Goal: Task Accomplishment & Management: Complete application form

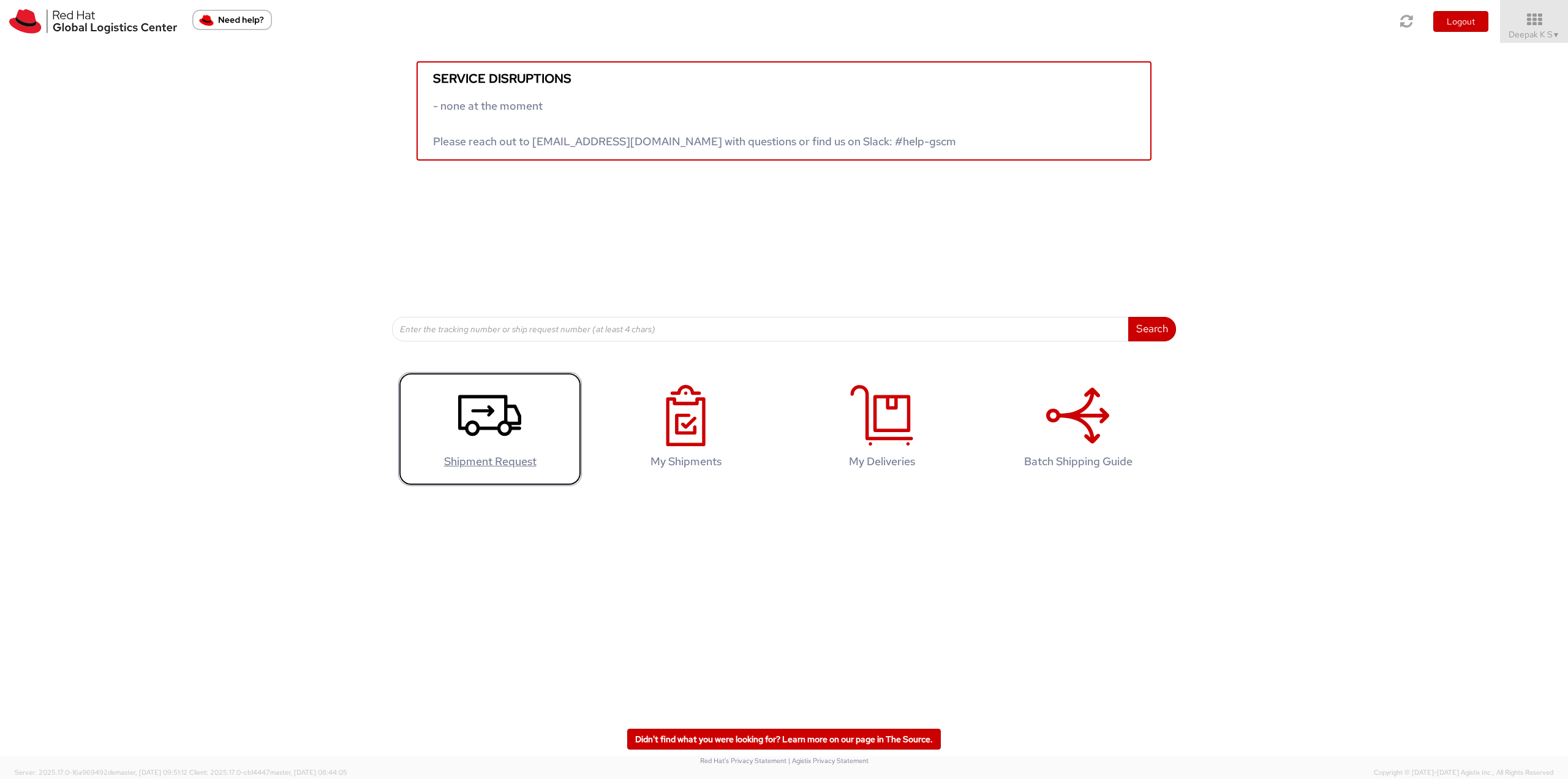
click at [494, 423] on icon at bounding box center [489, 416] width 63 height 61
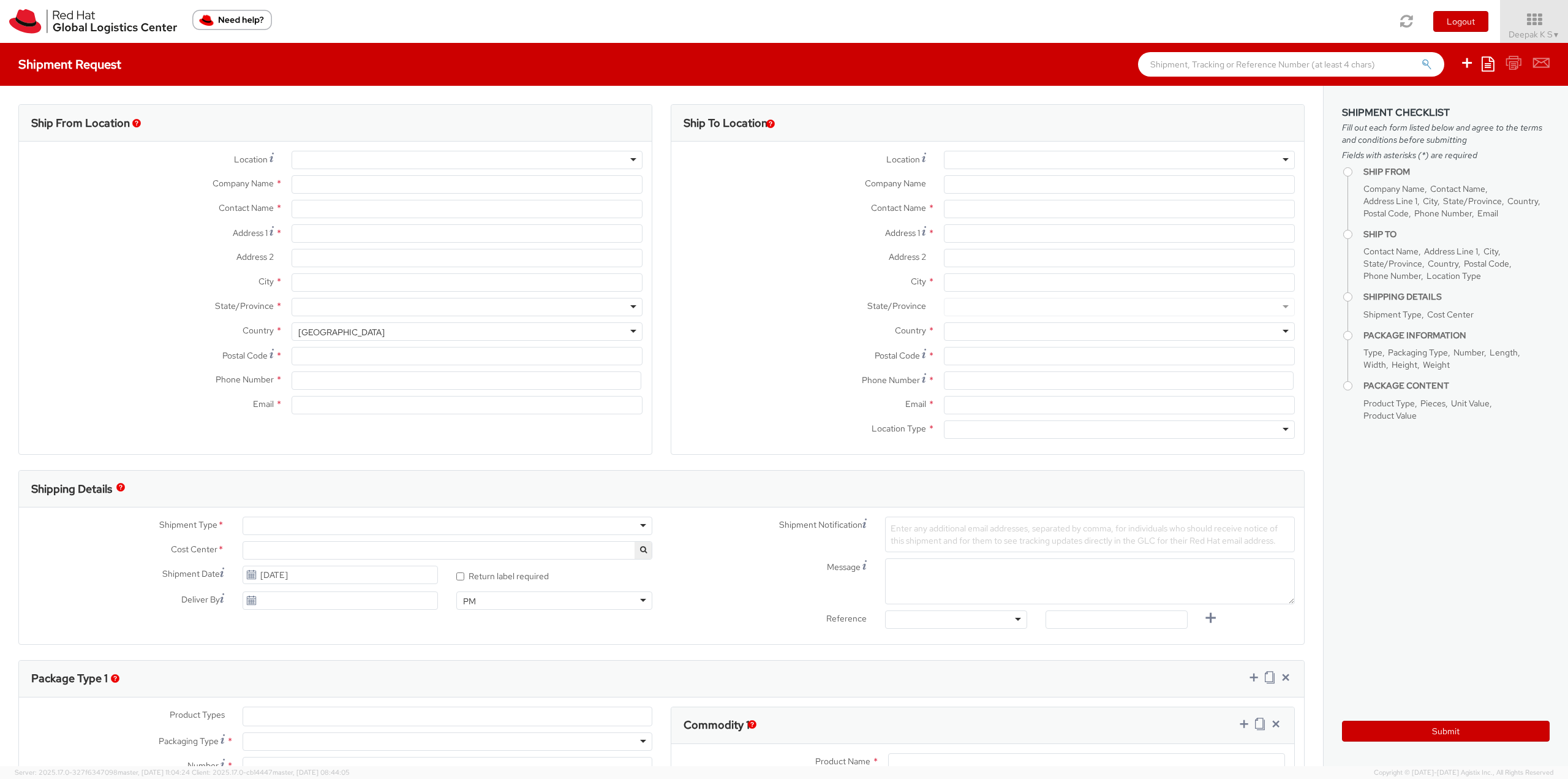
select select
select select "813"
type input "Red Hat India Private Limited"
type input "Deepak K S"
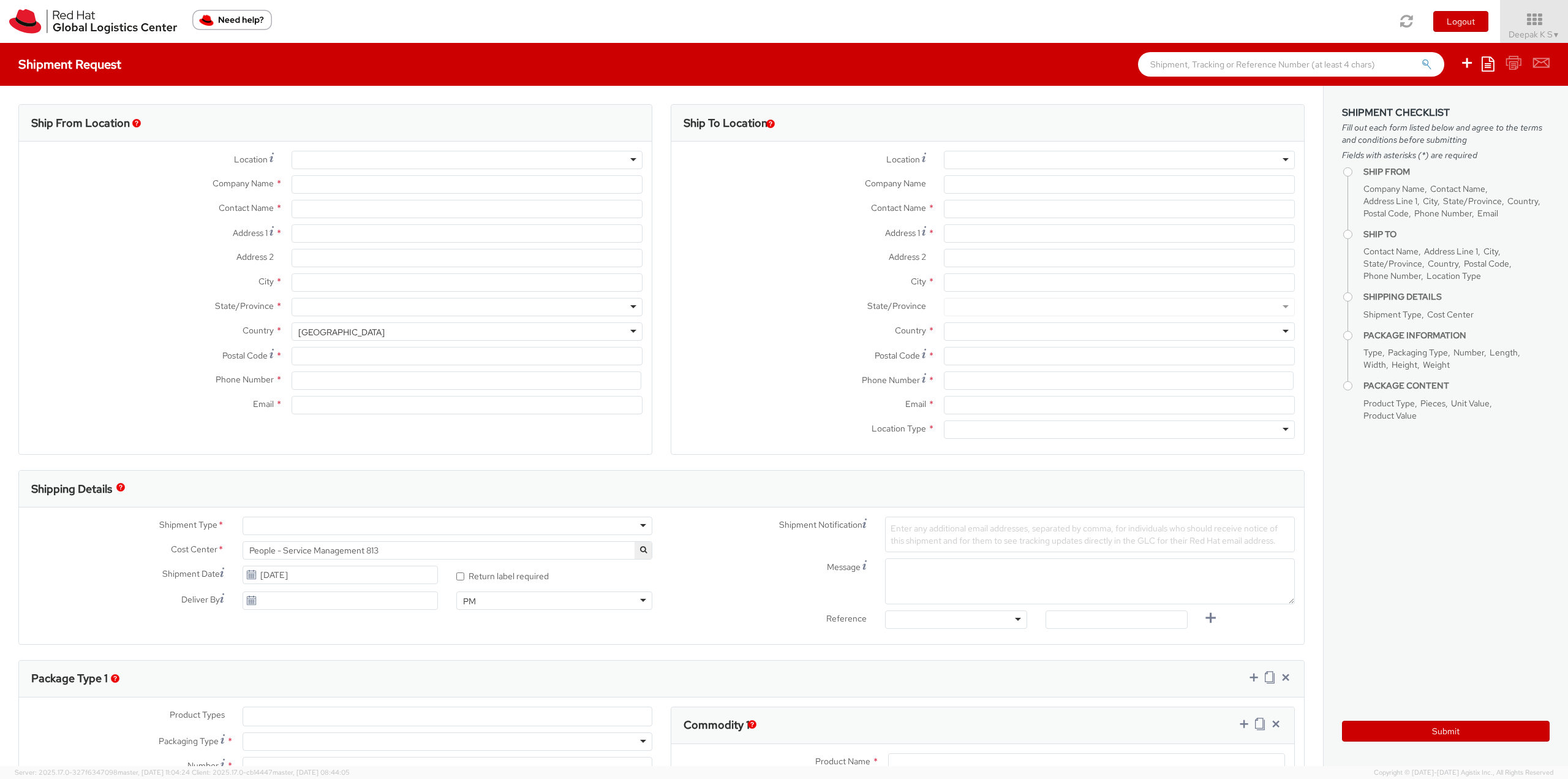
type input "Bagmane [GEOGRAPHIC_DATA]"
type input "FL 10, [GEOGRAPHIC_DATA], [GEOGRAPHIC_DATA]"
type input "[GEOGRAPHIC_DATA]"
type input "560037"
type input "918067935000"
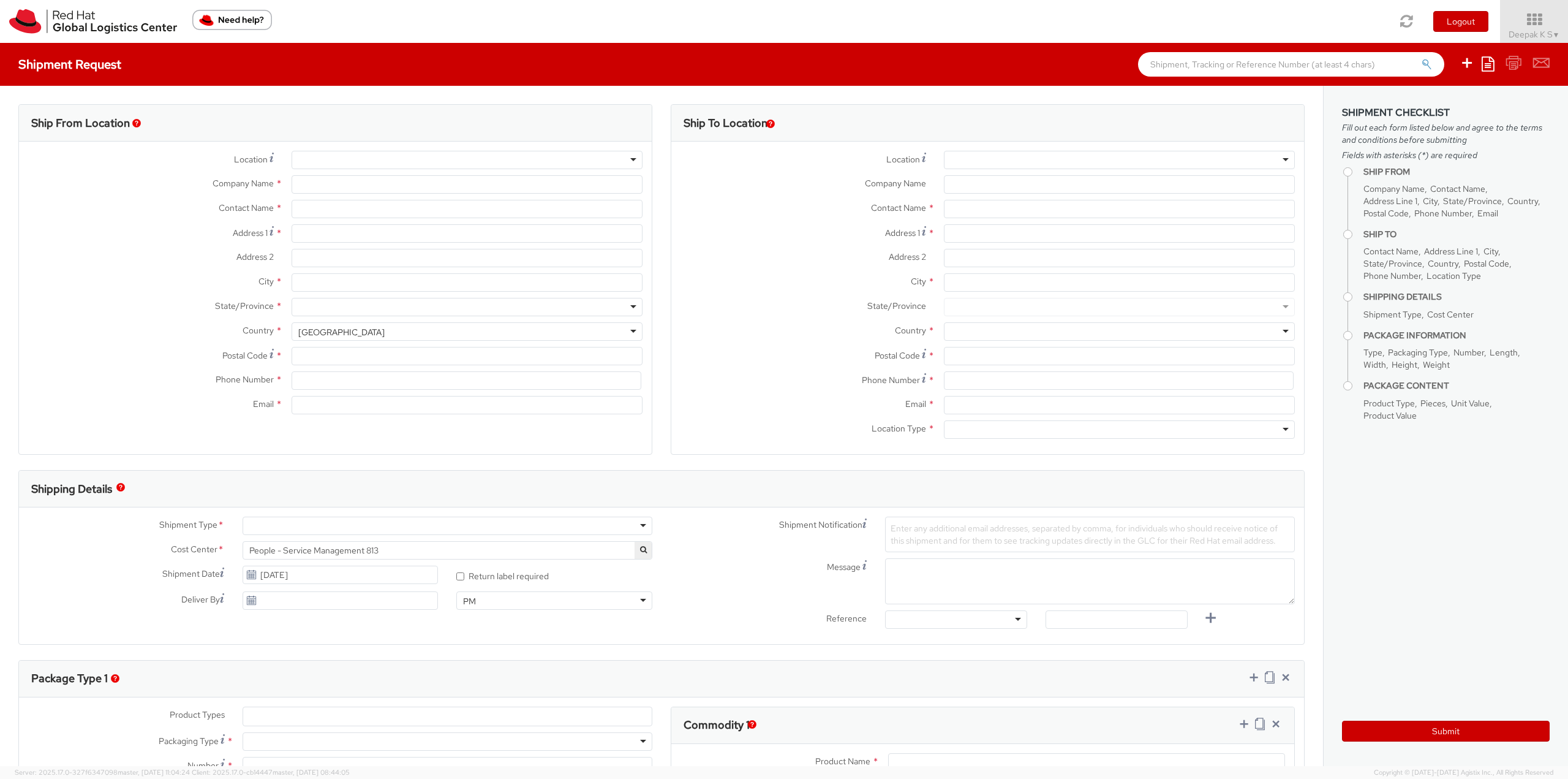
type input "[EMAIL_ADDRESS][DOMAIN_NAME]"
select select "CM"
select select "KGS"
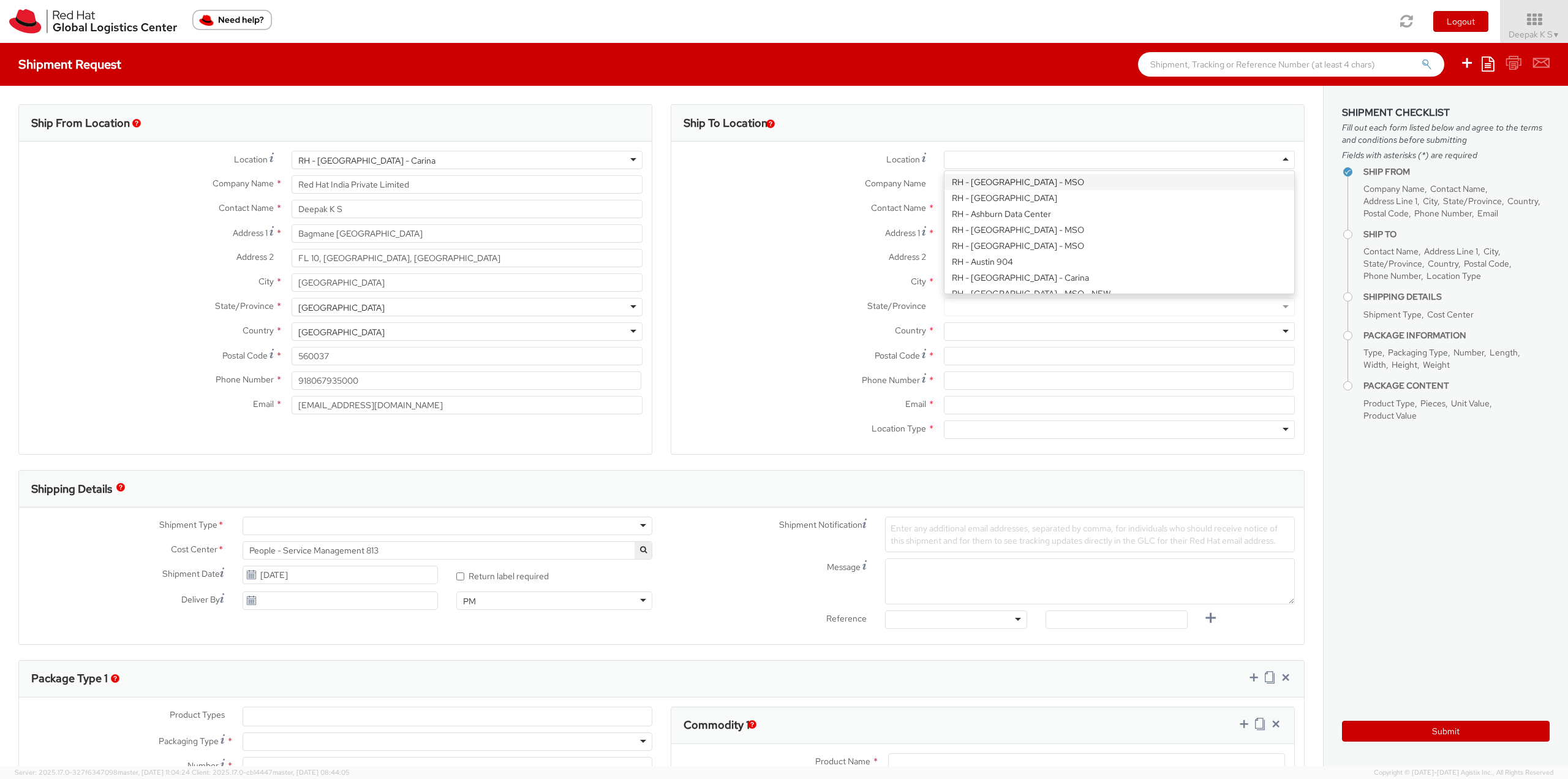
click at [1007, 157] on div at bounding box center [1119, 160] width 351 height 19
type input "Red Hat Limited Taiwan Branch"
type input "[STREET_ADDRESS]"
type input "[GEOGRAPHIC_DATA]"
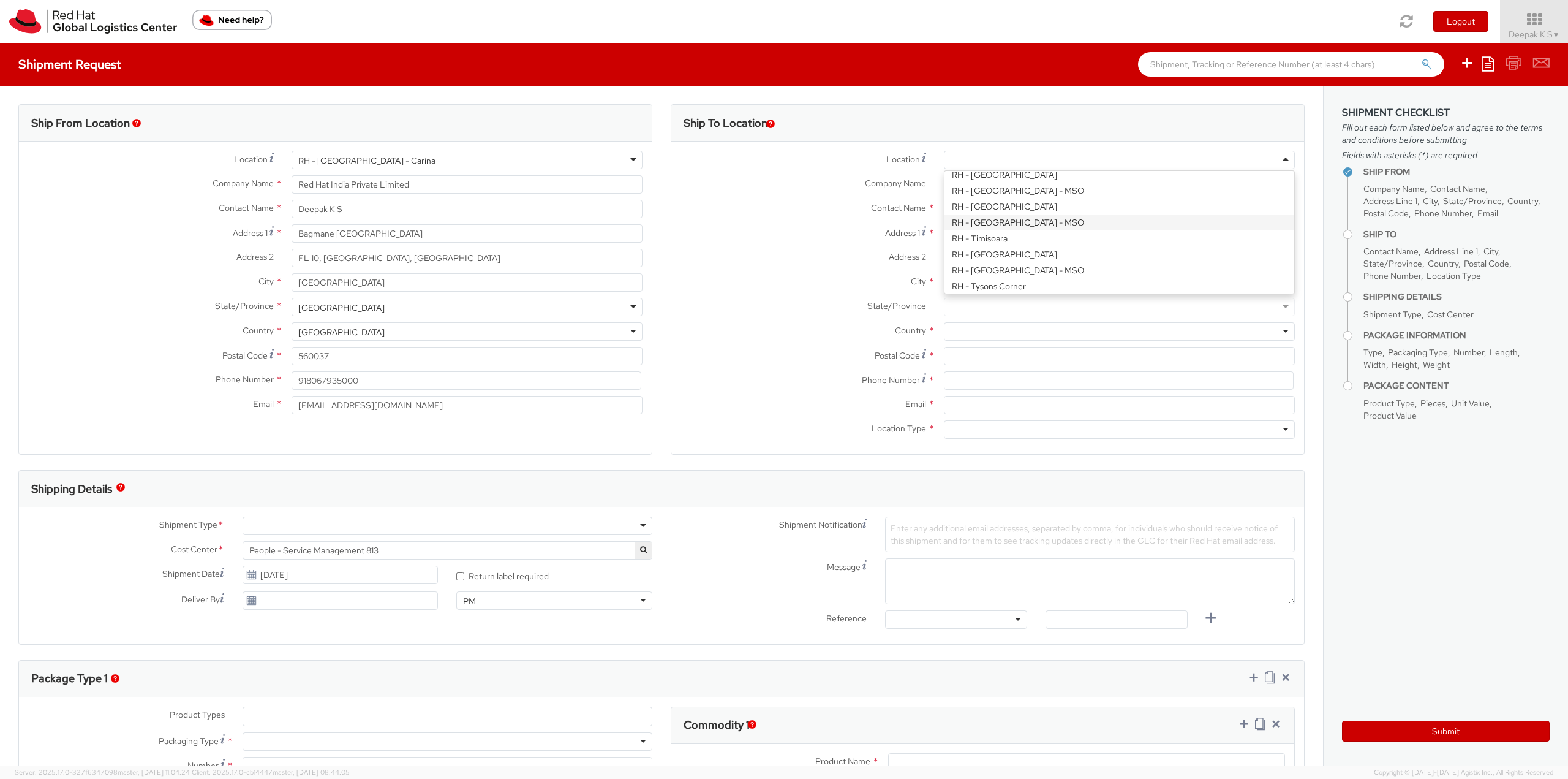
type input "[GEOGRAPHIC_DATA]"
type input "110"
type input "886 2 7743 2972"
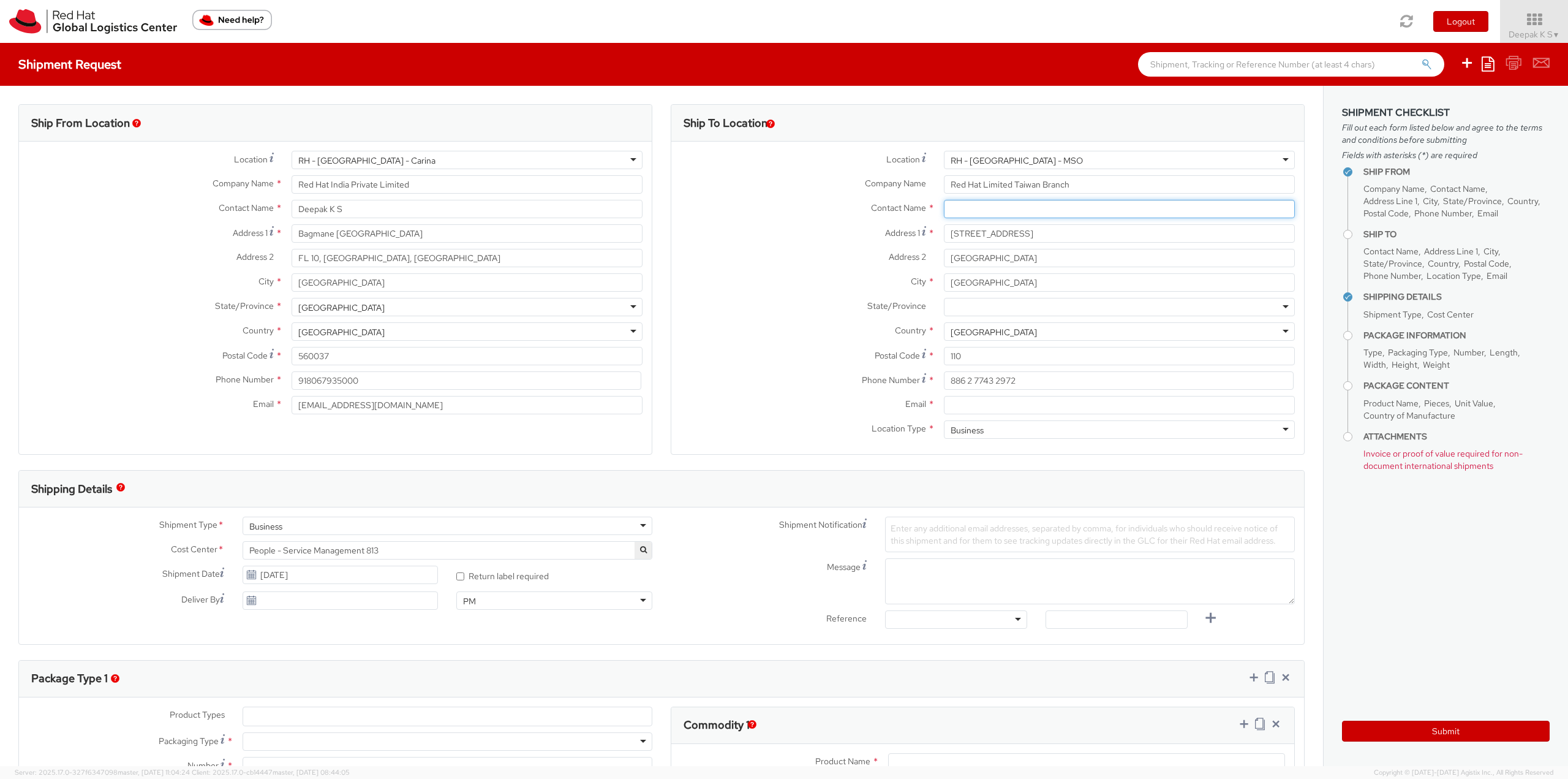
click at [1022, 209] on input "text" at bounding box center [1119, 209] width 351 height 19
paste input "[PERSON_NAME]"
type input "[PERSON_NAME]"
click at [827, 279] on label "City *" at bounding box center [803, 281] width 263 height 16
click at [944, 279] on input "[GEOGRAPHIC_DATA]" at bounding box center [1119, 283] width 351 height 19
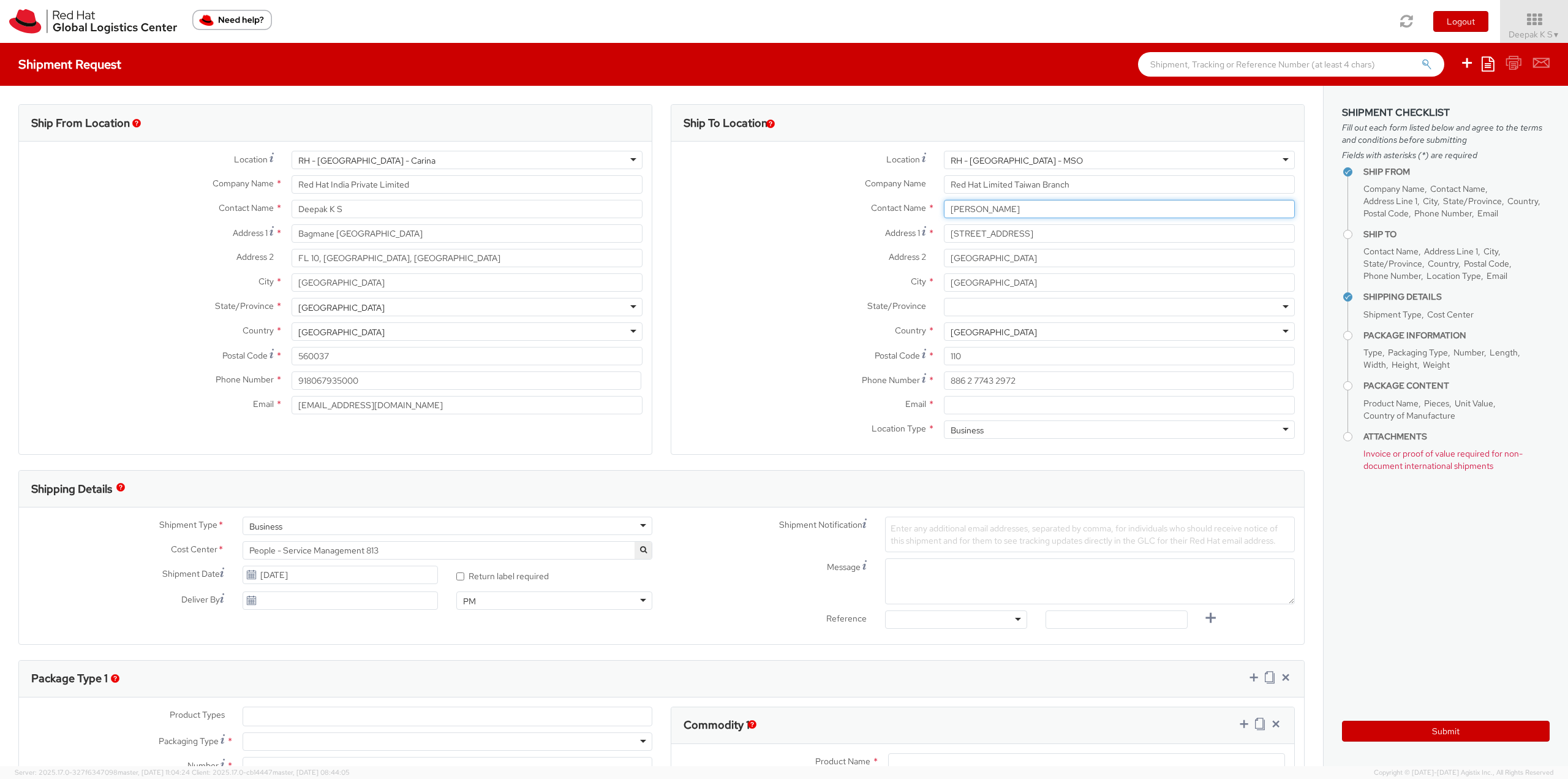
click at [1166, 209] on input "[PERSON_NAME]" at bounding box center [1119, 209] width 351 height 19
click at [1010, 403] on input "Email *" at bounding box center [1119, 405] width 351 height 19
paste input "[EMAIL_ADDRESS][DOMAIN_NAME]"
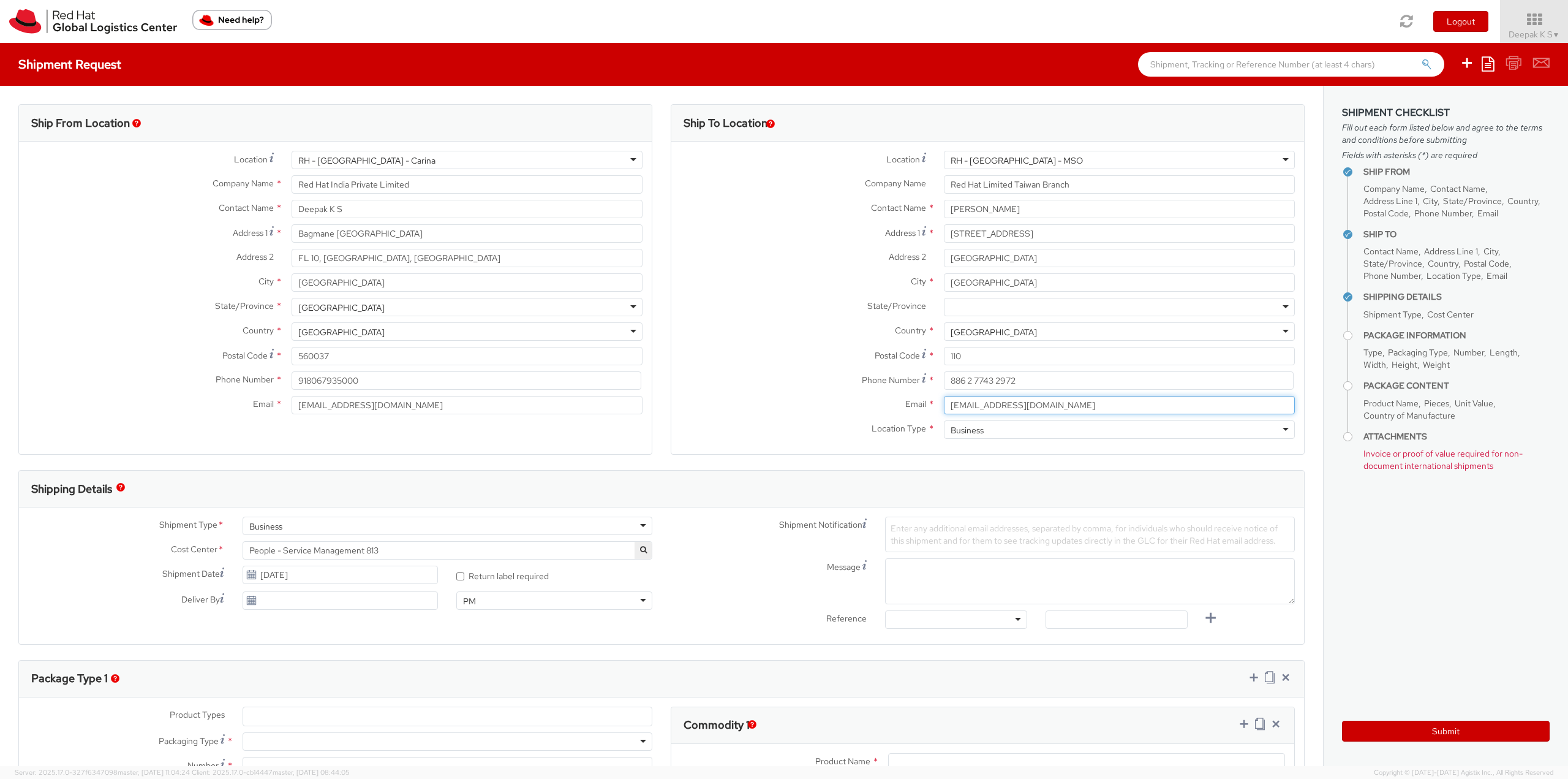
type input "[EMAIL_ADDRESS][DOMAIN_NAME]"
click at [305, 574] on input "[DATE]" at bounding box center [341, 575] width 196 height 19
click at [324, 516] on td "20" at bounding box center [325, 516] width 25 height 19
type input "[DATE]"
click at [1079, 578] on textarea "Message" at bounding box center [1090, 581] width 410 height 46
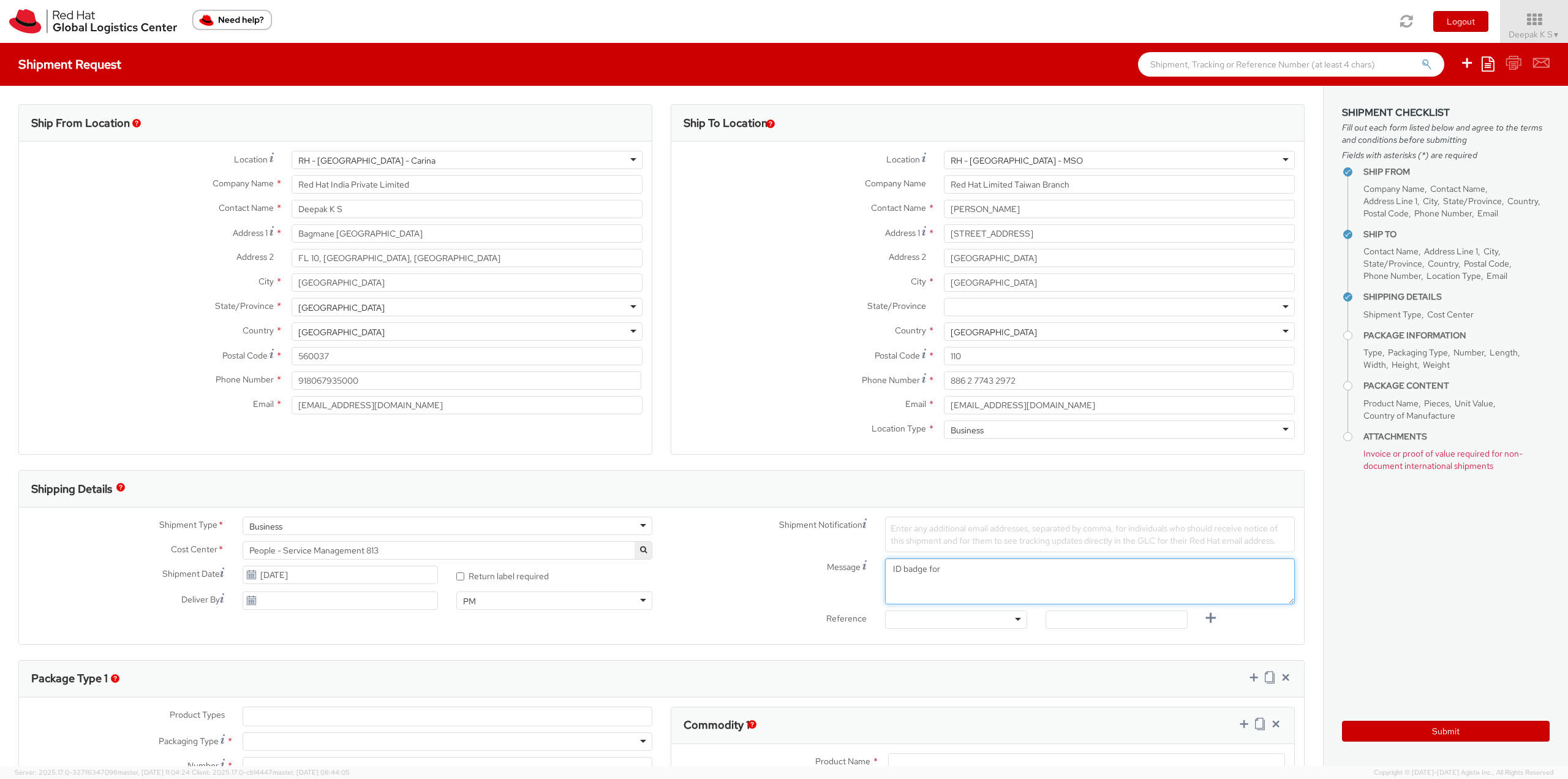
paste textarea "[EMAIL_ADDRESS][DOMAIN_NAME]"
drag, startPoint x: 1032, startPoint y: 210, endPoint x: 802, endPoint y: 214, distance: 230.0
click at [802, 214] on div "Contact Name * [PERSON_NAME] [PERSON_NAME] Red Hat Limited Taiwan Branch - ( [P…" at bounding box center [987, 209] width 633 height 19
click at [963, 571] on textarea "ID badge for" at bounding box center [1090, 581] width 410 height 46
paste textarea "[PERSON_NAME]"
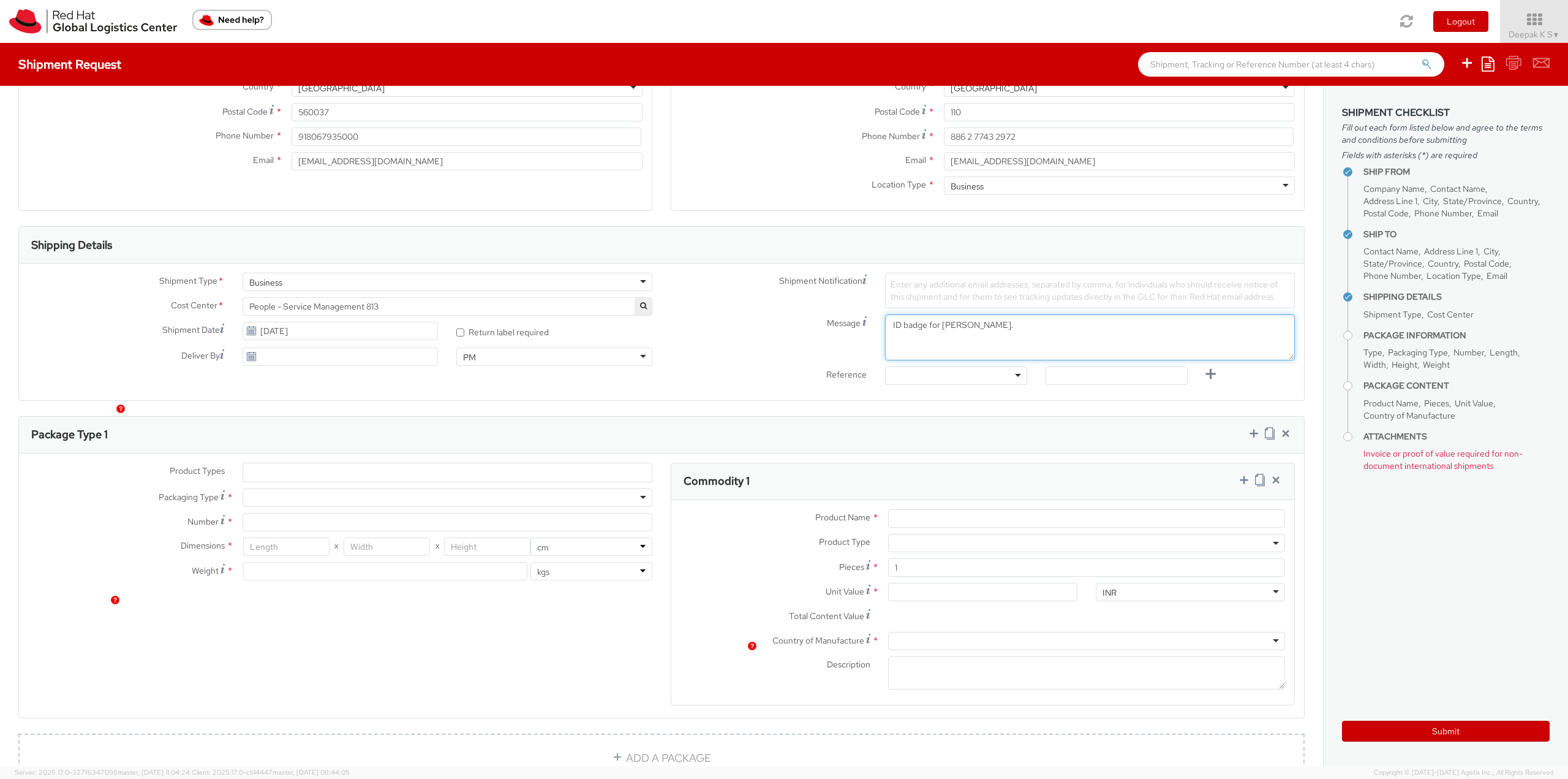
scroll to position [245, 0]
type textarea "ID badge for [PERSON_NAME]."
click at [328, 470] on ul at bounding box center [447, 471] width 408 height 19
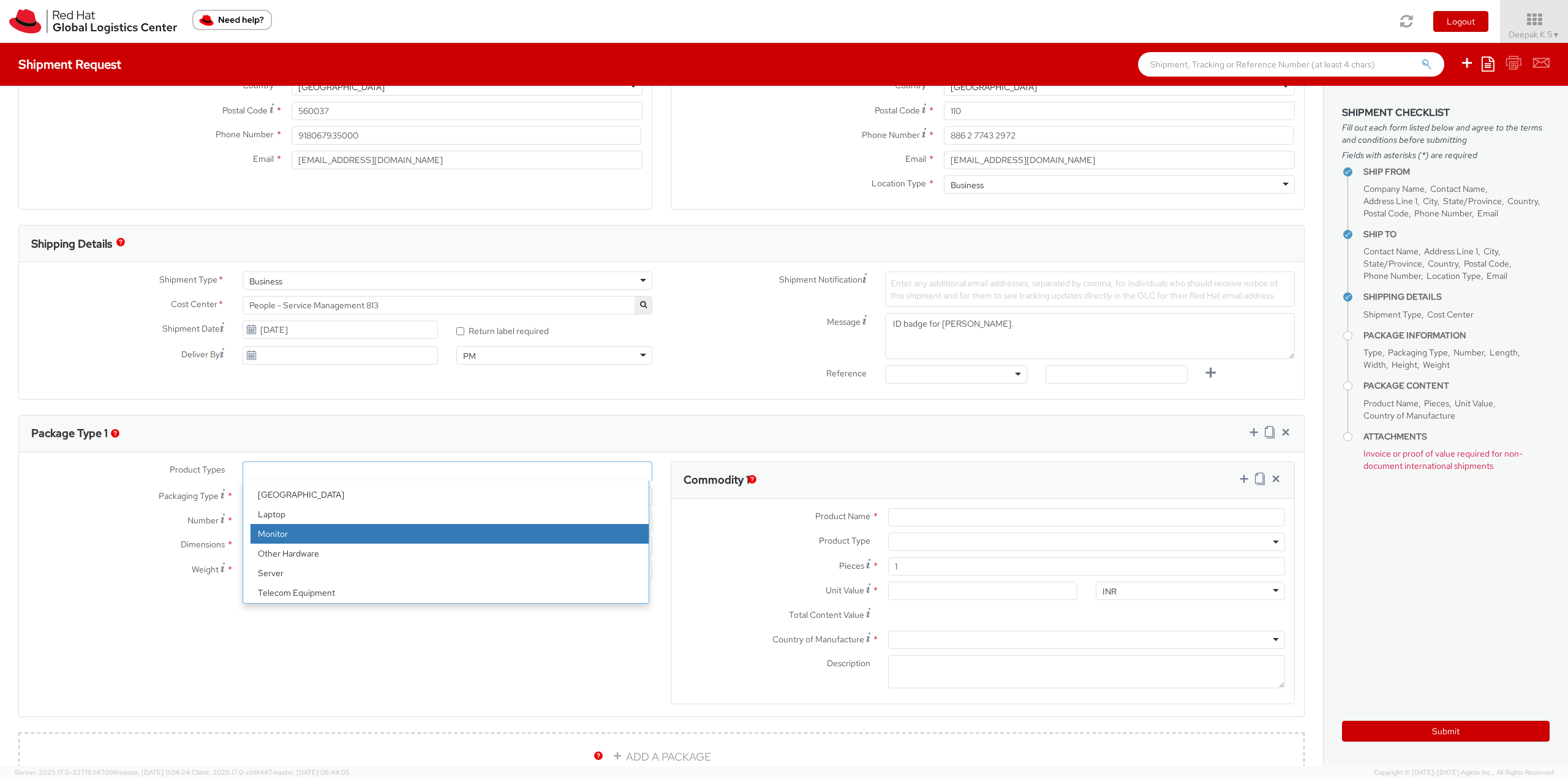
scroll to position [54, 0]
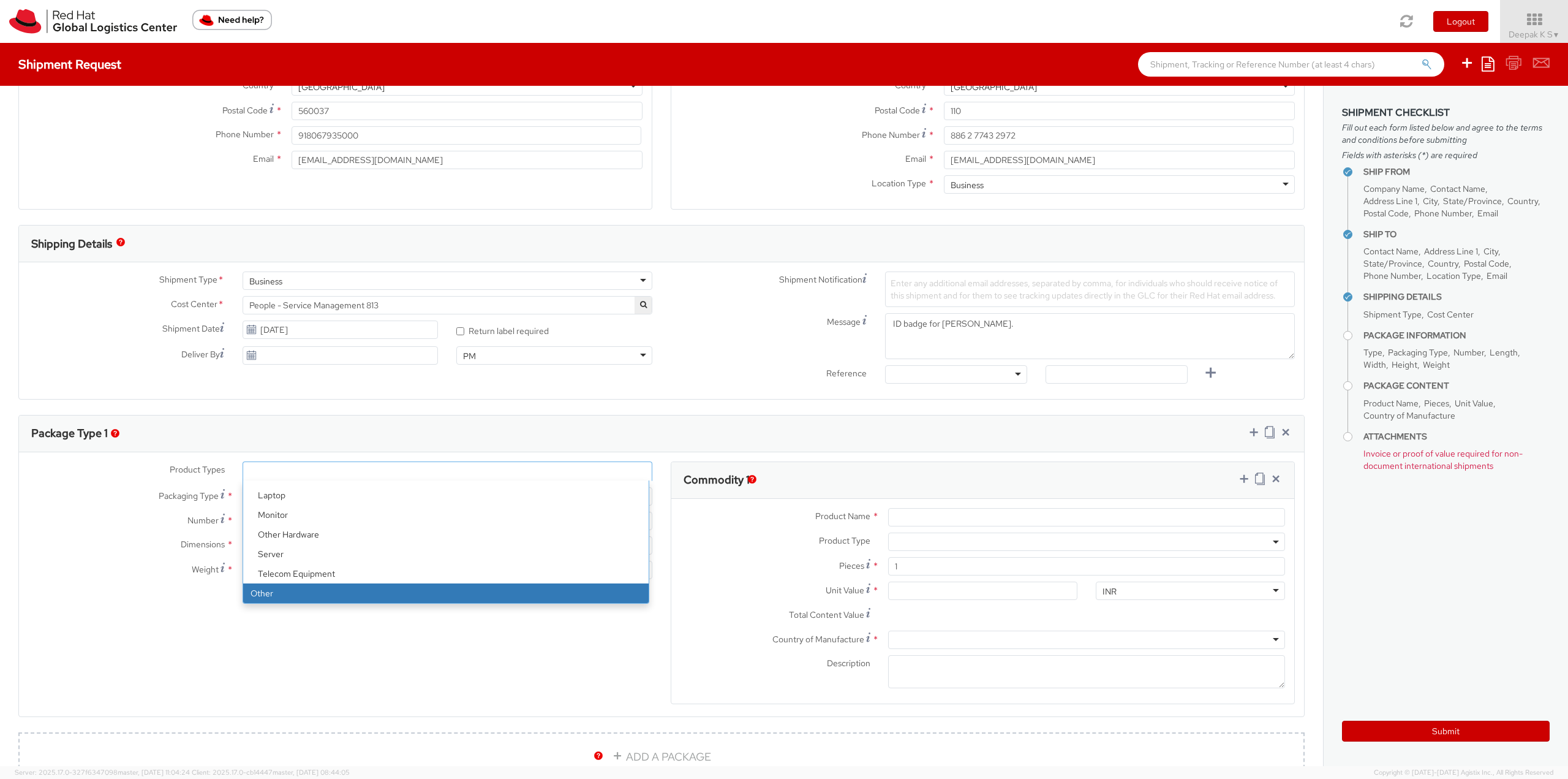
select select "OTHER"
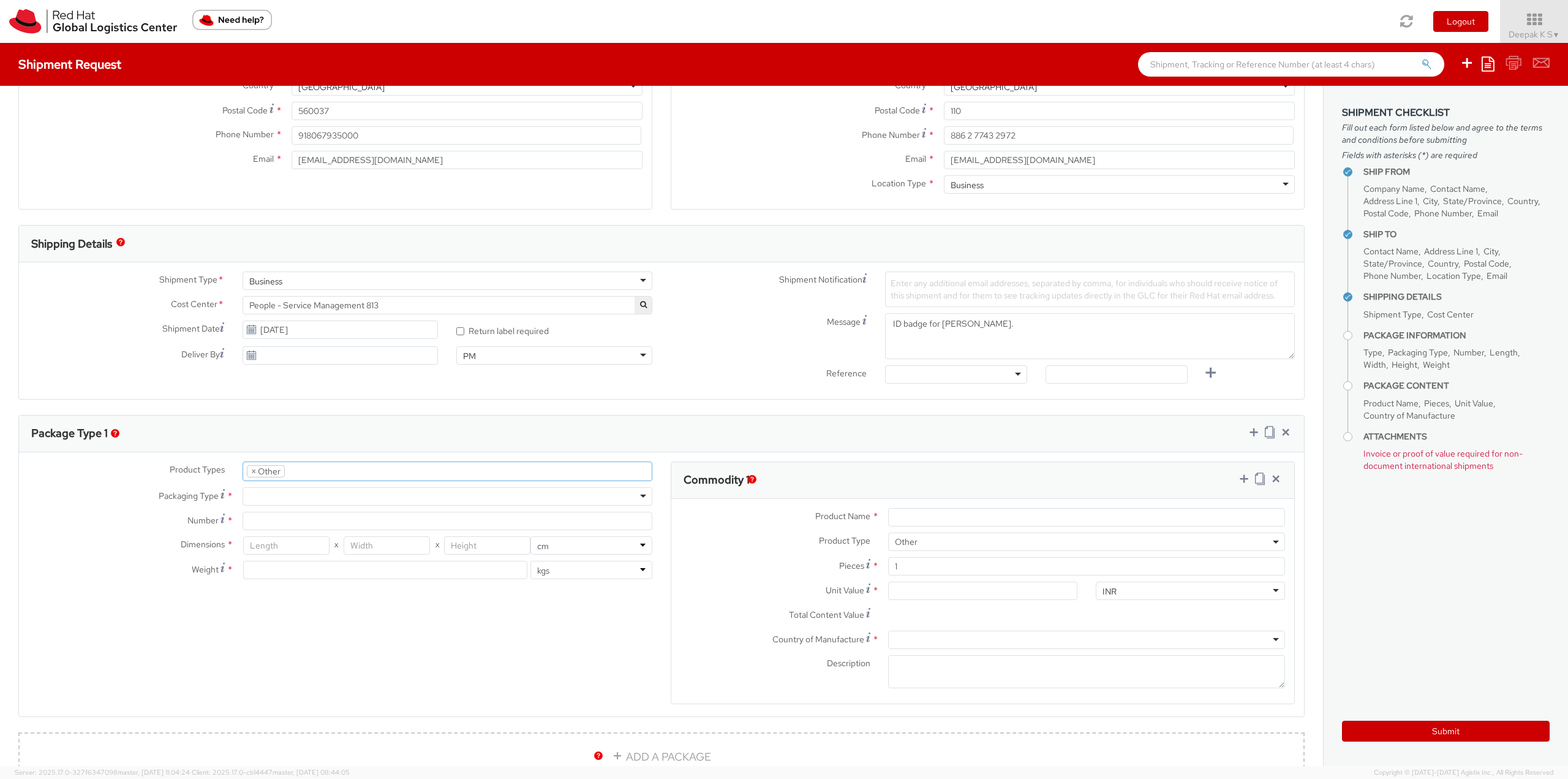
scroll to position [93, 0]
click at [286, 493] on div at bounding box center [448, 496] width 410 height 19
type input "1"
type input "24.13"
type input "31.75"
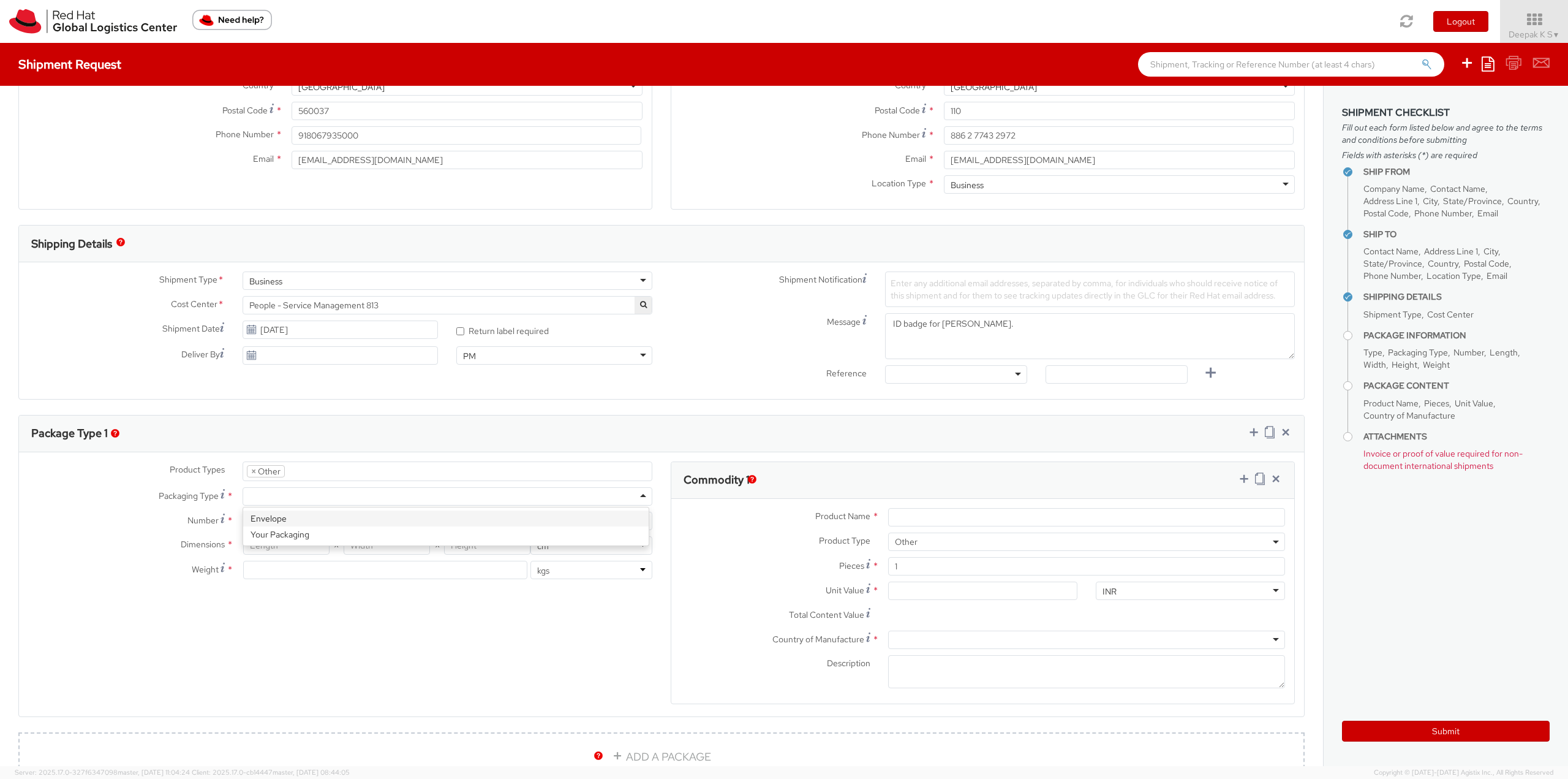
type input "0.64"
type input "0.5"
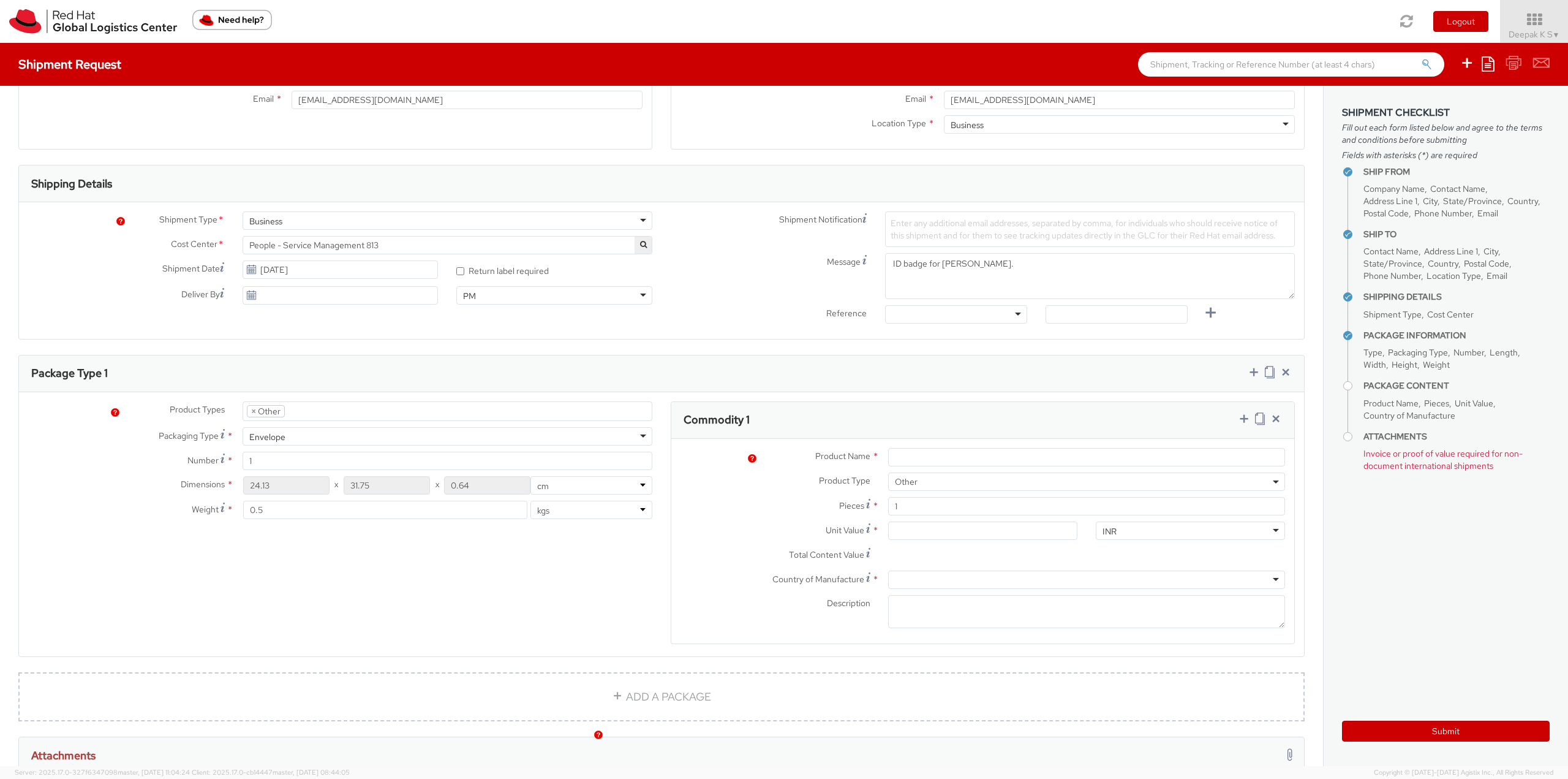
scroll to position [307, 0]
click at [952, 449] on input "Product Name *" at bounding box center [1086, 456] width 397 height 19
paste input "Red Hat Employee Security ID Badge - Produced Internally - personalized (Sample…"
type input "Red Hat Employee Security ID Badge - Produced Internally - personalized (Sample…"
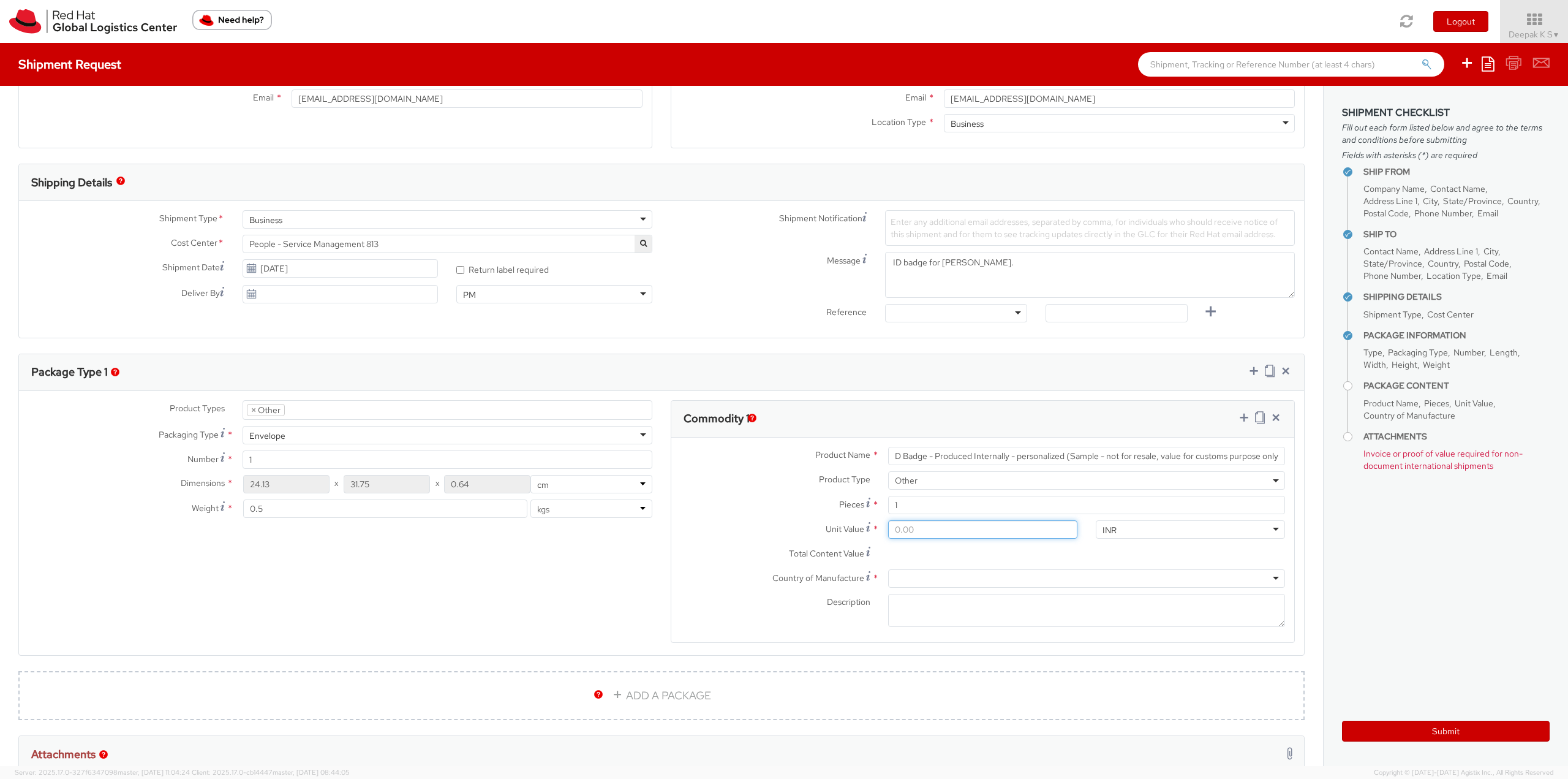
click at [935, 530] on input "Unit Value *" at bounding box center [983, 530] width 189 height 19
type input "3.00"
type input "3.40"
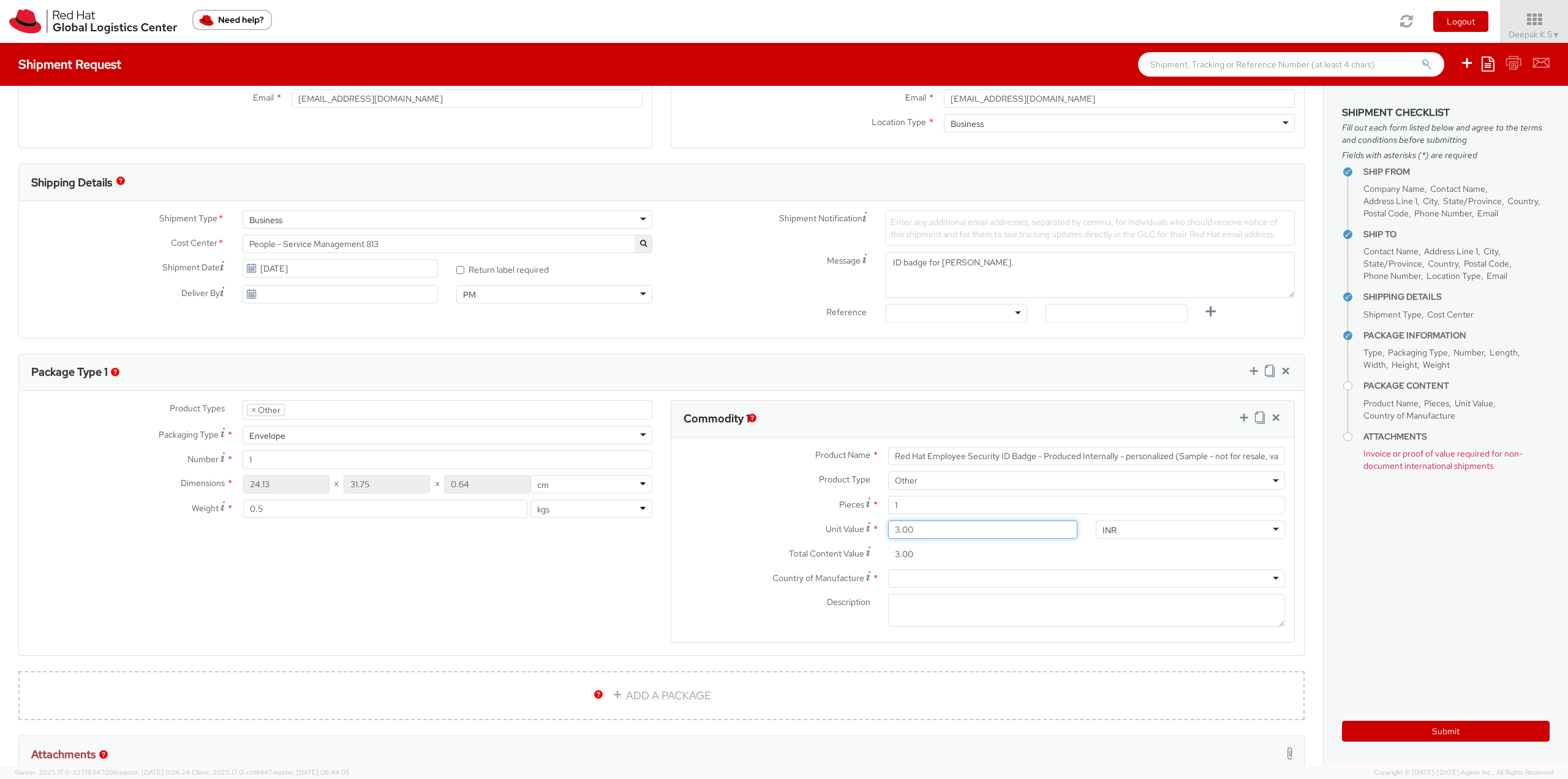
type input "3.40"
type input "3.44"
click at [1153, 523] on div "INR" at bounding box center [1191, 530] width 189 height 19
type input "USD"
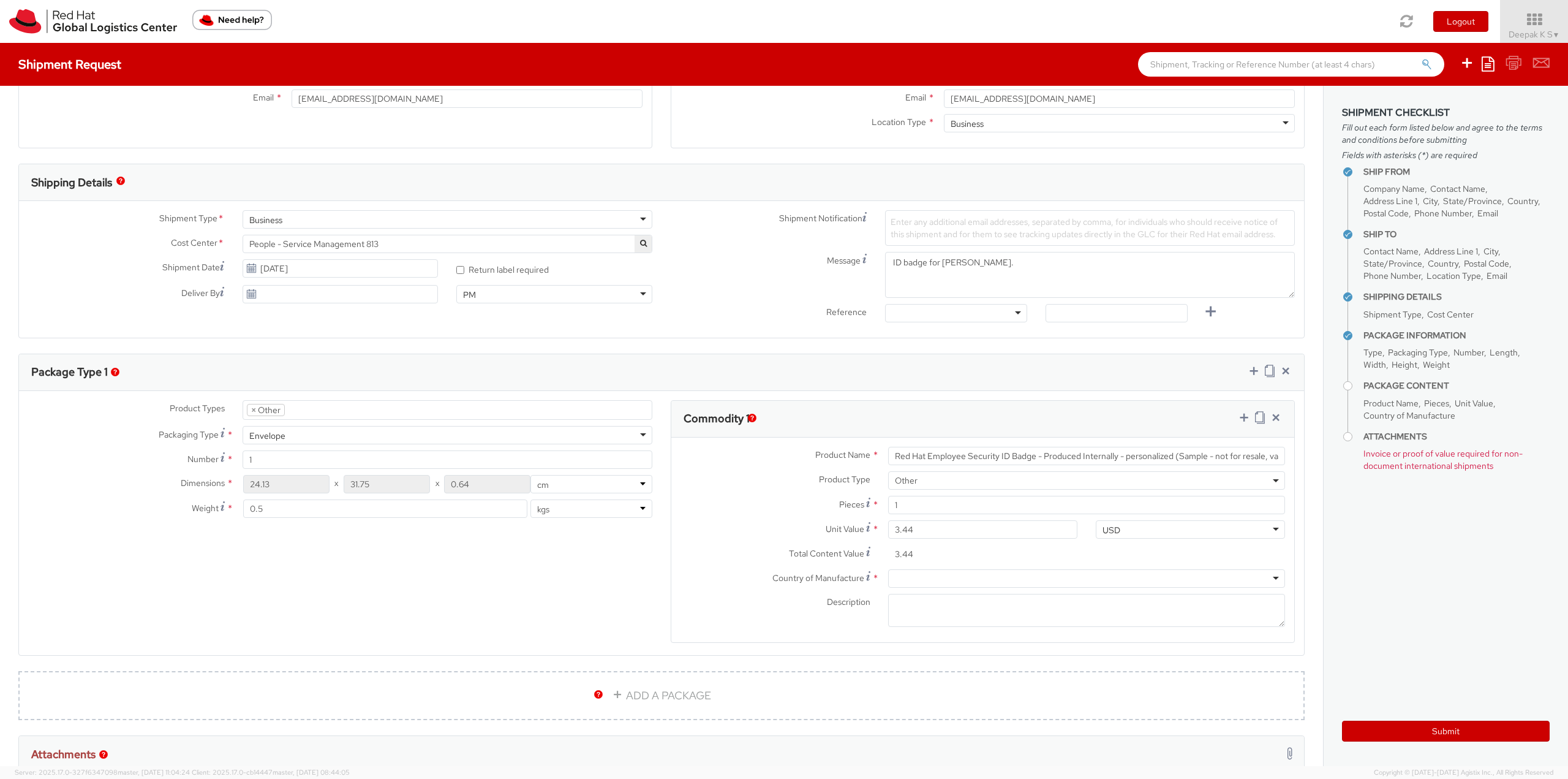
click at [1003, 579] on div at bounding box center [1086, 579] width 397 height 19
type input "Un"
drag, startPoint x: 1171, startPoint y: 457, endPoint x: 1353, endPoint y: 457, distance: 182.0
click at [1353, 457] on div "Ship From Location Location * [GEOGRAPHIC_DATA] - [GEOGRAPHIC_DATA] - [GEOGRAPH…" at bounding box center [784, 426] width 1568 height 680
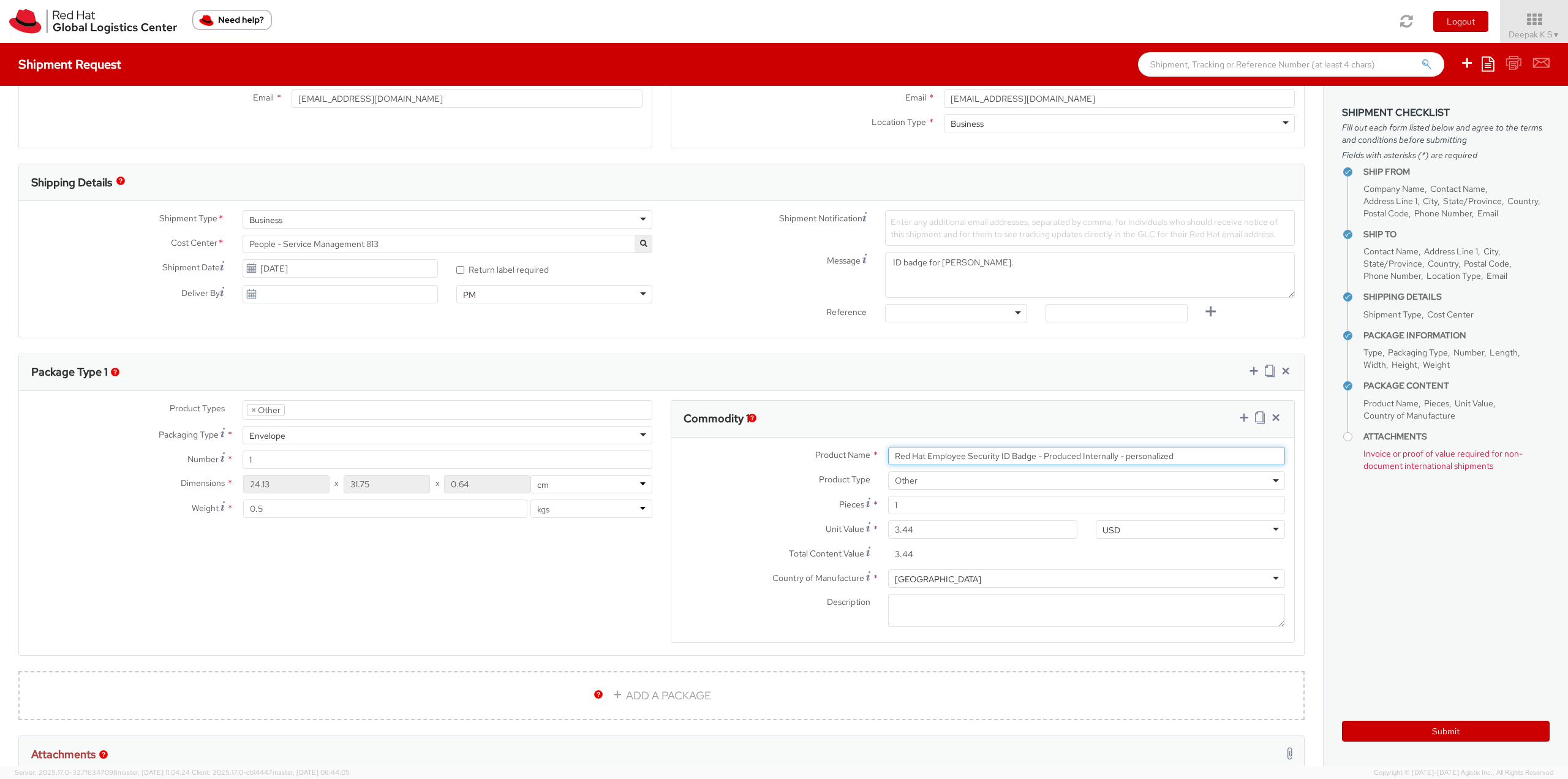
scroll to position [0, 0]
type input "Red Hat Employee Security ID Badge - Produced Internally - personalized"
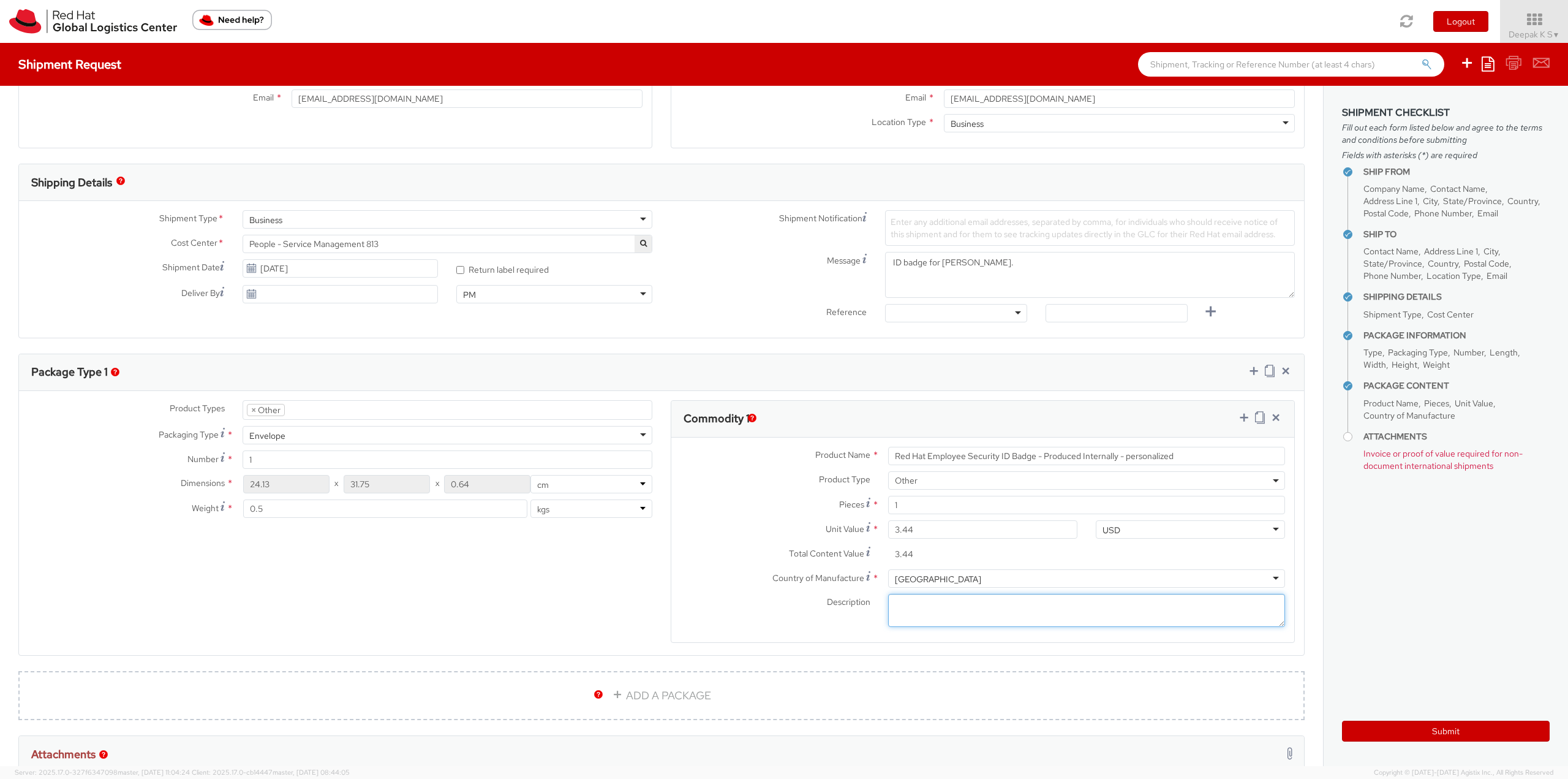
click at [975, 611] on textarea "Description *" at bounding box center [1086, 610] width 397 height 33
paste textarea "(Sample - not for resale, value for customs purpose only"
paste textarea "HTS code - 8523520000"
type textarea "(Sample - not for resale, value for customs purpose only), HTS code - 8523520000"
click at [1255, 416] on icon at bounding box center [1260, 418] width 10 height 12
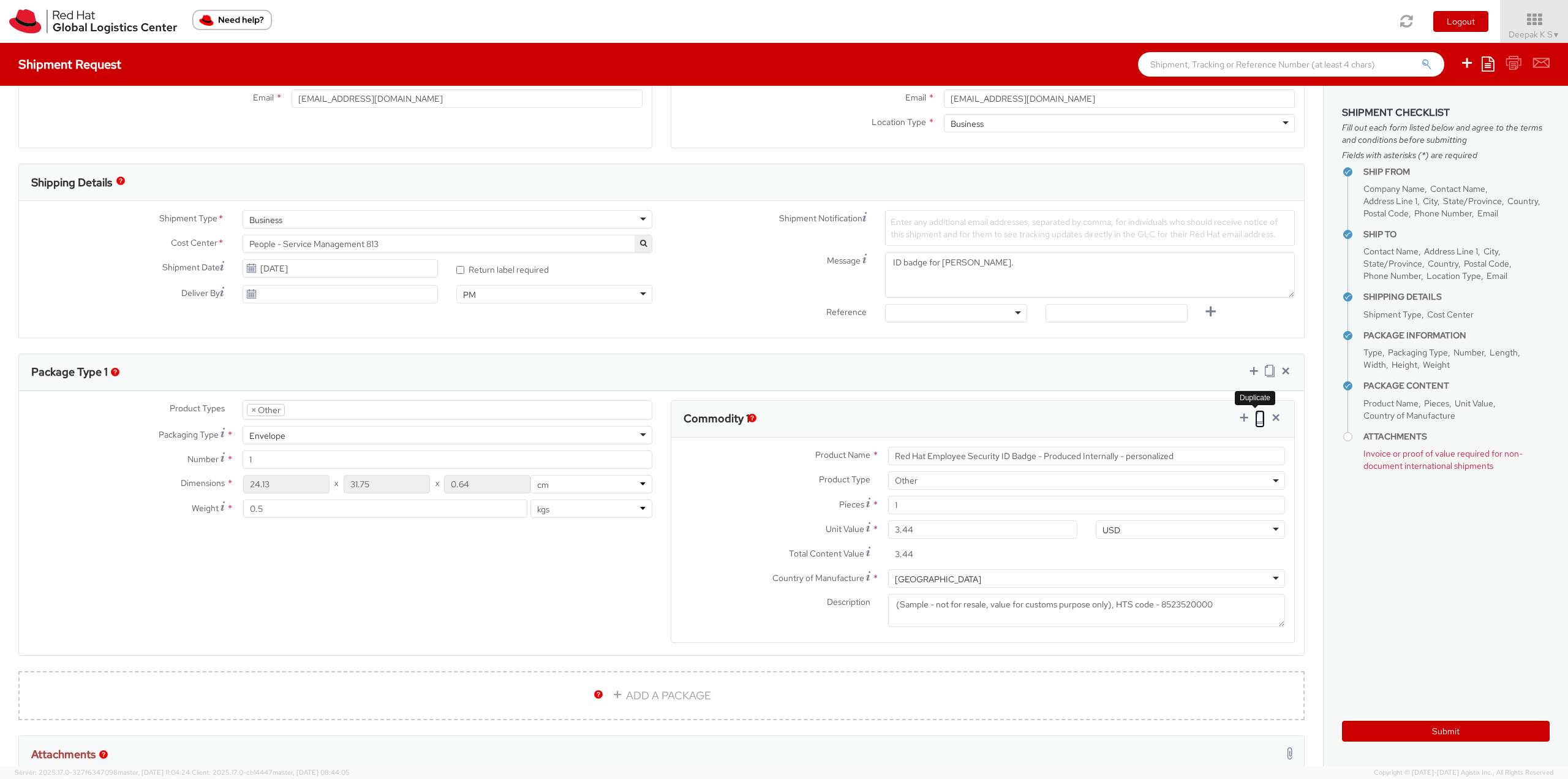
select select "OTHER"
click at [1255, 416] on icon at bounding box center [1260, 418] width 10 height 12
select select "OTHER"
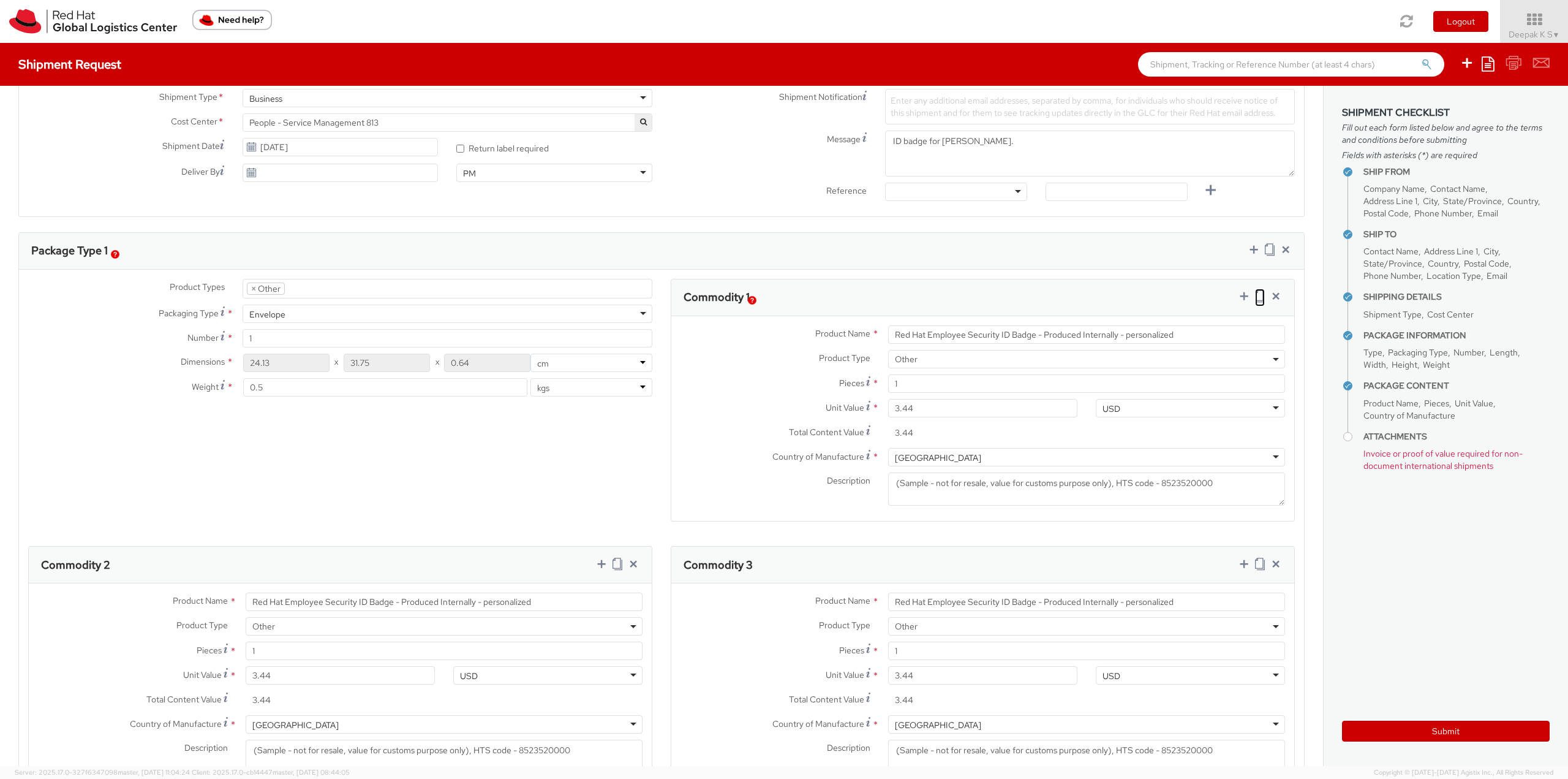
scroll to position [429, 0]
click at [320, 729] on div "[GEOGRAPHIC_DATA]" at bounding box center [443, 723] width 397 height 19
type input "Ch"
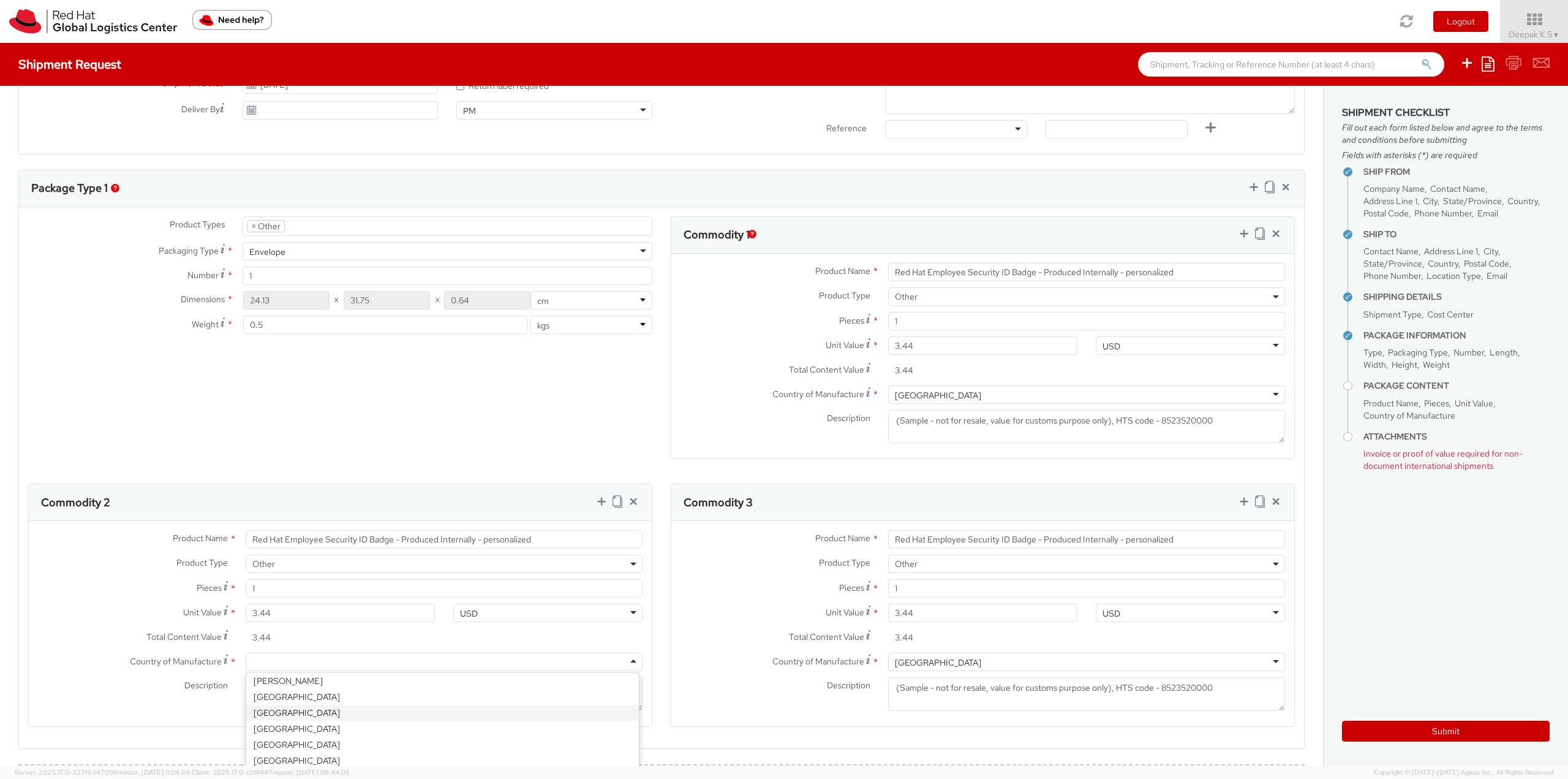
scroll to position [0, 0]
click at [969, 663] on div "[GEOGRAPHIC_DATA]" at bounding box center [1086, 662] width 397 height 19
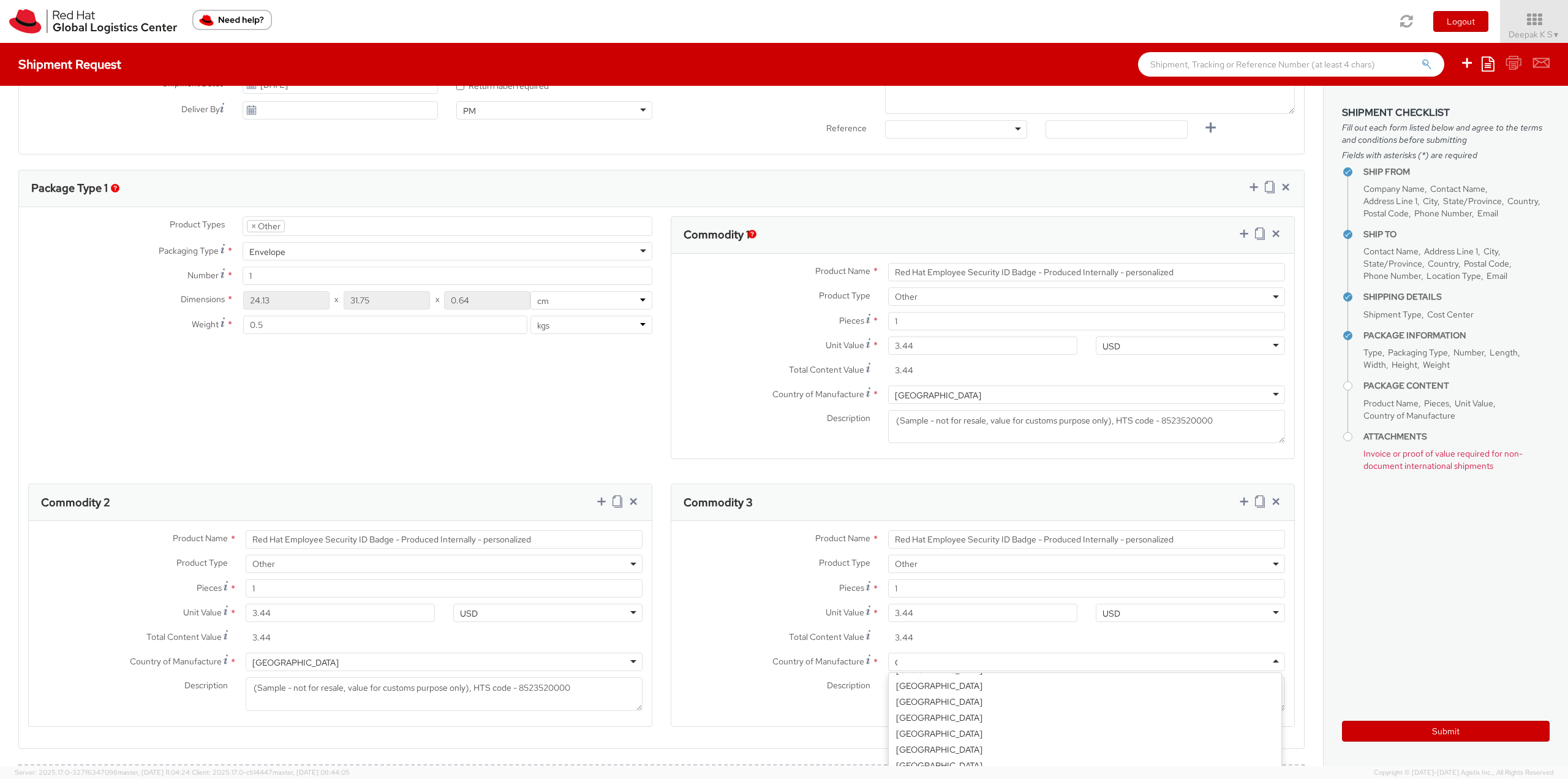
type input "Ch"
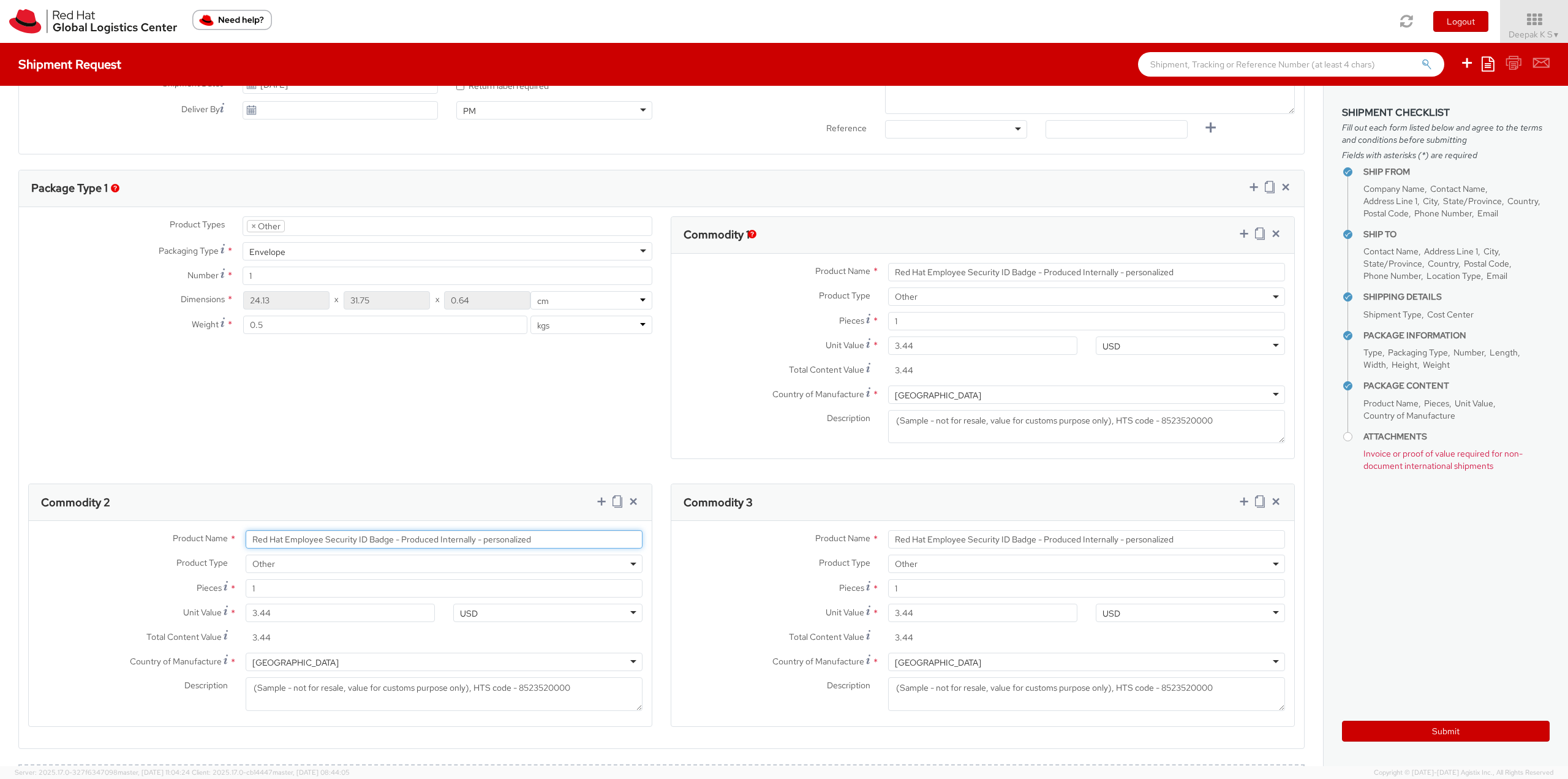
drag, startPoint x: 557, startPoint y: 545, endPoint x: -36, endPoint y: 534, distance: 593.1
click at [0, 534] on html "annexa Batch Shipping Guide Created with Sketch. calendar Created with Sketch." at bounding box center [784, 389] width 1568 height 779
paste input "Badge Holder - - Plastic wallet/sleeve"
type input "Badge Holder - - Plastic wallet/sleeve"
drag, startPoint x: 596, startPoint y: 692, endPoint x: 519, endPoint y: 690, distance: 77.0
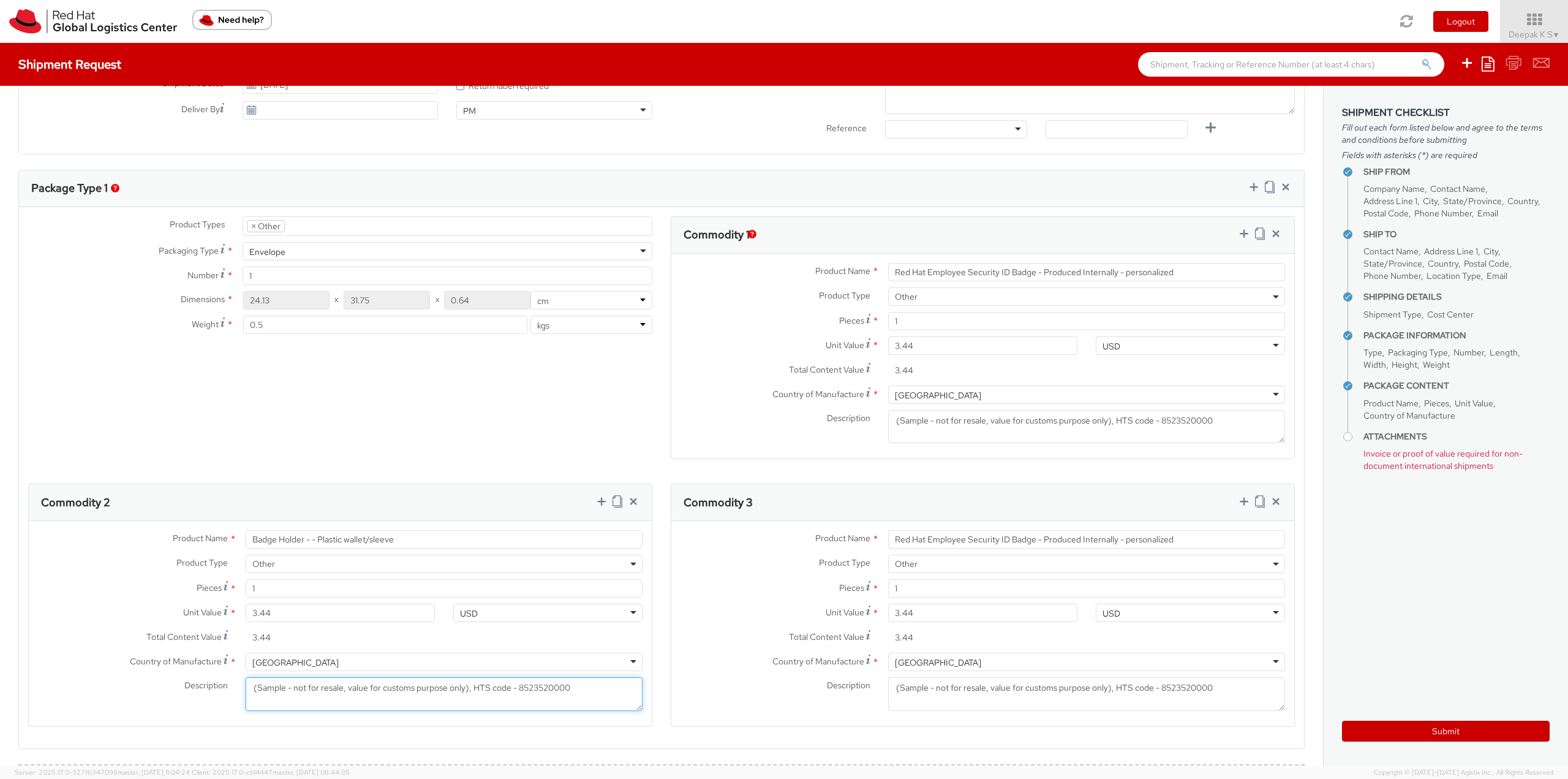
click at [519, 690] on textarea "(Sample - not for resale, value for customs purpose only), HTS code - 8523520000" at bounding box center [443, 694] width 397 height 33
paste textarea "4202320000"
type textarea "(Sample - not for resale, value for customs purpose only), HTS code - 4202320000"
click at [286, 617] on input "3.44" at bounding box center [340, 613] width 189 height 19
type input "0.00"
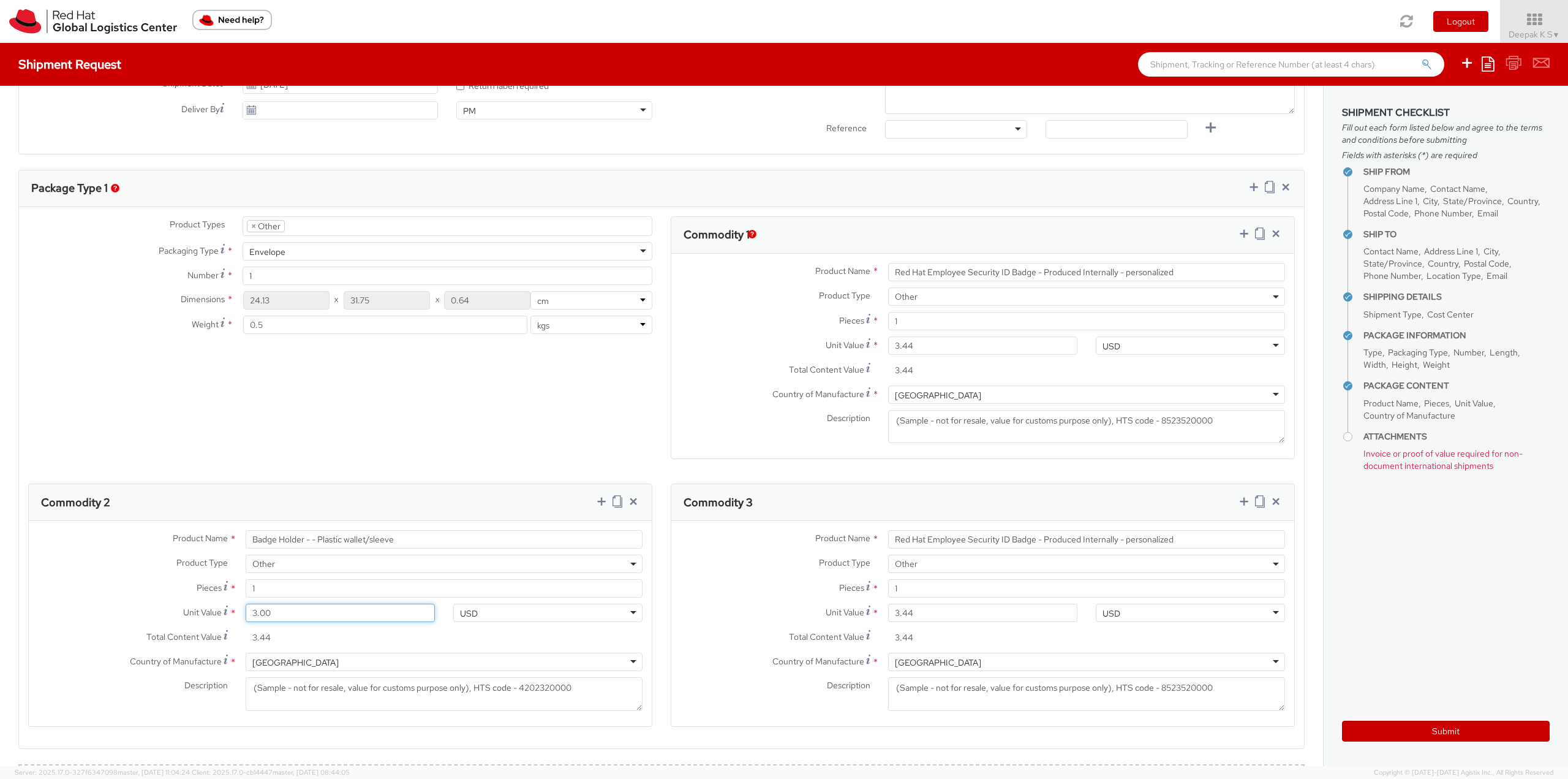
type input "0.00"
type input "0.20"
type input "0.23"
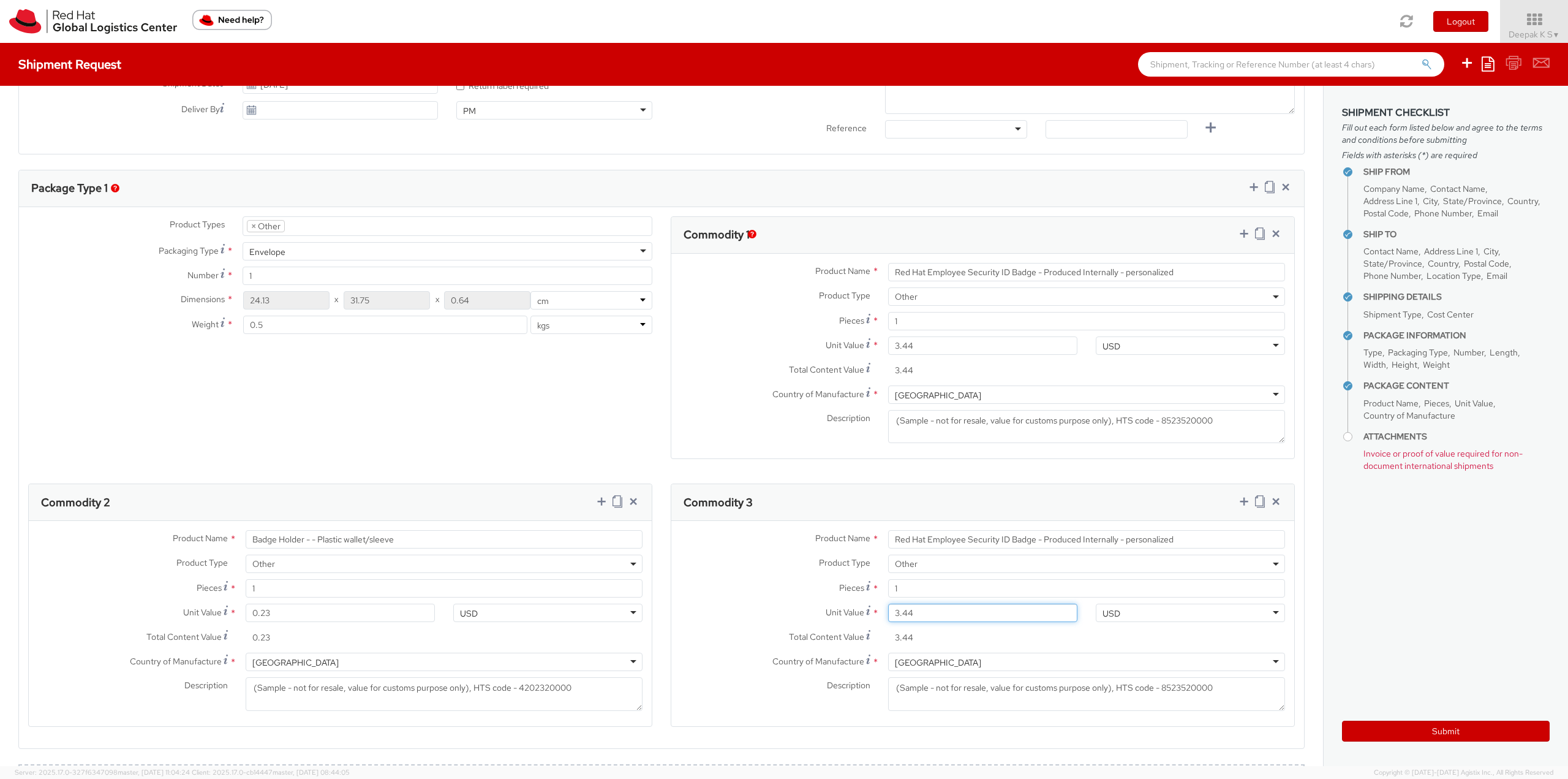
click at [1018, 615] on input "3.44" at bounding box center [983, 613] width 189 height 19
type input "0.00"
type input "0.60"
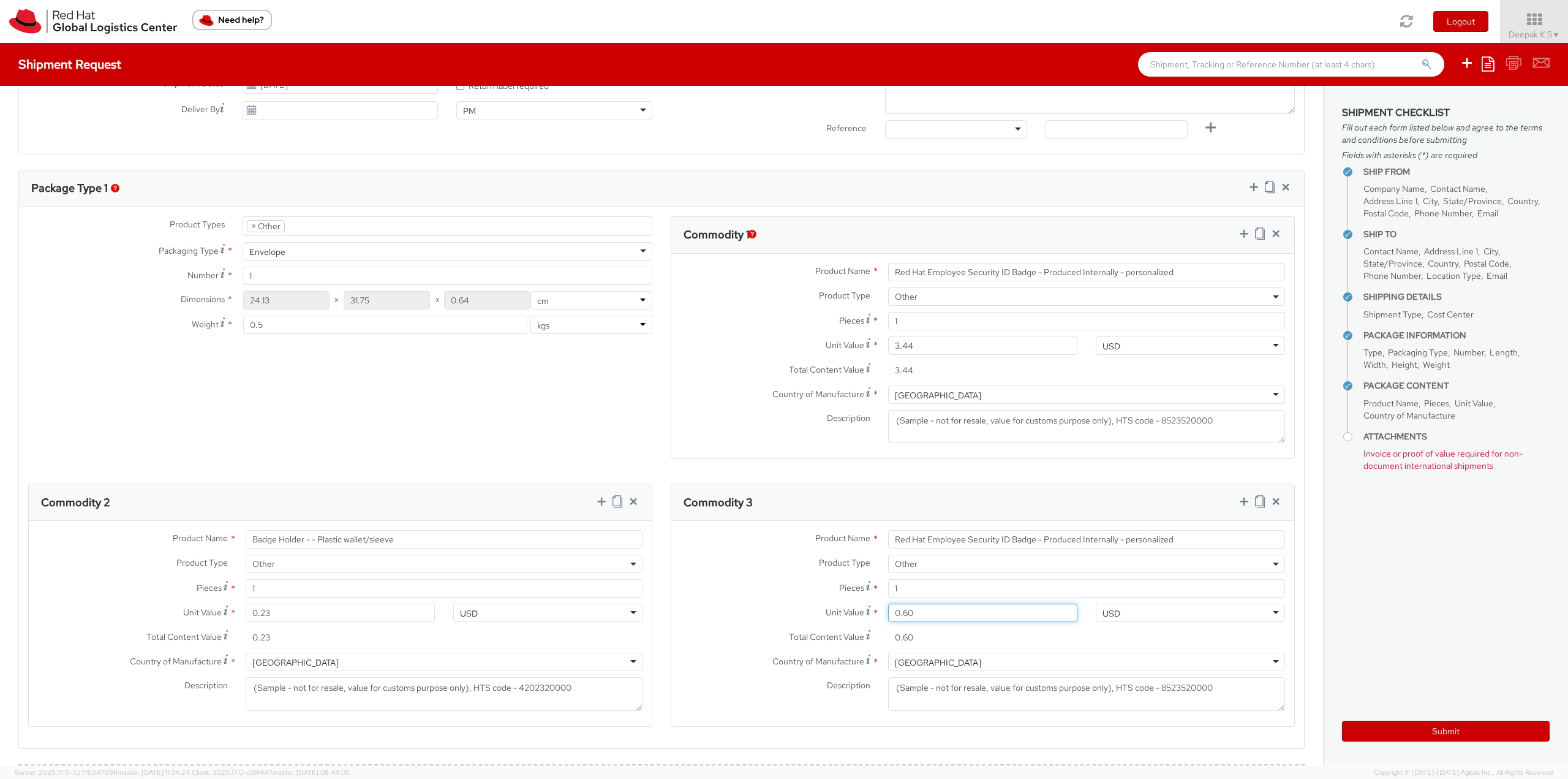
type input "0.63"
click at [1232, 692] on textarea "(Sample - not for resale, value for customs purpose only), HTS code - 8523520000" at bounding box center [1086, 694] width 397 height 33
drag, startPoint x: 1181, startPoint y: 544, endPoint x: 675, endPoint y: 542, distance: 506.0
click at [675, 542] on div "Product Name * Red Hat Employee Security ID Badge - Produced Internally - perso…" at bounding box center [983, 540] width 623 height 19
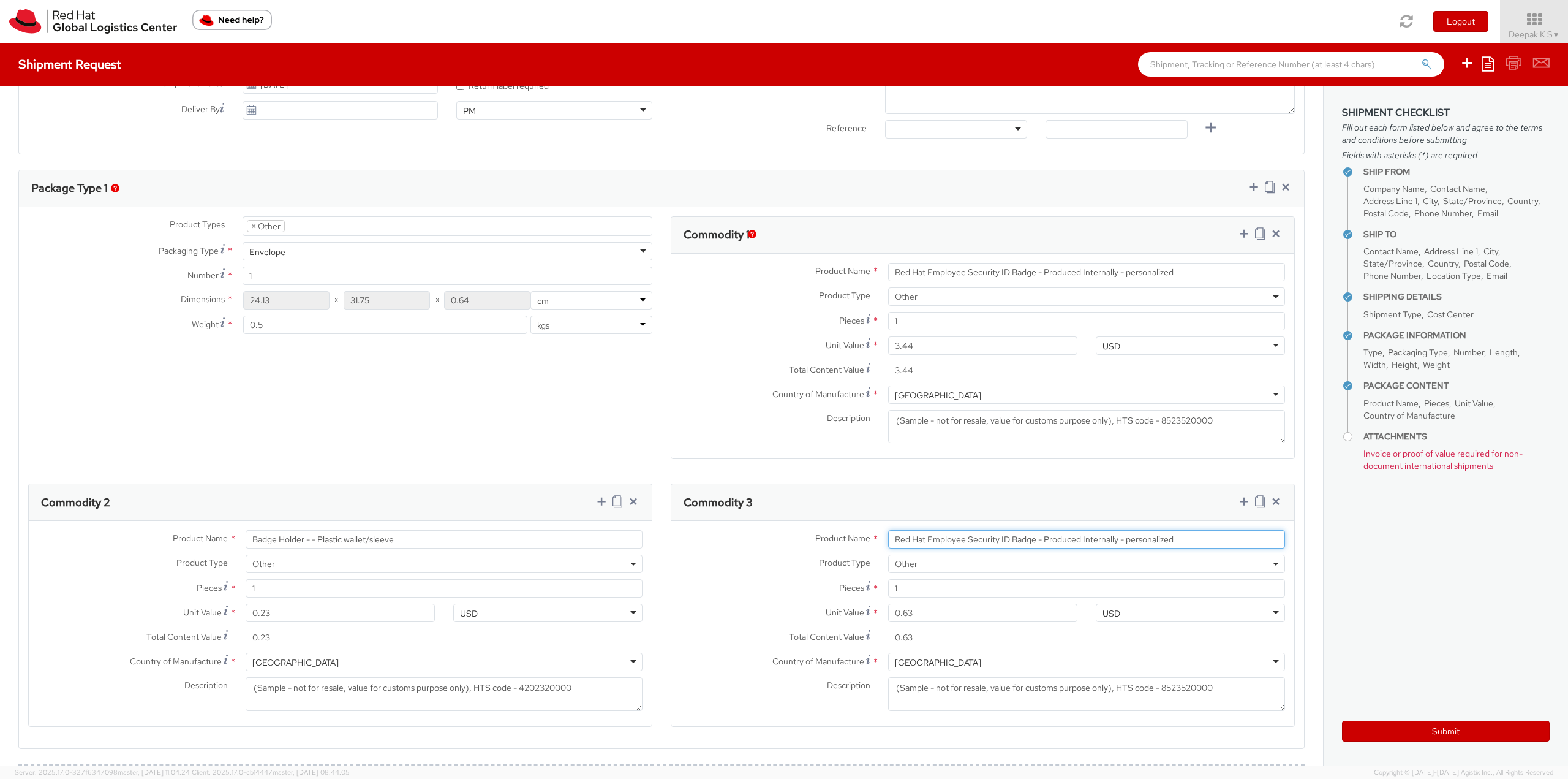
paste input "Badge Reel- Clip w/ reel"
type input "Badge Reel- Clip w/ reel"
drag, startPoint x: 1159, startPoint y: 694, endPoint x: 1219, endPoint y: 686, distance: 60.5
click at [1219, 686] on textarea "(Sample - not for resale, value for customs purpose only), HTS code - 8523520000" at bounding box center [1086, 694] width 397 height 33
paste textarea "30890"
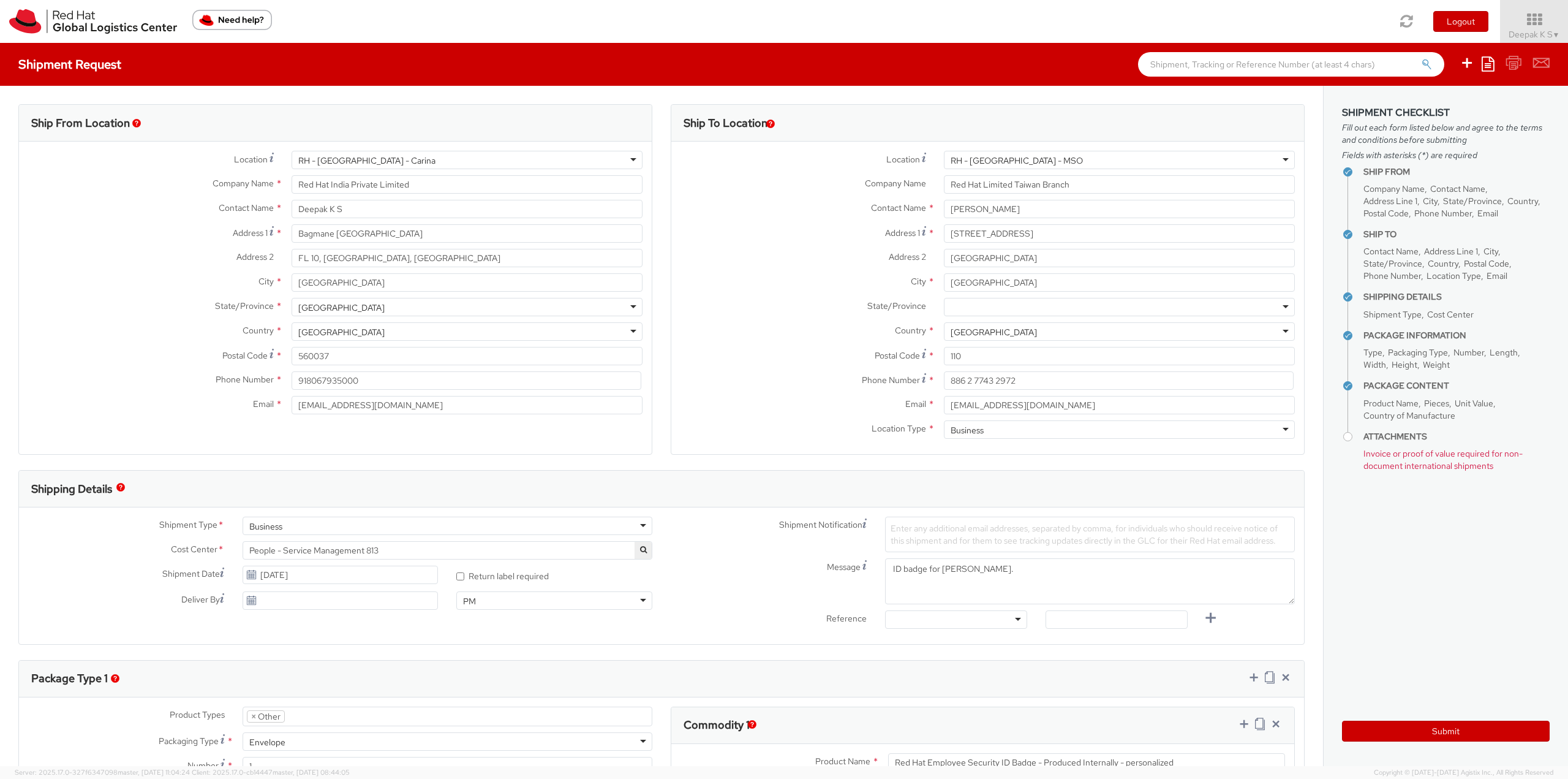
type textarea "(Sample - not for resale, value for customs purpose only), HTS code - 8308900000"
click at [1036, 203] on input "[PERSON_NAME]" at bounding box center [1119, 209] width 351 height 19
type input "[PERSON_NAME]"
click at [792, 325] on label "Country *" at bounding box center [803, 330] width 263 height 16
click at [345, 211] on input "Deepak K S" at bounding box center [467, 209] width 351 height 19
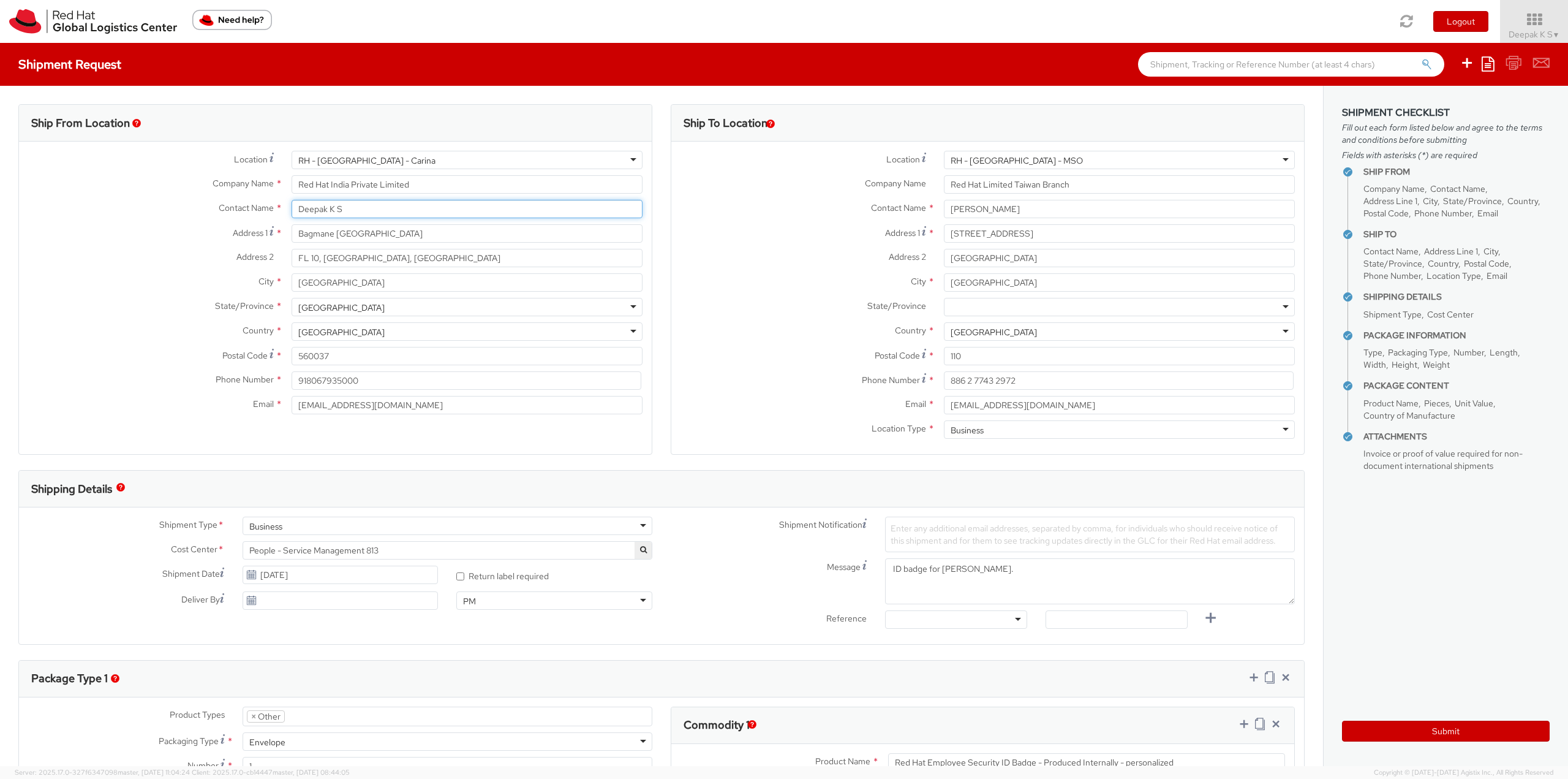
drag, startPoint x: 300, startPoint y: 211, endPoint x: 281, endPoint y: 211, distance: 19.0
click at [283, 211] on div "Deepak K S" at bounding box center [467, 209] width 369 height 19
click at [352, 200] on input "Deepak K S" at bounding box center [467, 209] width 351 height 19
drag, startPoint x: 354, startPoint y: 209, endPoint x: 293, endPoint y: 209, distance: 61.0
click at [293, 209] on input "Deepak K S" at bounding box center [467, 209] width 351 height 19
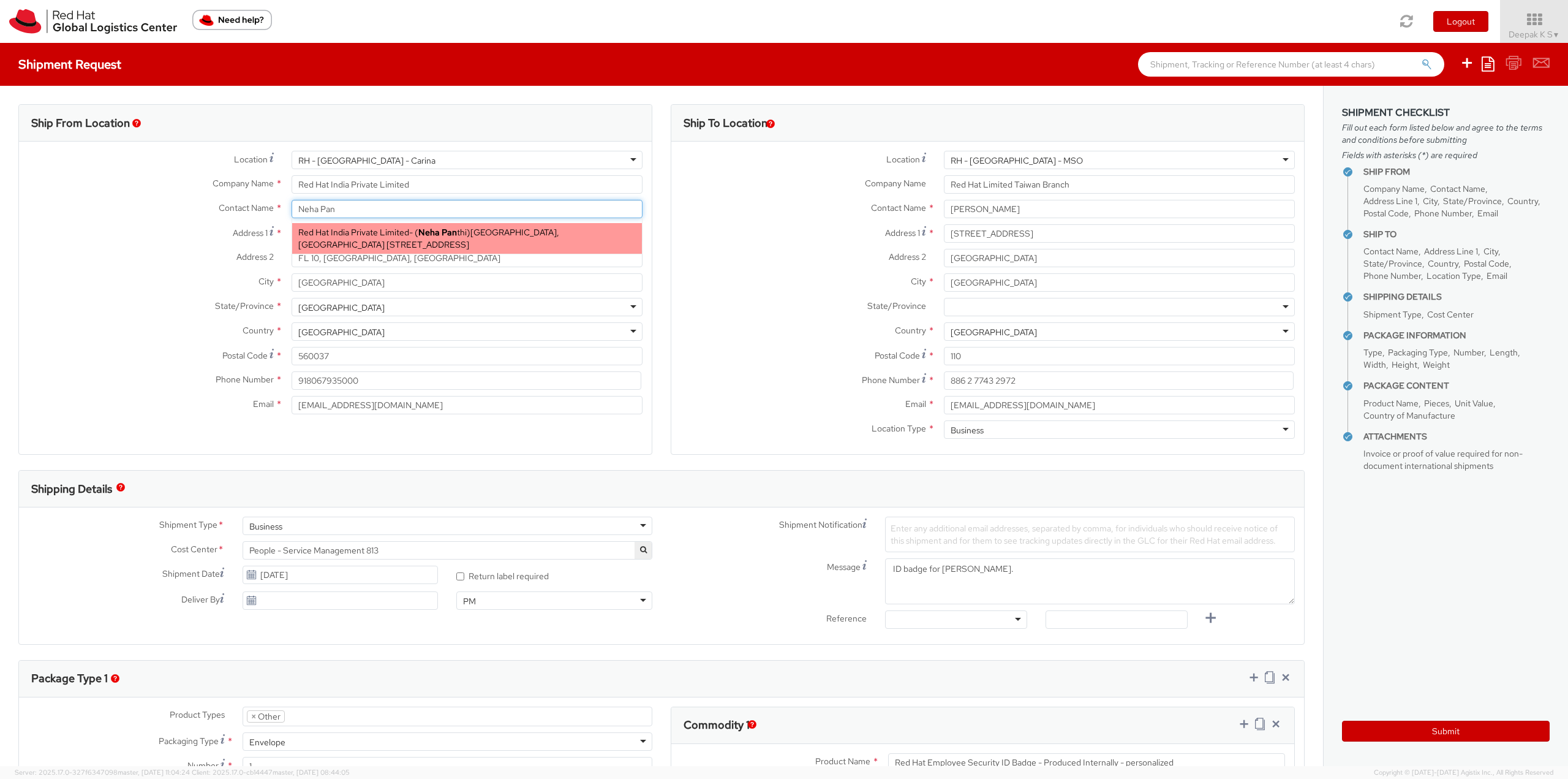
click at [546, 243] on span "[GEOGRAPHIC_DATA], [GEOGRAPHIC_DATA] [STREET_ADDRESS]" at bounding box center [428, 238] width 261 height 23
type input "[PERSON_NAME]"
type input "[EMAIL_ADDRESS][DOMAIN_NAME]"
select select
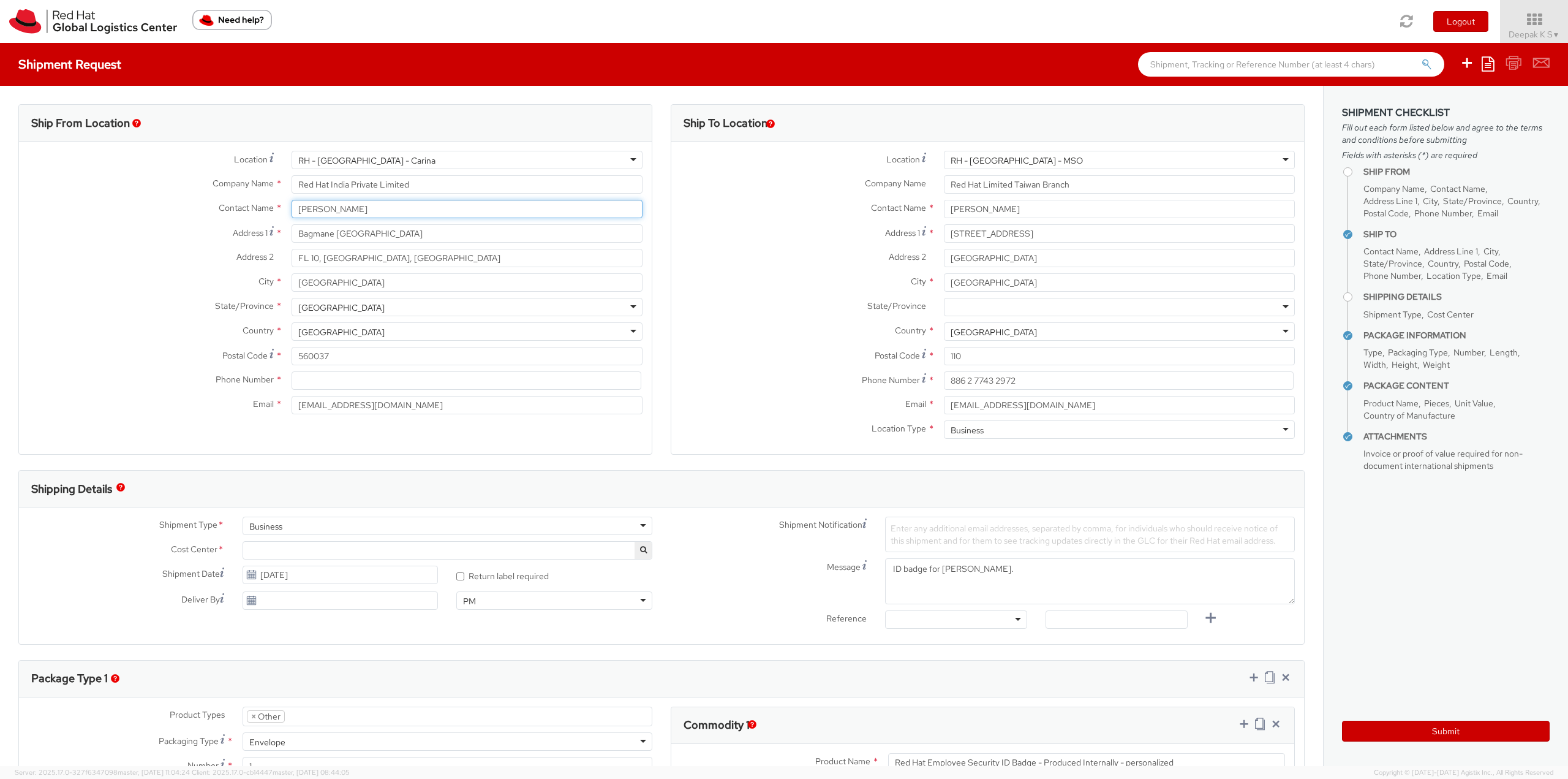
type input "[PERSON_NAME]"
click at [411, 378] on input at bounding box center [467, 381] width 350 height 19
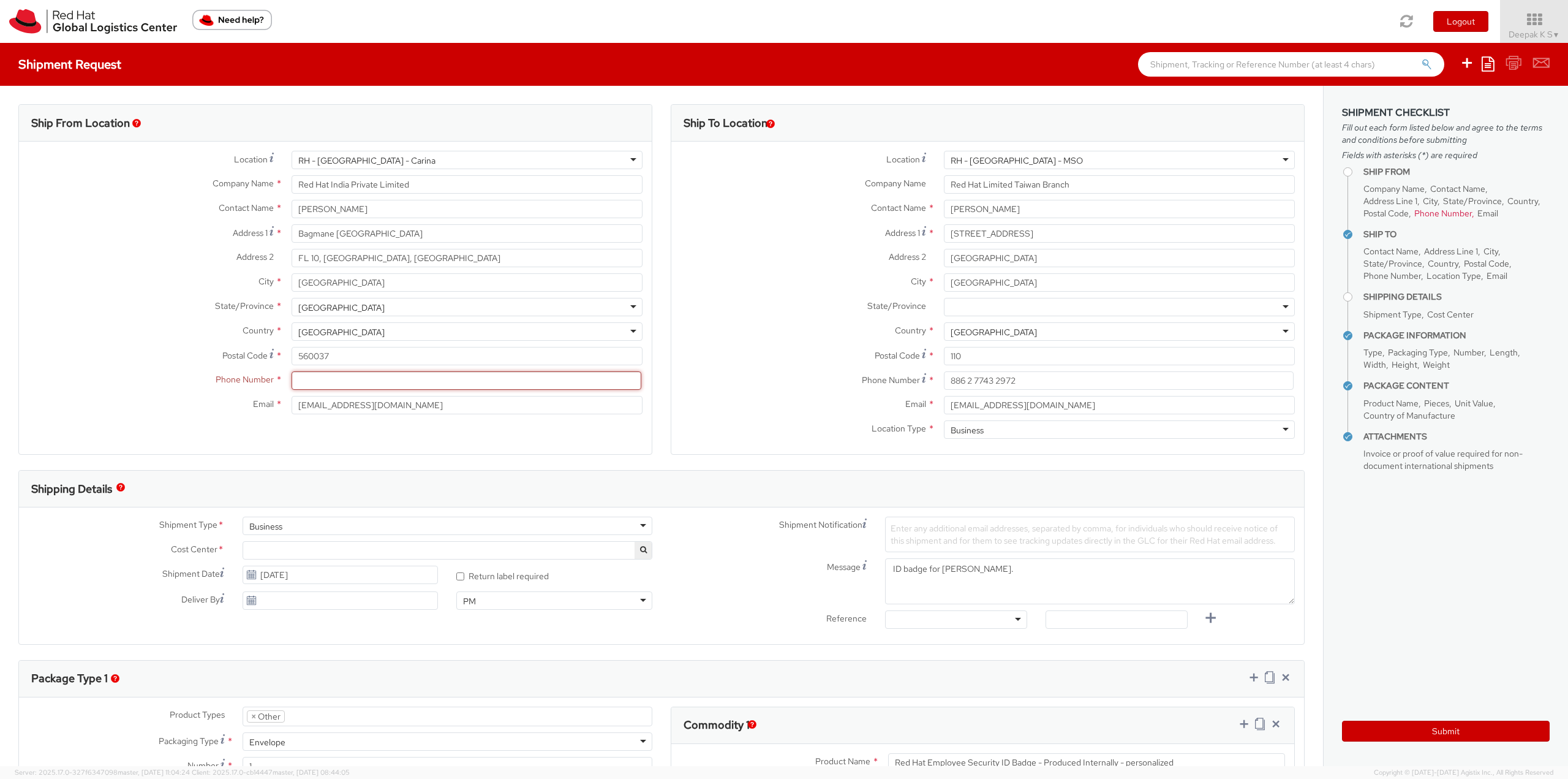
click at [341, 381] on input at bounding box center [467, 381] width 350 height 19
paste input "91 80 67935289"
click at [321, 381] on input "91 80 67935289" at bounding box center [467, 381] width 350 height 19
type input "918067935289"
click at [661, 451] on div "Ship To Location Location * [GEOGRAPHIC_DATA] - [GEOGRAPHIC_DATA] - [GEOGRAPHIC…" at bounding box center [987, 287] width 653 height 366
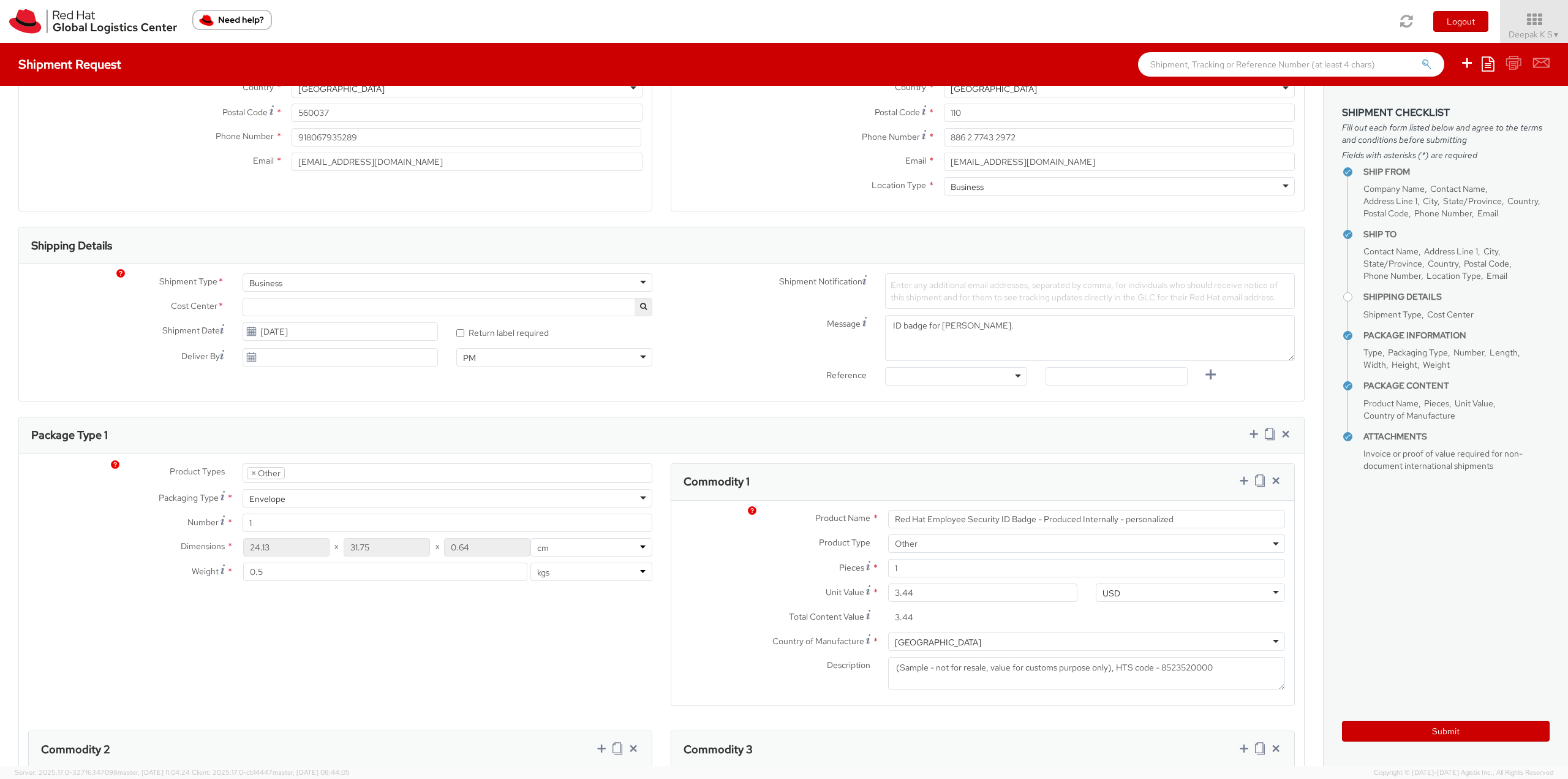
scroll to position [307, 0]
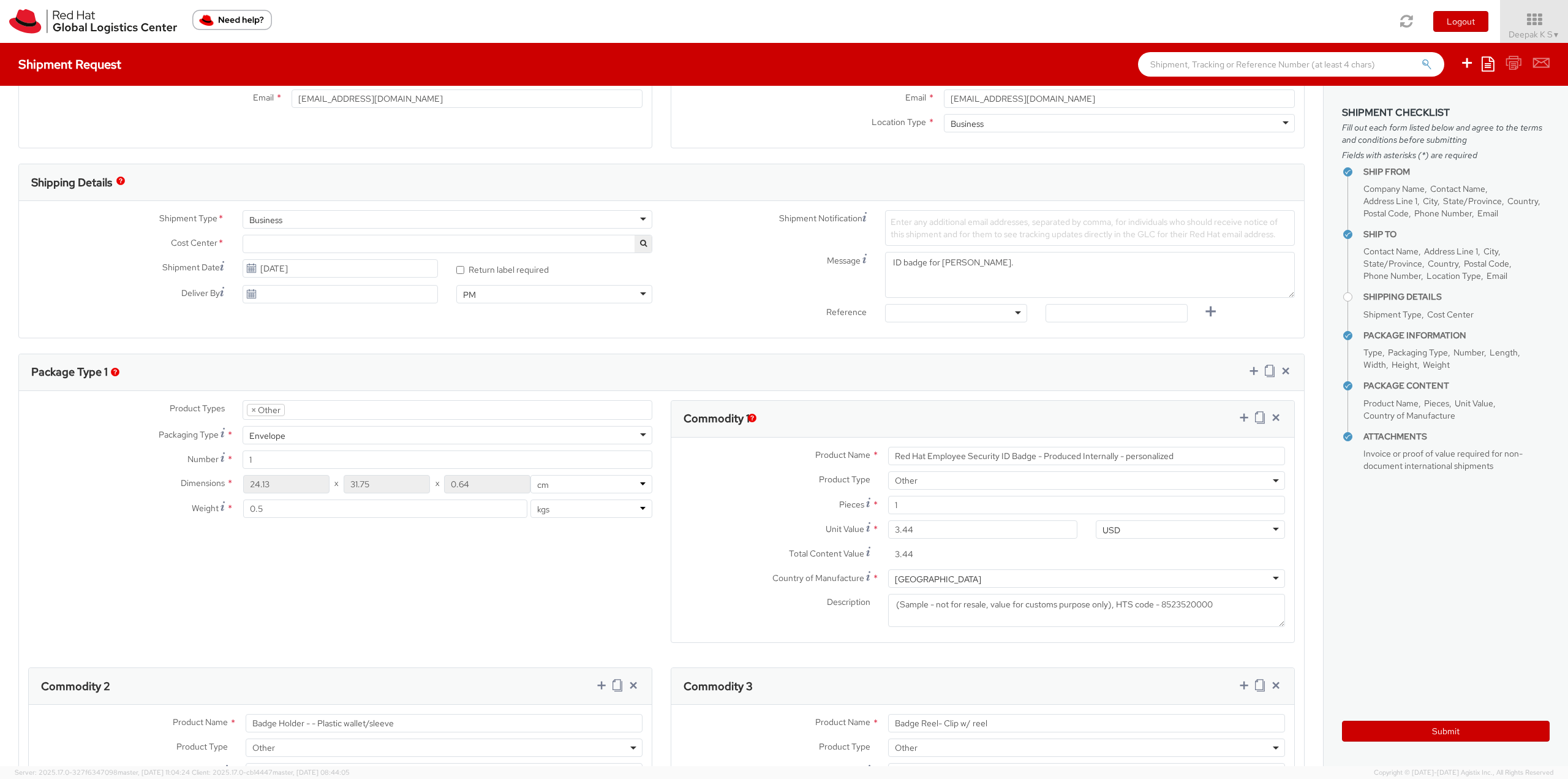
click at [321, 243] on span at bounding box center [448, 244] width 410 height 19
click at [319, 245] on span at bounding box center [448, 244] width 410 height 19
click at [585, 241] on span at bounding box center [448, 244] width 410 height 19
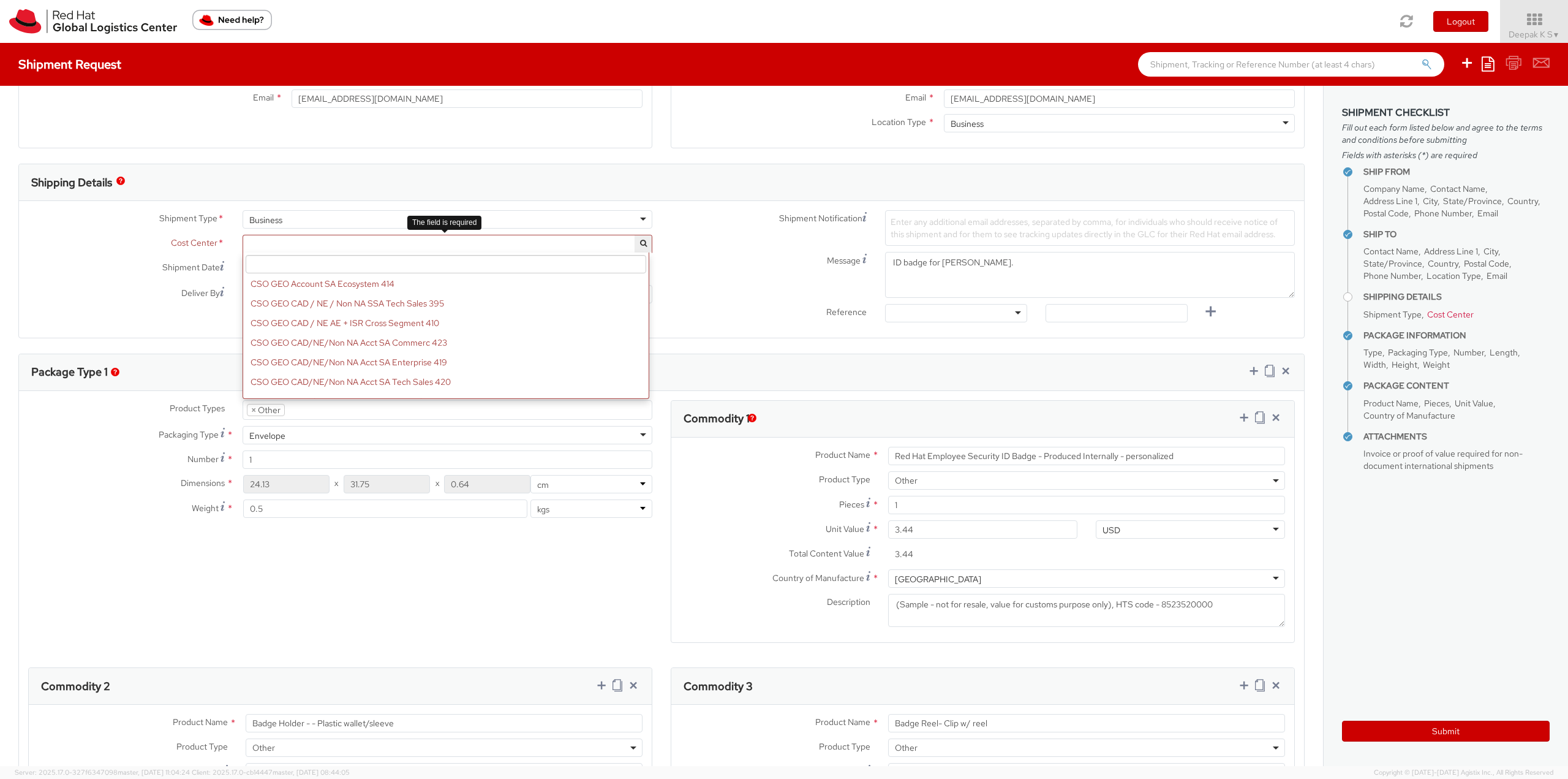
scroll to position [1839, 0]
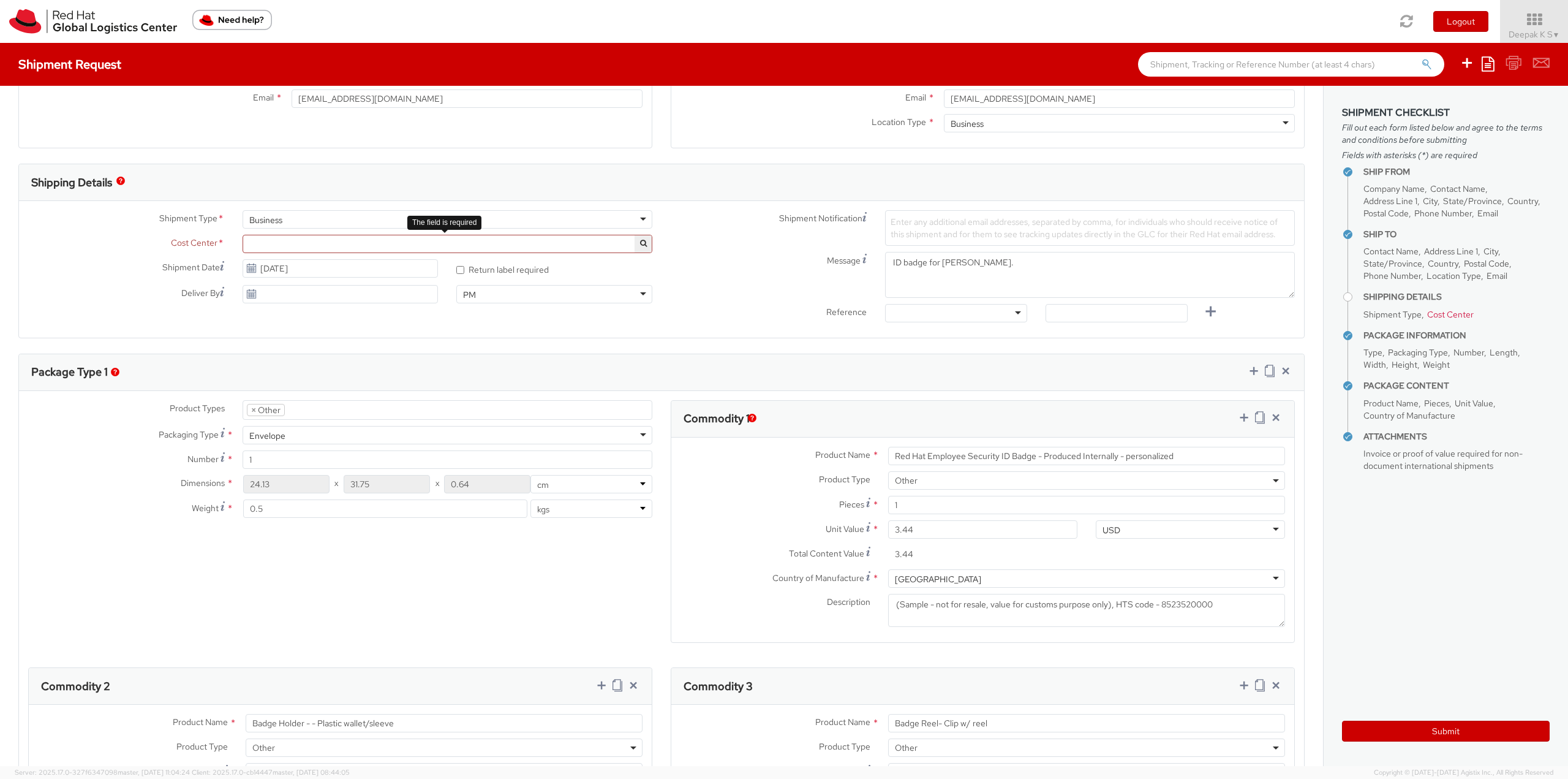
click at [321, 248] on span at bounding box center [448, 244] width 410 height 19
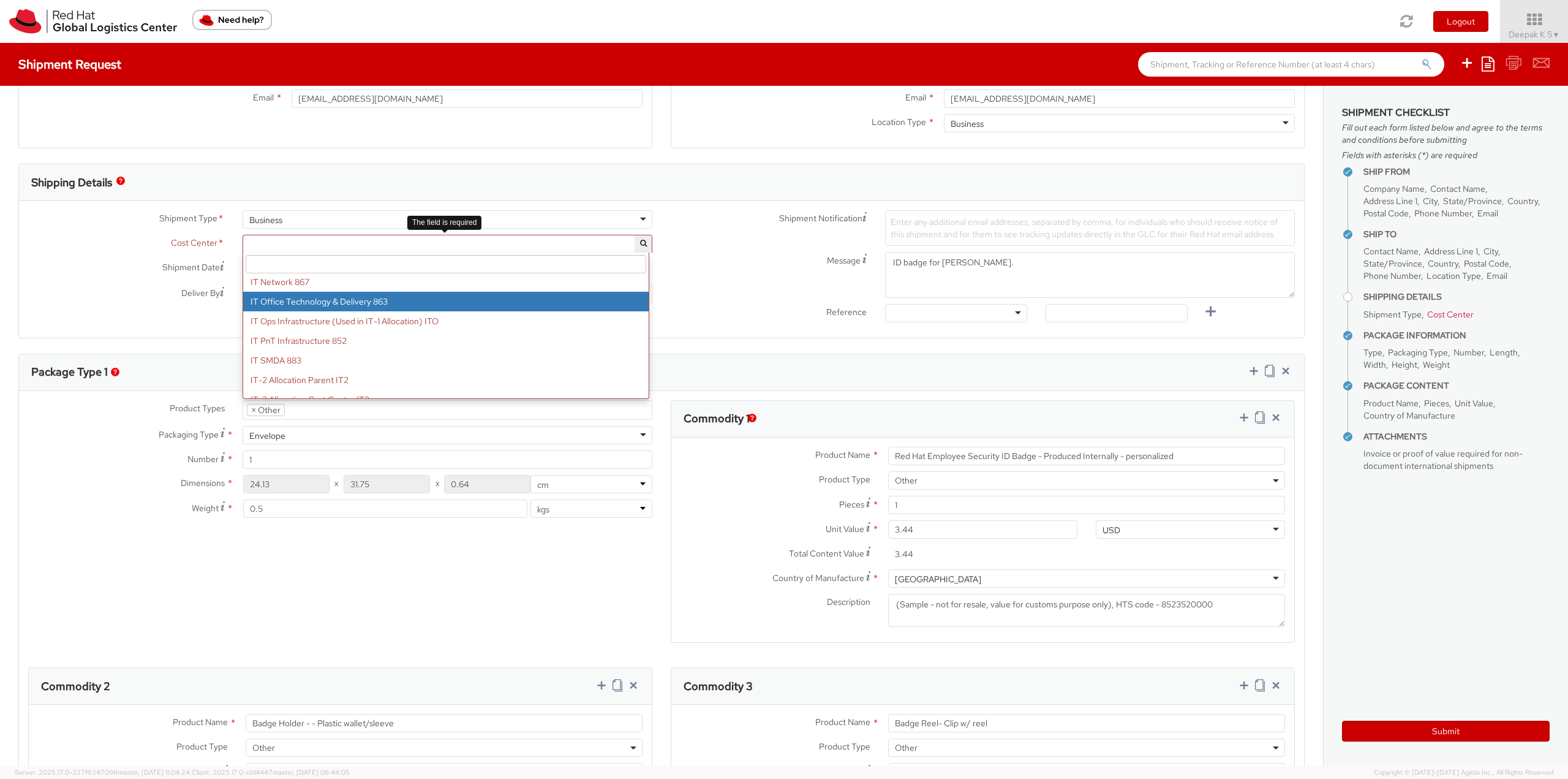
drag, startPoint x: 637, startPoint y: 329, endPoint x: 635, endPoint y: 297, distance: 32.1
select select "863"
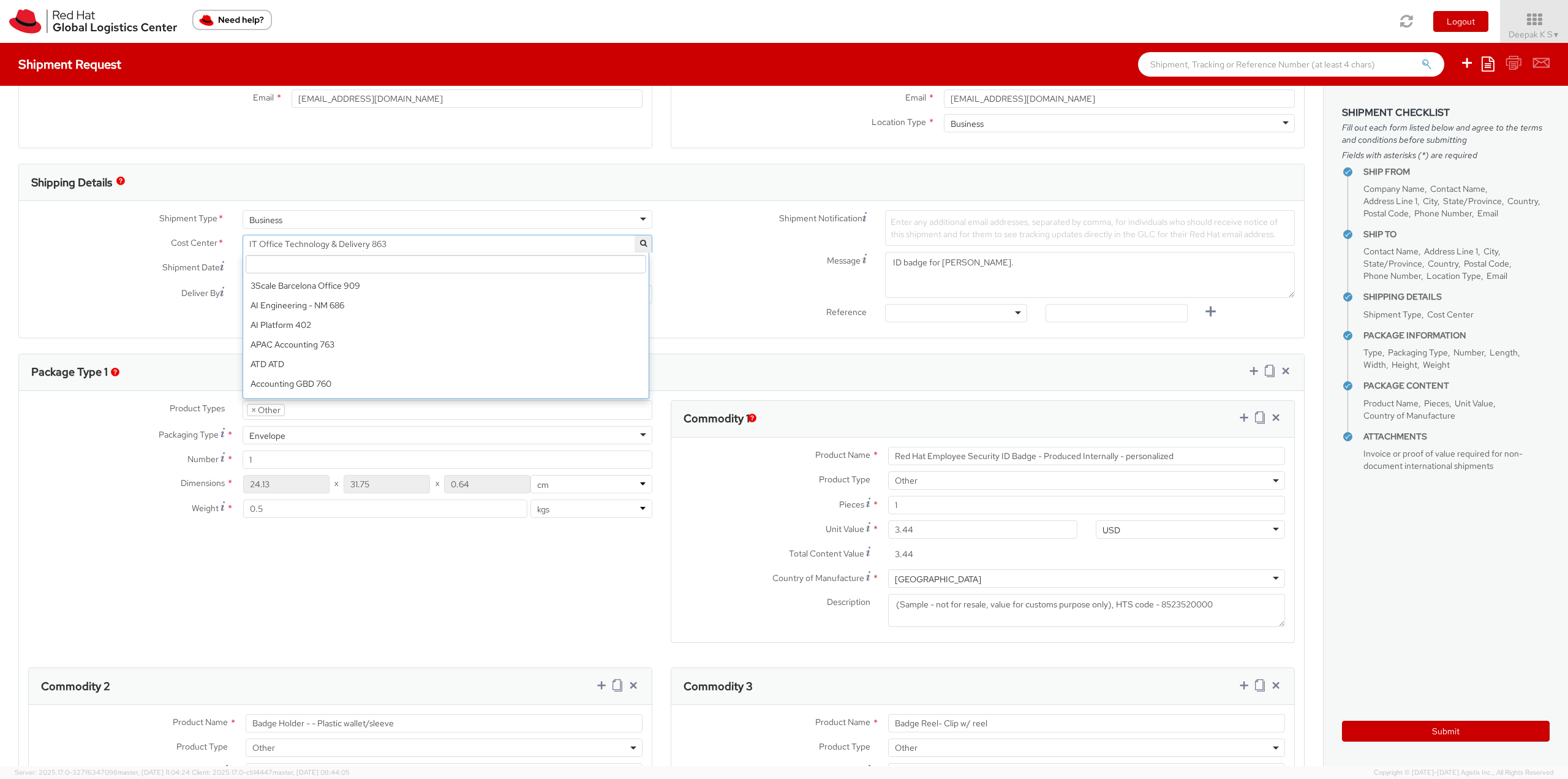
click at [421, 243] on span "IT Office Technology & Delivery 863" at bounding box center [447, 244] width 397 height 11
click at [626, 179] on div "Shipping Details" at bounding box center [661, 183] width 1285 height 37
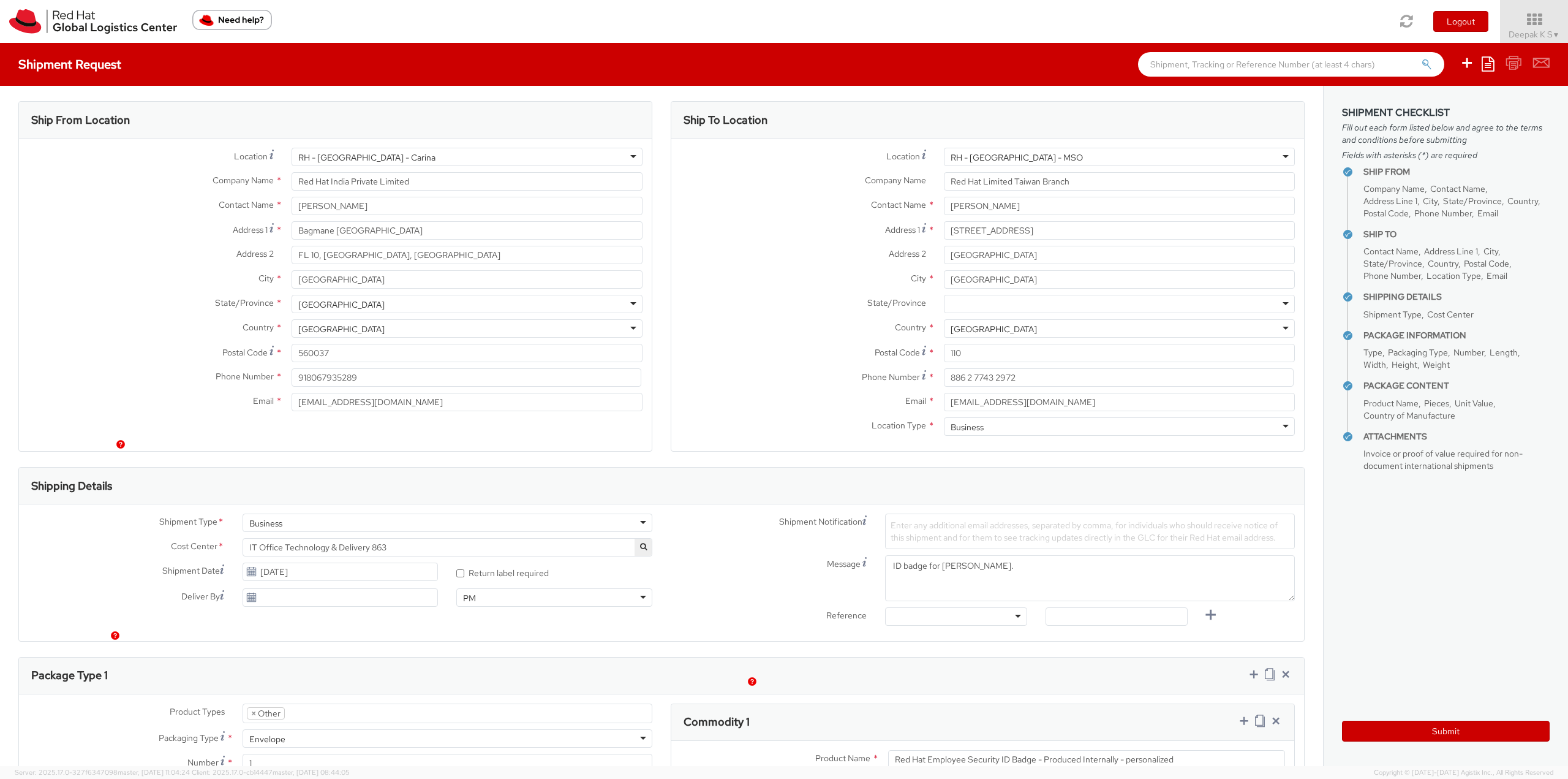
scroll to position [0, 0]
drag, startPoint x: 366, startPoint y: 205, endPoint x: 136, endPoint y: 217, distance: 230.3
click at [136, 217] on div "Contact Name * [PERSON_NAME] Neha Pan Red Hat India Private Limited - ( Neha Pa…" at bounding box center [335, 209] width 633 height 19
type input "Deepak KS"
click at [92, 305] on label "State/Province *" at bounding box center [150, 306] width 263 height 16
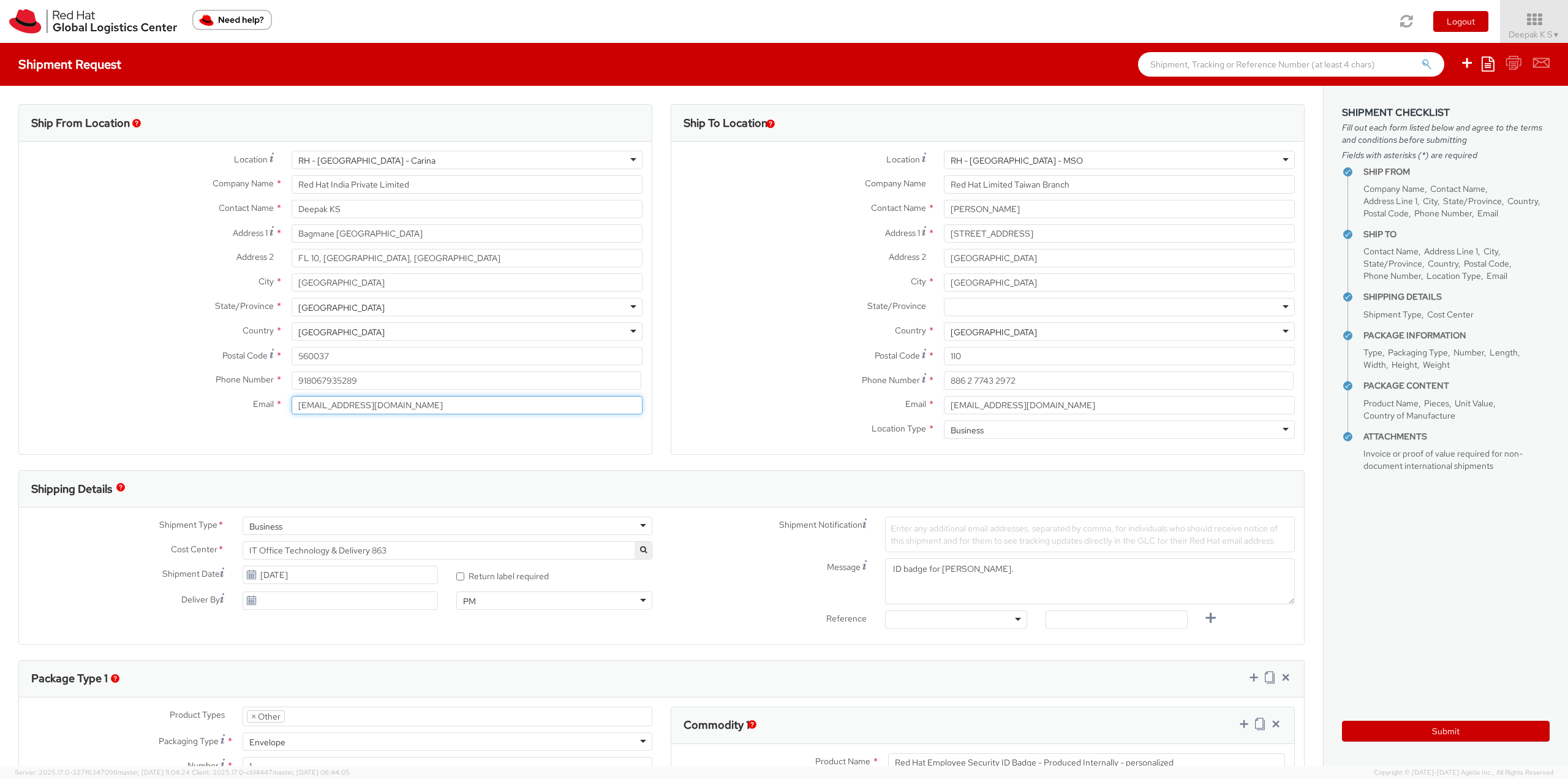
click at [409, 409] on input "[EMAIL_ADDRESS][DOMAIN_NAME]" at bounding box center [467, 405] width 351 height 19
type input "n"
type input "[EMAIL_ADDRESS][DOMAIN_NAME]"
click at [433, 549] on span "IT Office Technology & Delivery 863" at bounding box center [447, 551] width 397 height 11
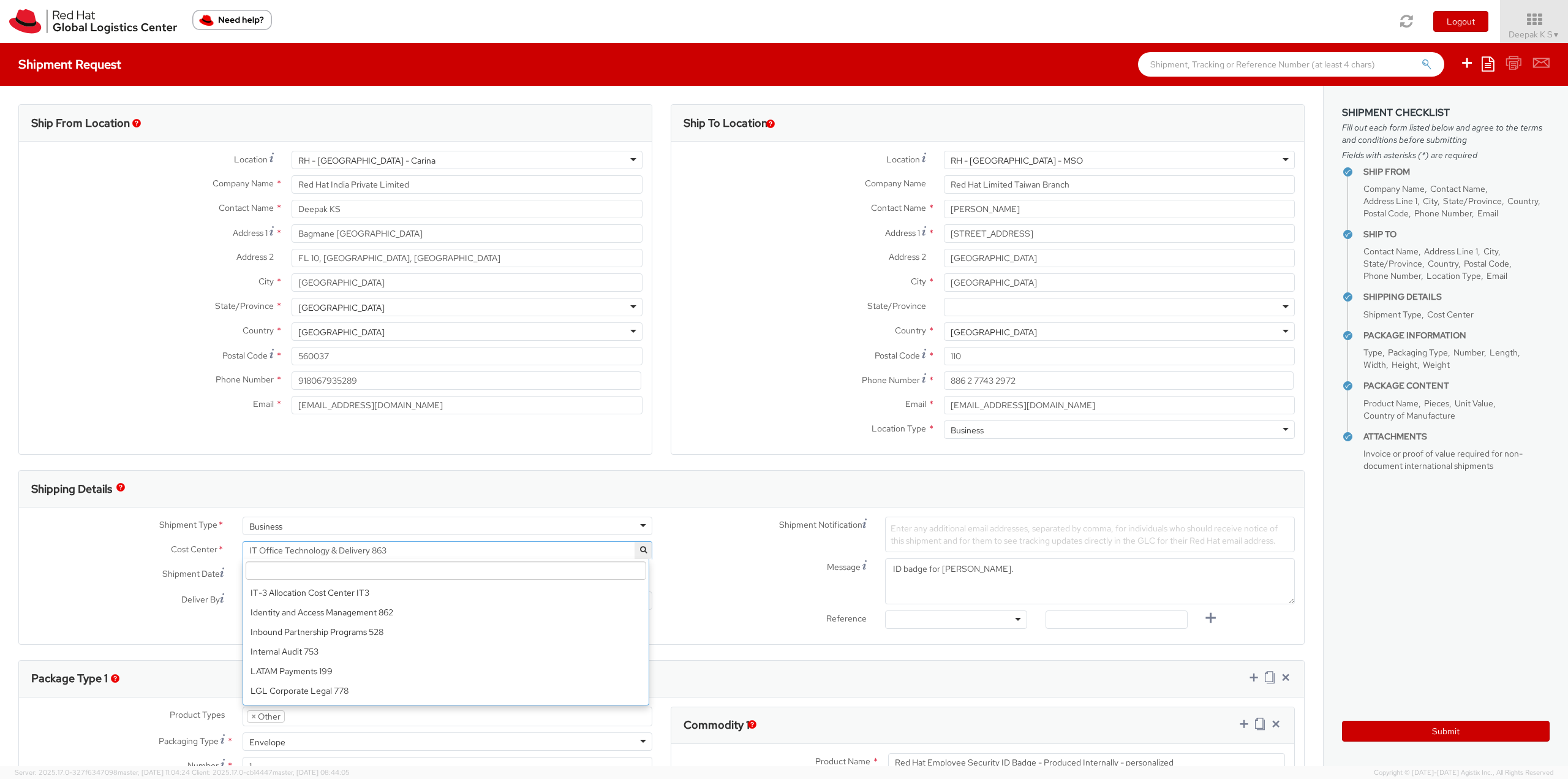
scroll to position [7498, 0]
click at [356, 527] on div "Business" at bounding box center [448, 526] width 410 height 19
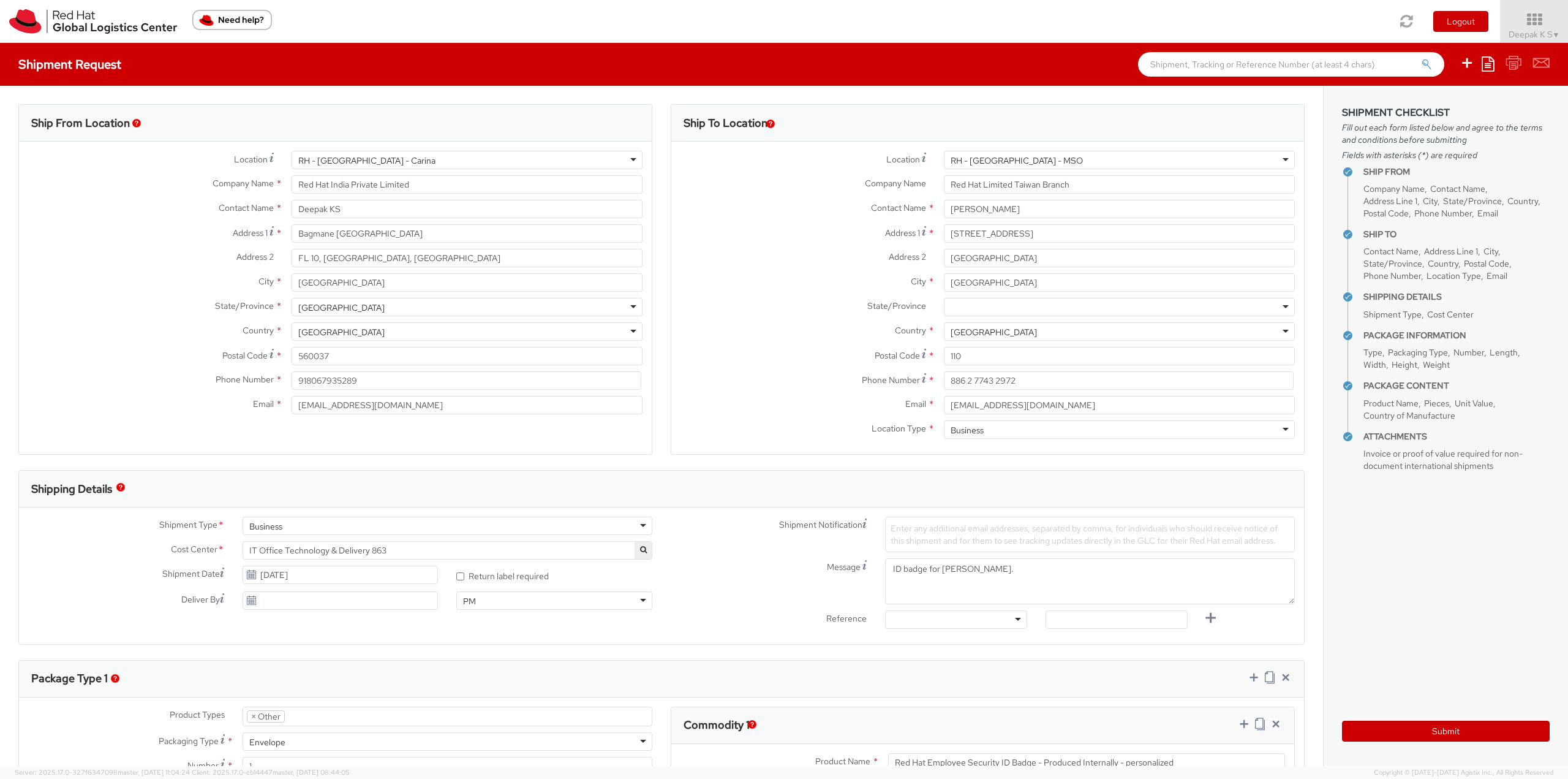
click at [276, 551] on div "Shipment Type * Business Business Business Cost Center * People - Service Manag…" at bounding box center [340, 566] width 643 height 99
click at [400, 545] on span "IT Office Technology & Delivery 863" at bounding box center [447, 551] width 397 height 11
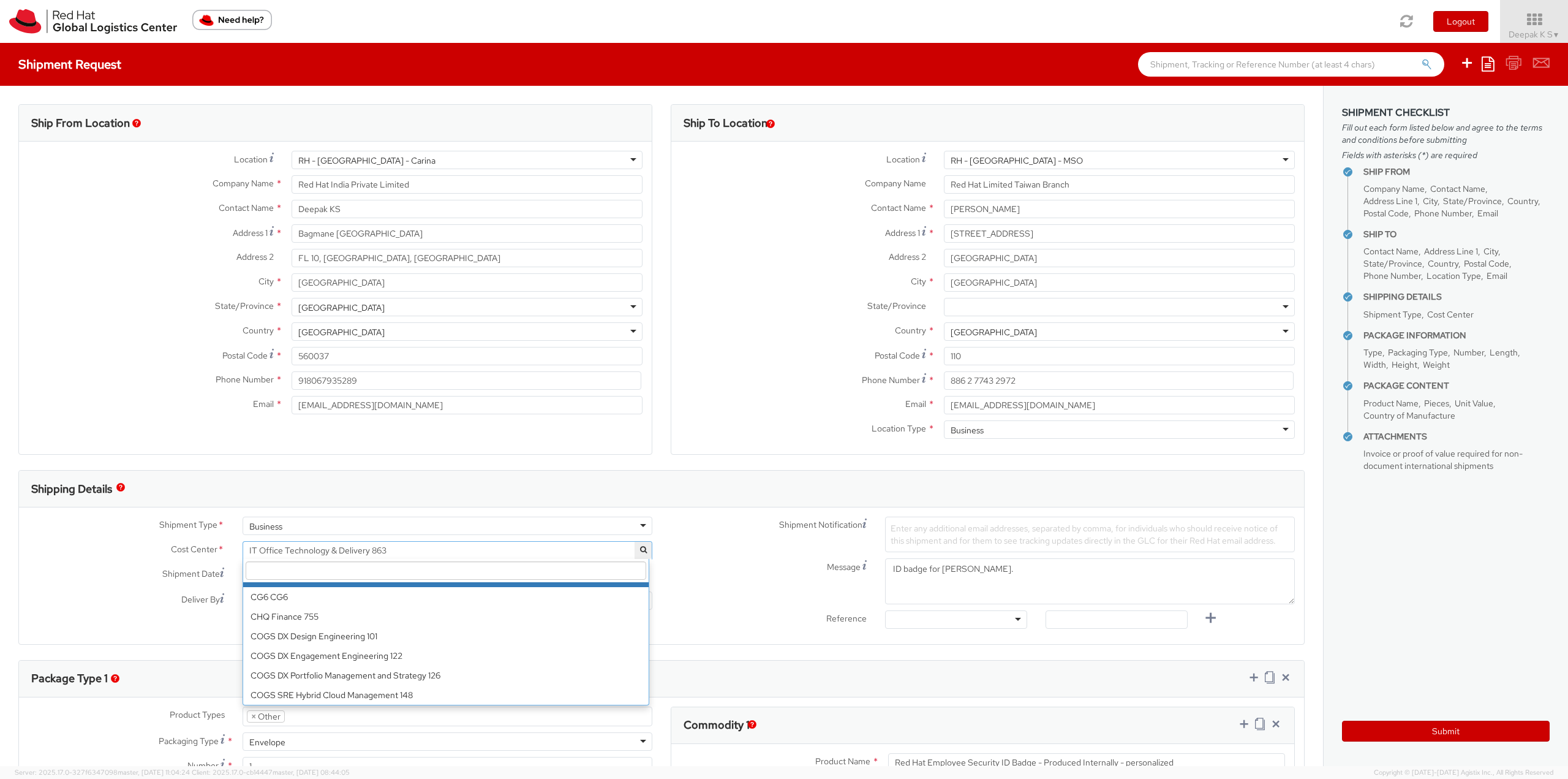
scroll to position [1348, 0]
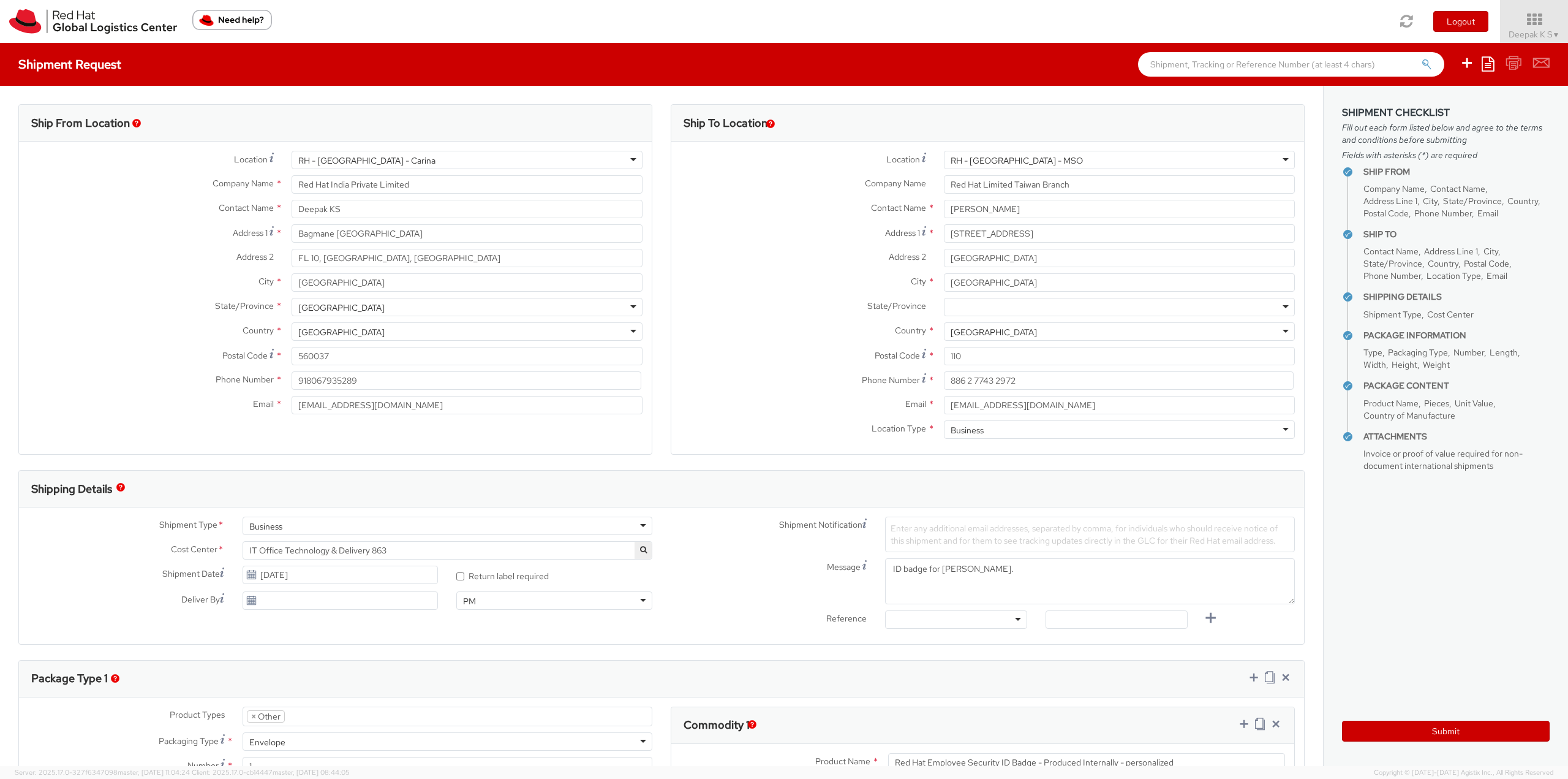
click at [691, 488] on div "Shipping Details" at bounding box center [661, 489] width 1285 height 37
click at [394, 553] on span "IT Office Technology & Delivery 863" at bounding box center [447, 551] width 397 height 11
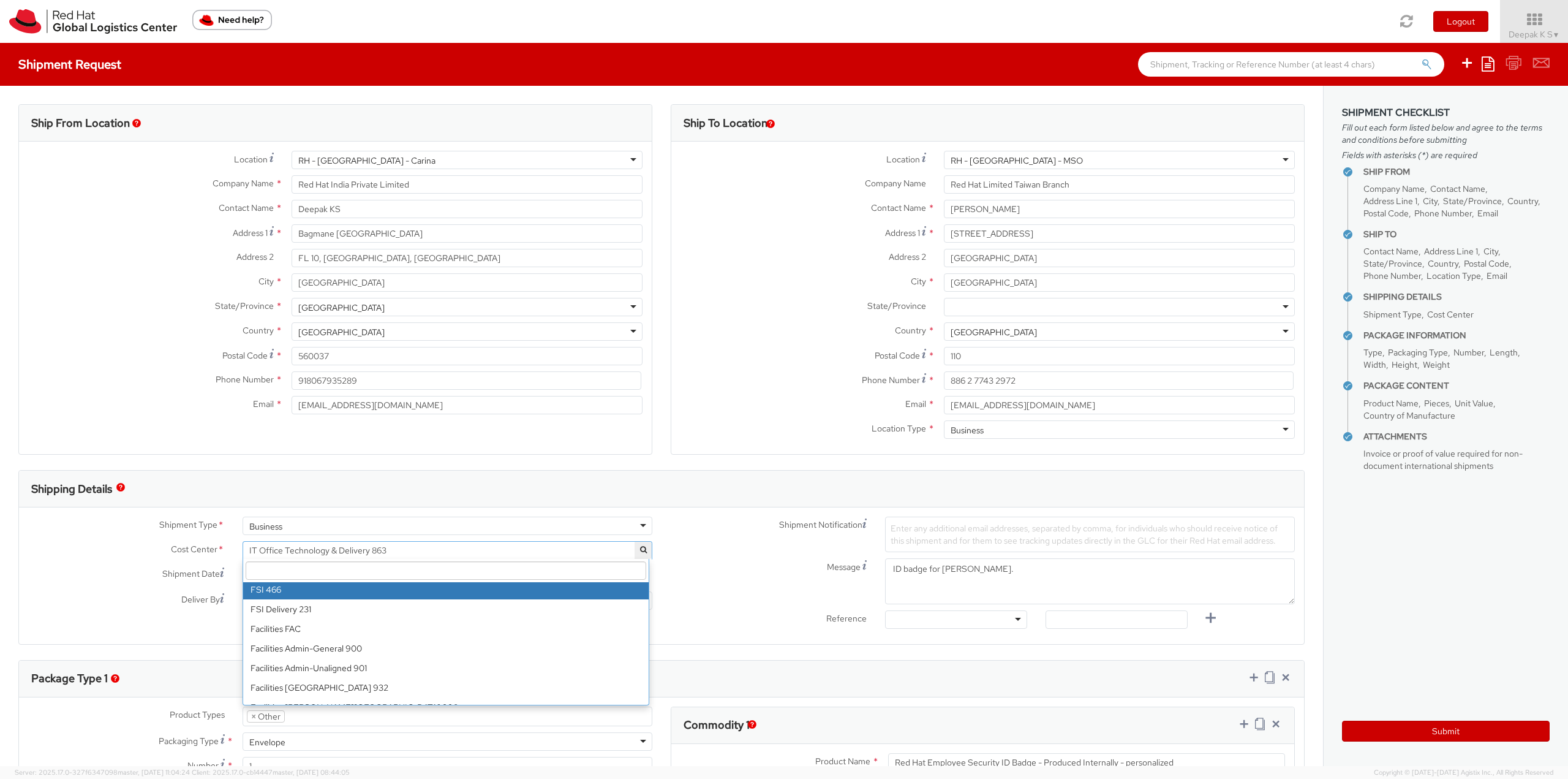
click at [312, 567] on input "search" at bounding box center [446, 571] width 401 height 19
click at [385, 548] on span "IT Office Technology & Delivery 863" at bounding box center [447, 551] width 397 height 11
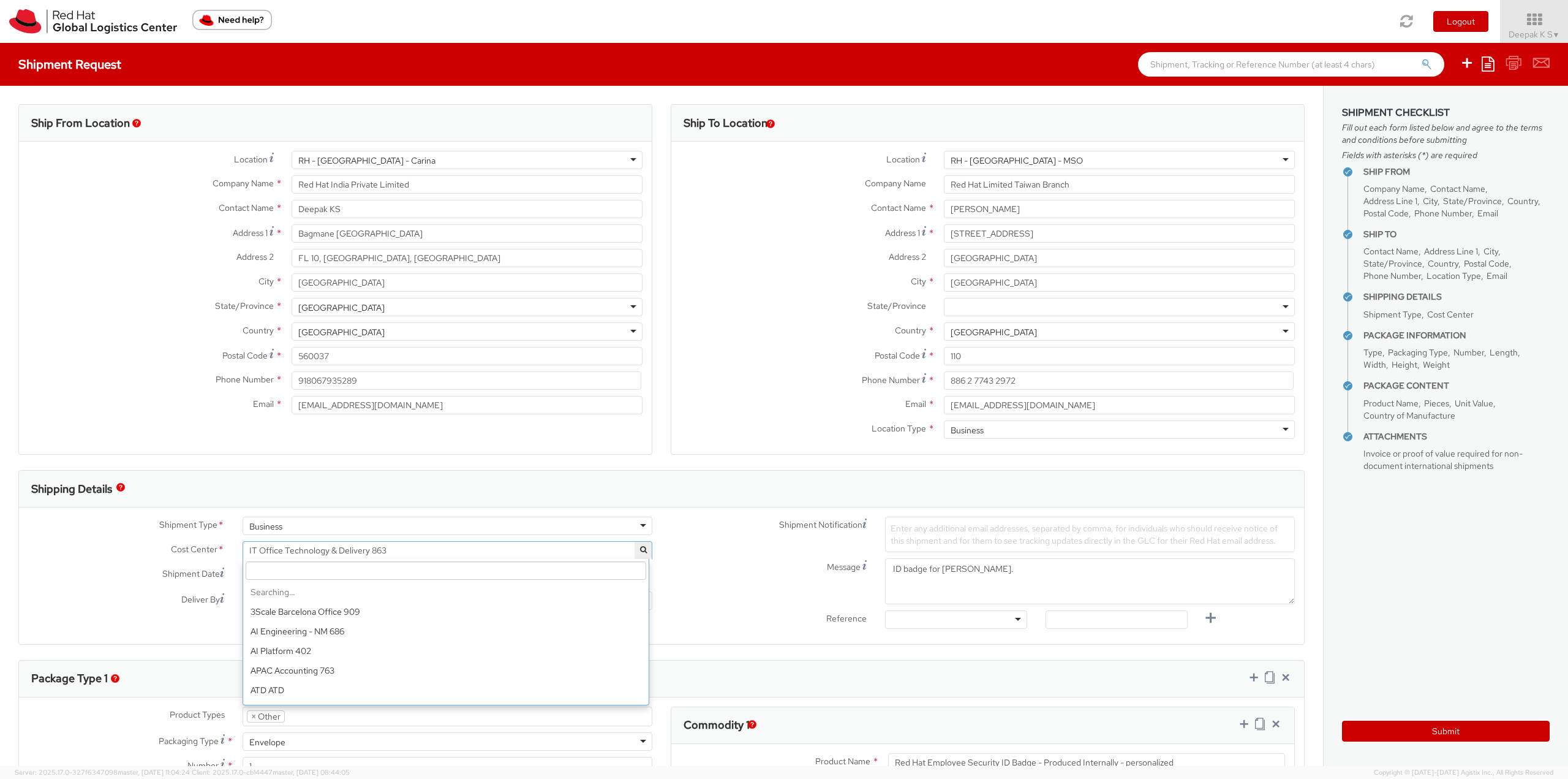
click at [409, 548] on span "IT Office Technology & Delivery 863" at bounding box center [447, 551] width 397 height 11
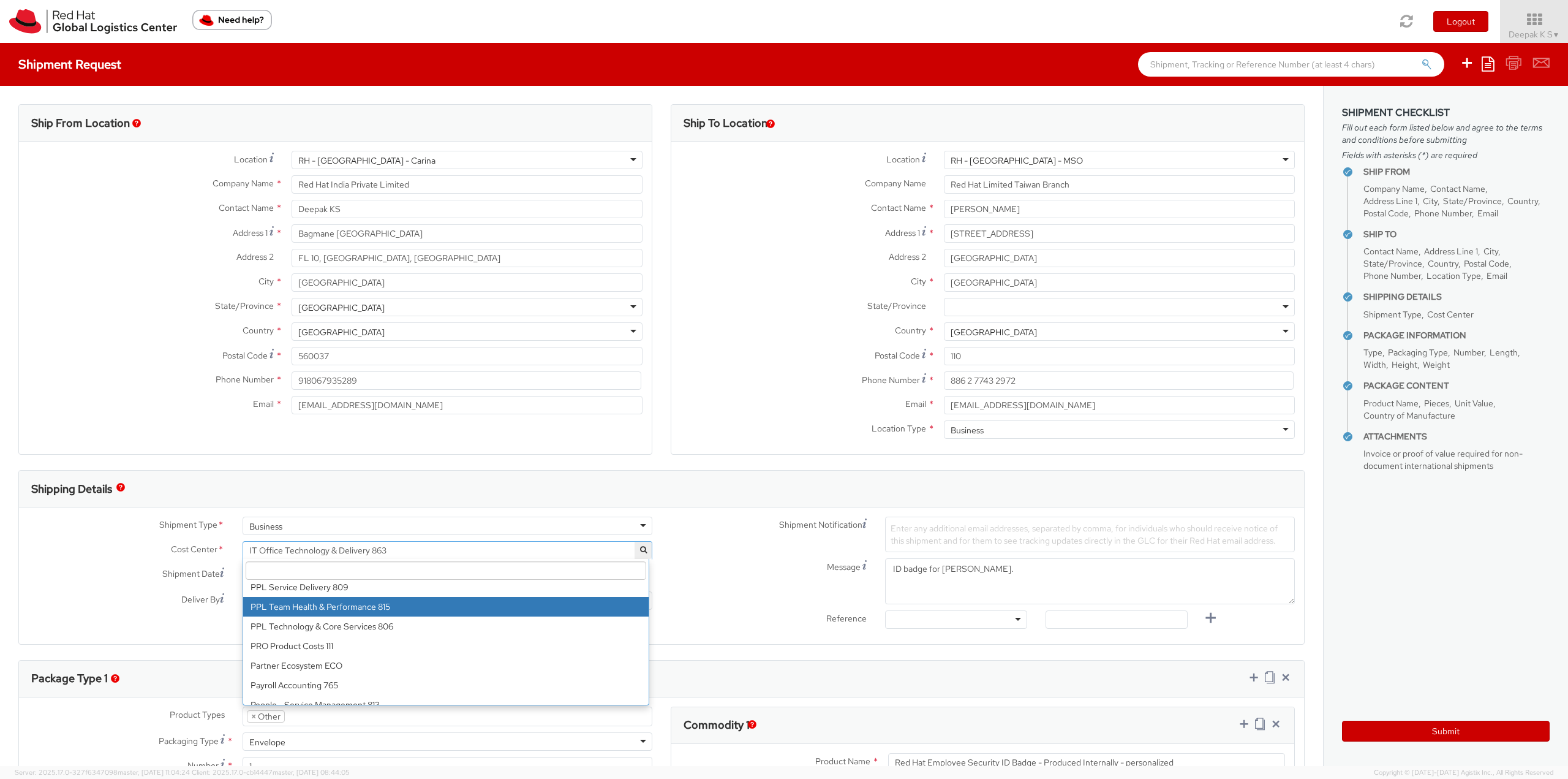
scroll to position [9501, 0]
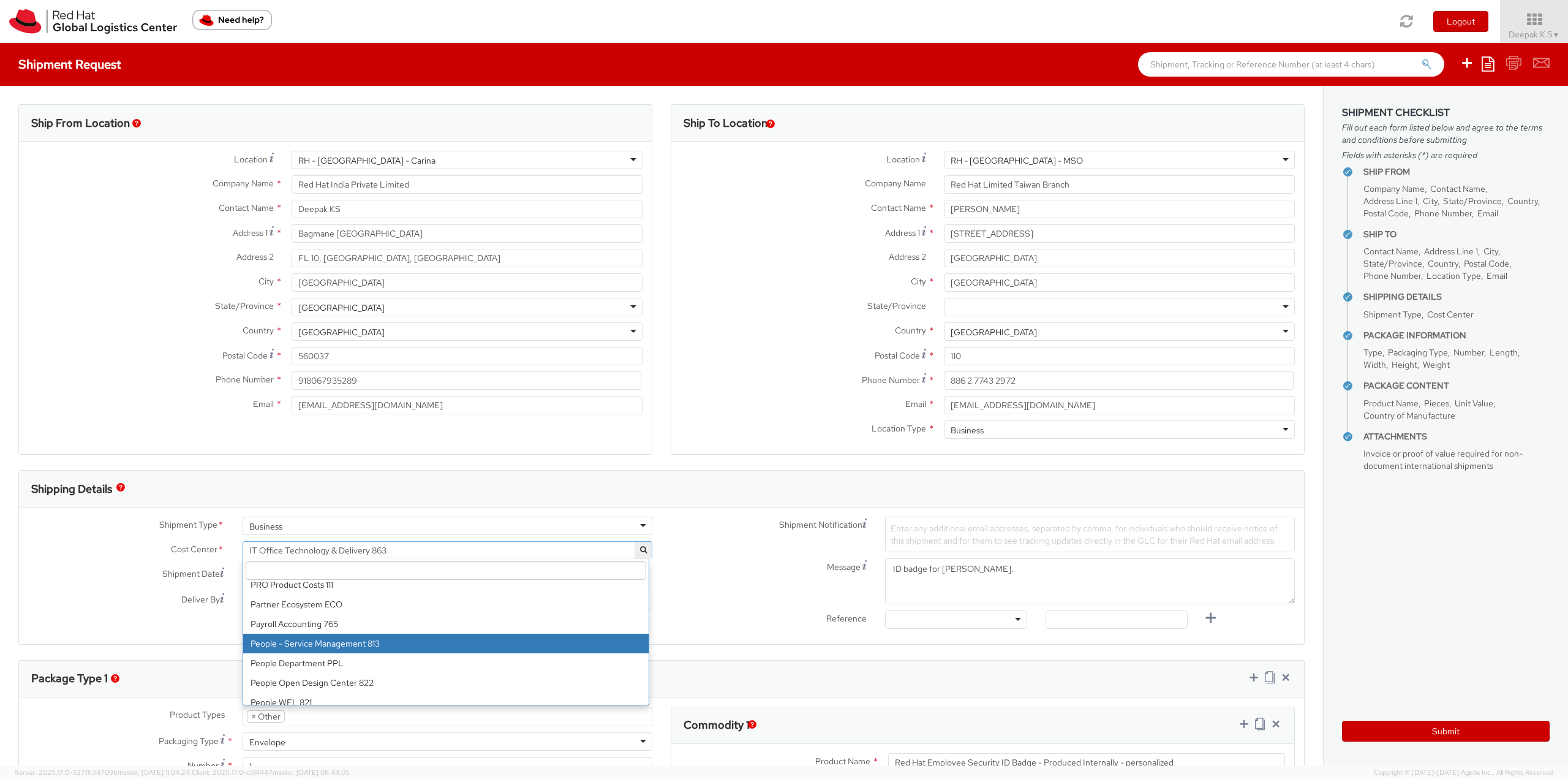
select select "813"
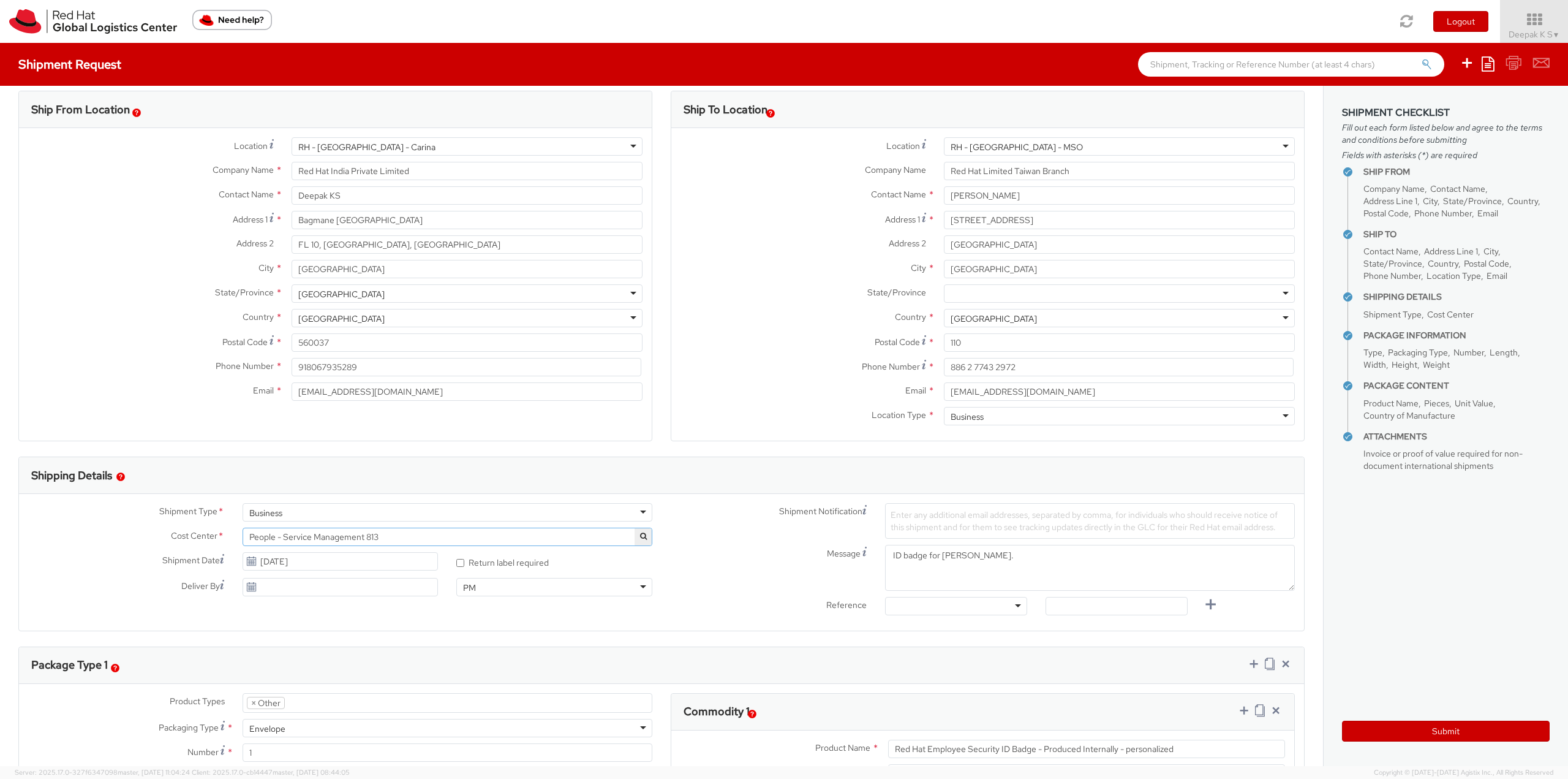
scroll to position [0, 0]
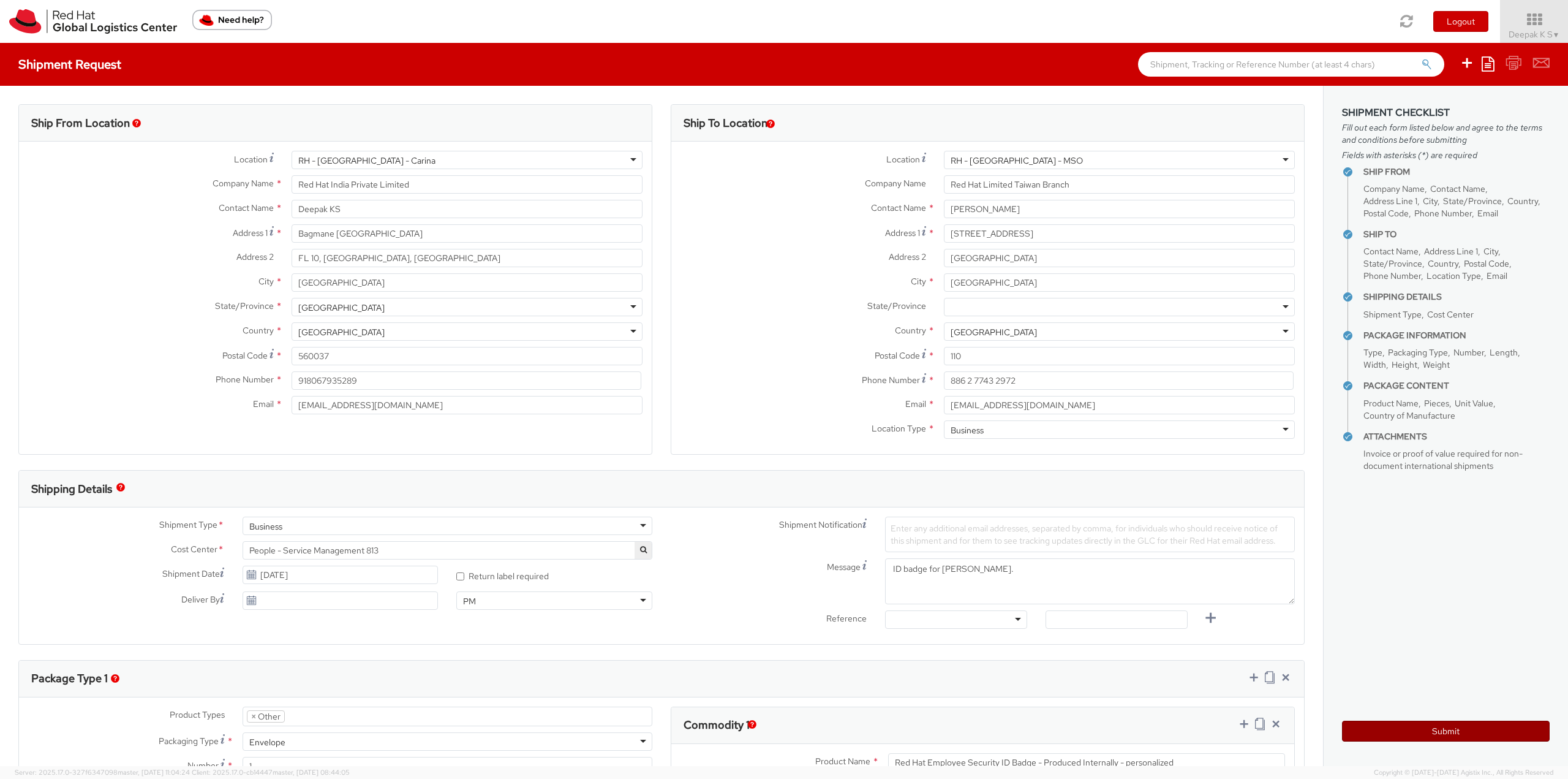
click at [1467, 732] on button "Submit" at bounding box center [1446, 731] width 208 height 21
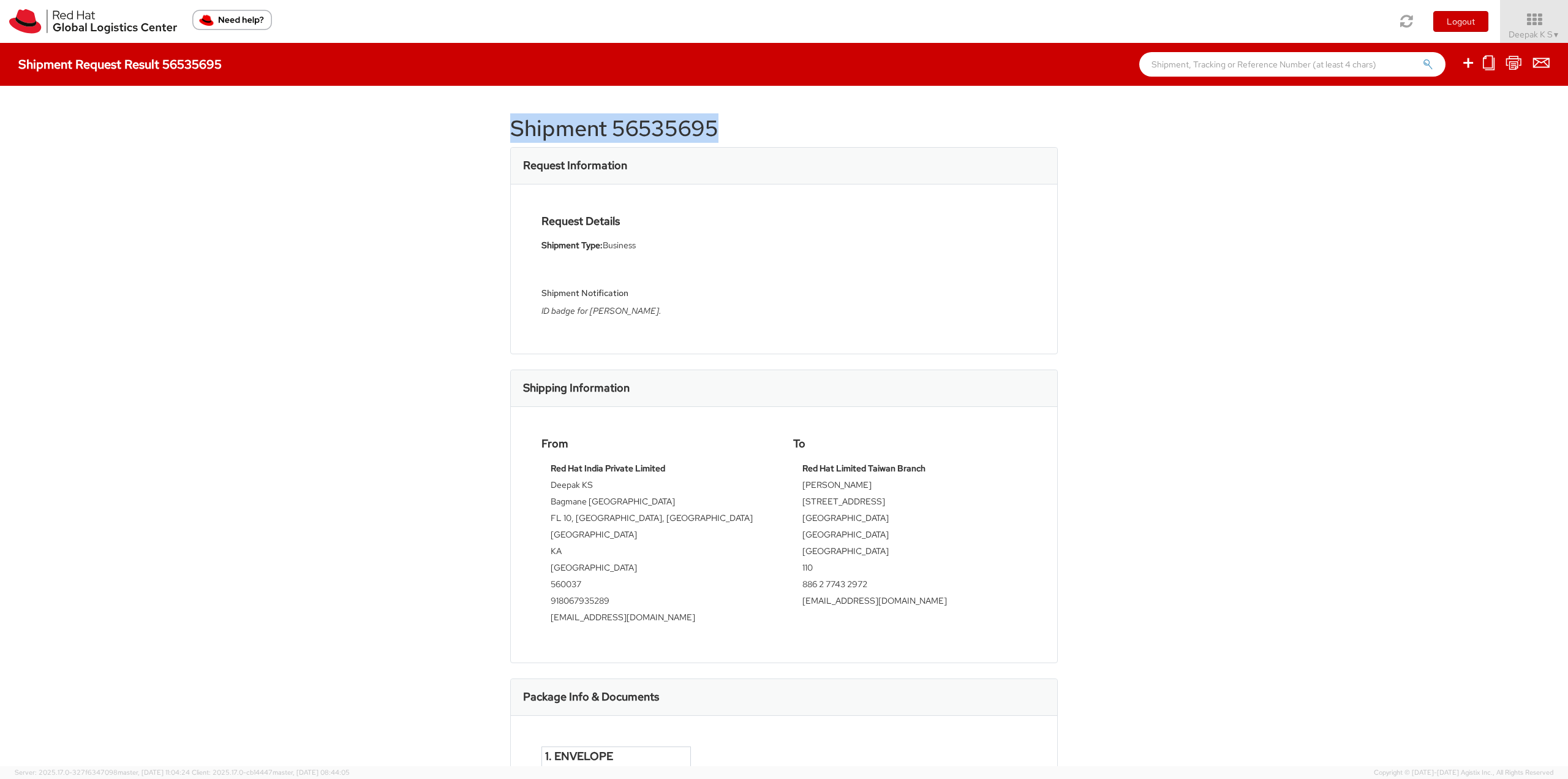
drag, startPoint x: 734, startPoint y: 136, endPoint x: 458, endPoint y: 128, distance: 276.1
click at [458, 128] on div "Shipment 56535695 Request Information Request Details Shipment Type: Business S…" at bounding box center [784, 426] width 1568 height 680
copy h1 "Shipment 56535695"
drag, startPoint x: 860, startPoint y: 483, endPoint x: 796, endPoint y: 493, distance: 64.8
click at [796, 493] on div "Red Hat Limited Taiwan Branch [PERSON_NAME][STREET_ADDRESS] [GEOGRAPHIC_DATA] 1…" at bounding box center [910, 538] width 234 height 153
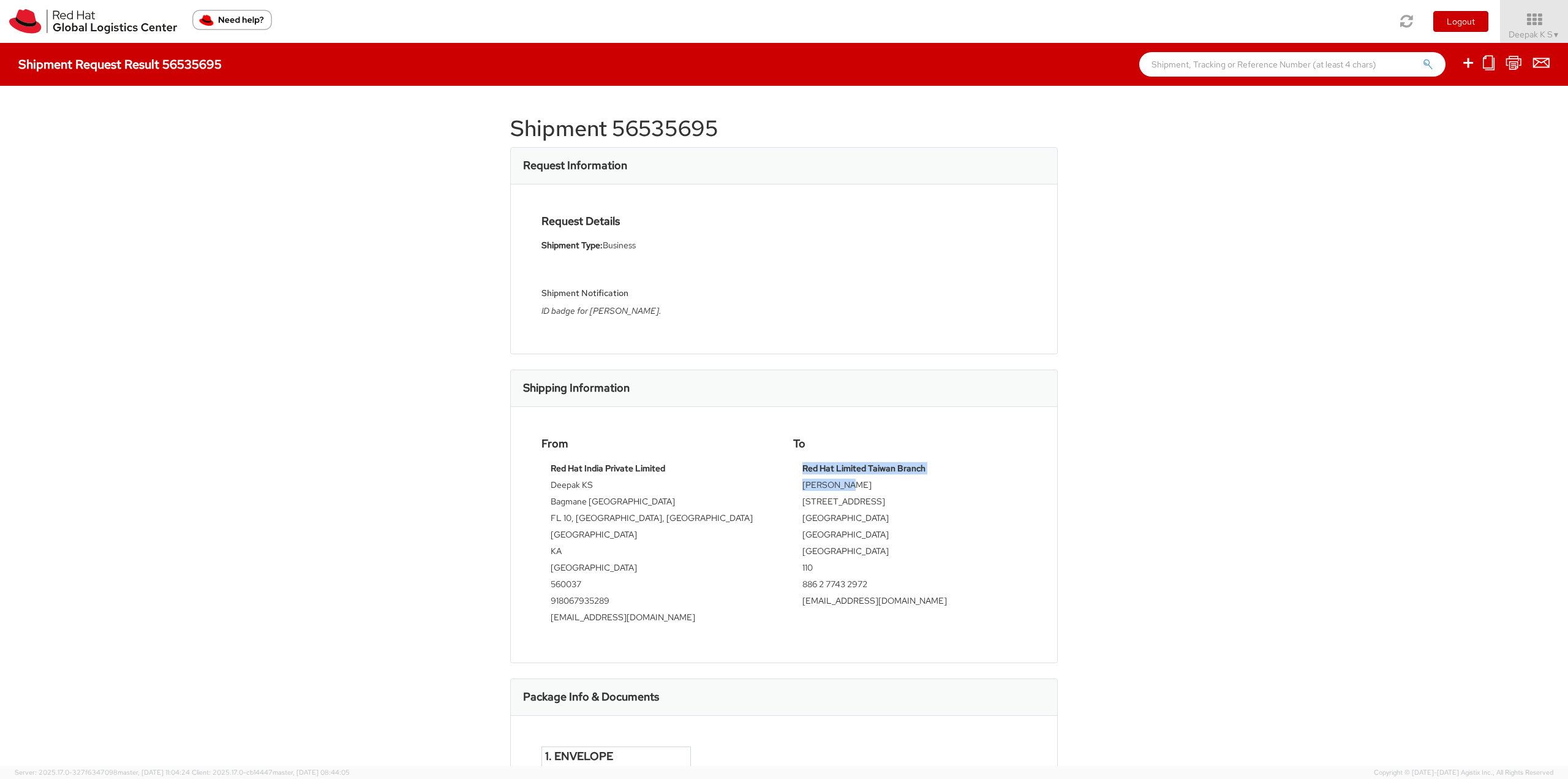
click at [849, 485] on td "[PERSON_NAME]" at bounding box center [910, 486] width 215 height 16
click at [845, 485] on td "[PERSON_NAME]" at bounding box center [910, 486] width 215 height 16
click at [797, 489] on div "Red Hat Limited Taiwan Branch [PERSON_NAME][STREET_ADDRESS] [GEOGRAPHIC_DATA] 1…" at bounding box center [910, 538] width 234 height 153
click at [848, 487] on td "[PERSON_NAME]" at bounding box center [910, 486] width 215 height 16
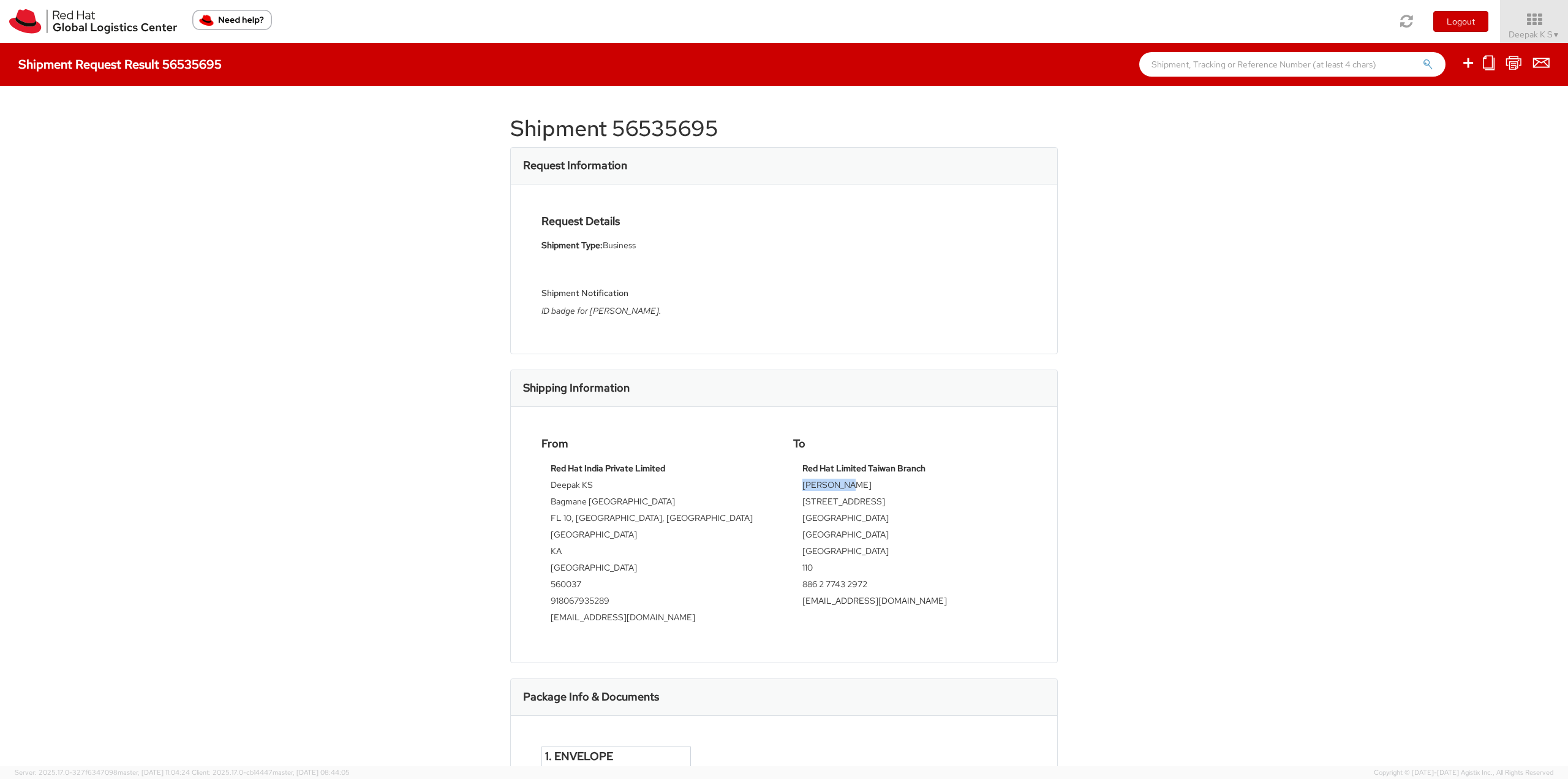
drag, startPoint x: 798, startPoint y: 486, endPoint x: 841, endPoint y: 482, distance: 43.2
click at [841, 482] on td "[PERSON_NAME]" at bounding box center [910, 486] width 215 height 16
copy td "[PERSON_NAME]"
click at [1455, 24] on button "Logout" at bounding box center [1461, 21] width 55 height 21
